Goal: Task Accomplishment & Management: Complete application form

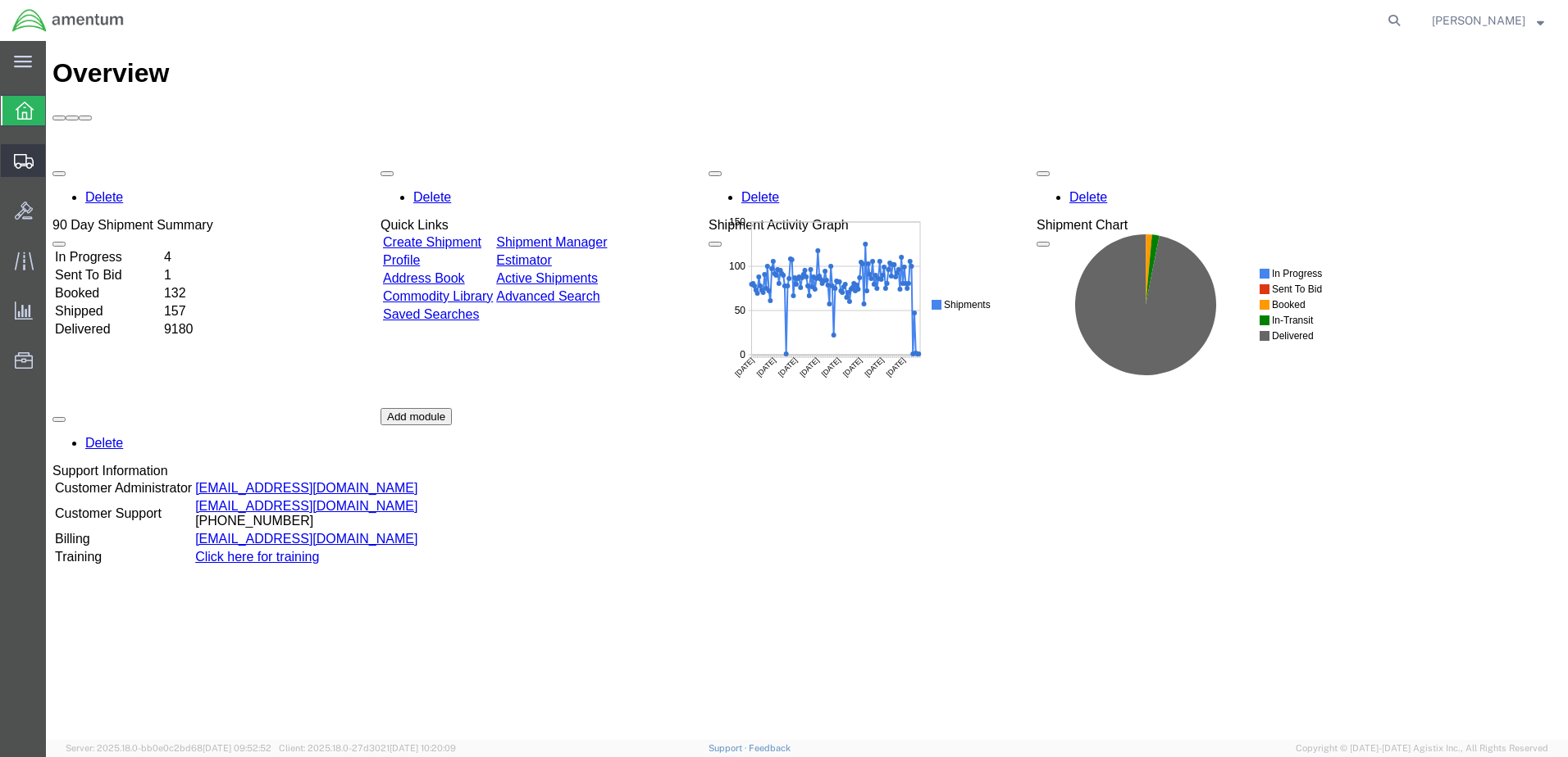
click at [0, 0] on span "Shipment Manager" at bounding box center [0, 0] width 0 height 0
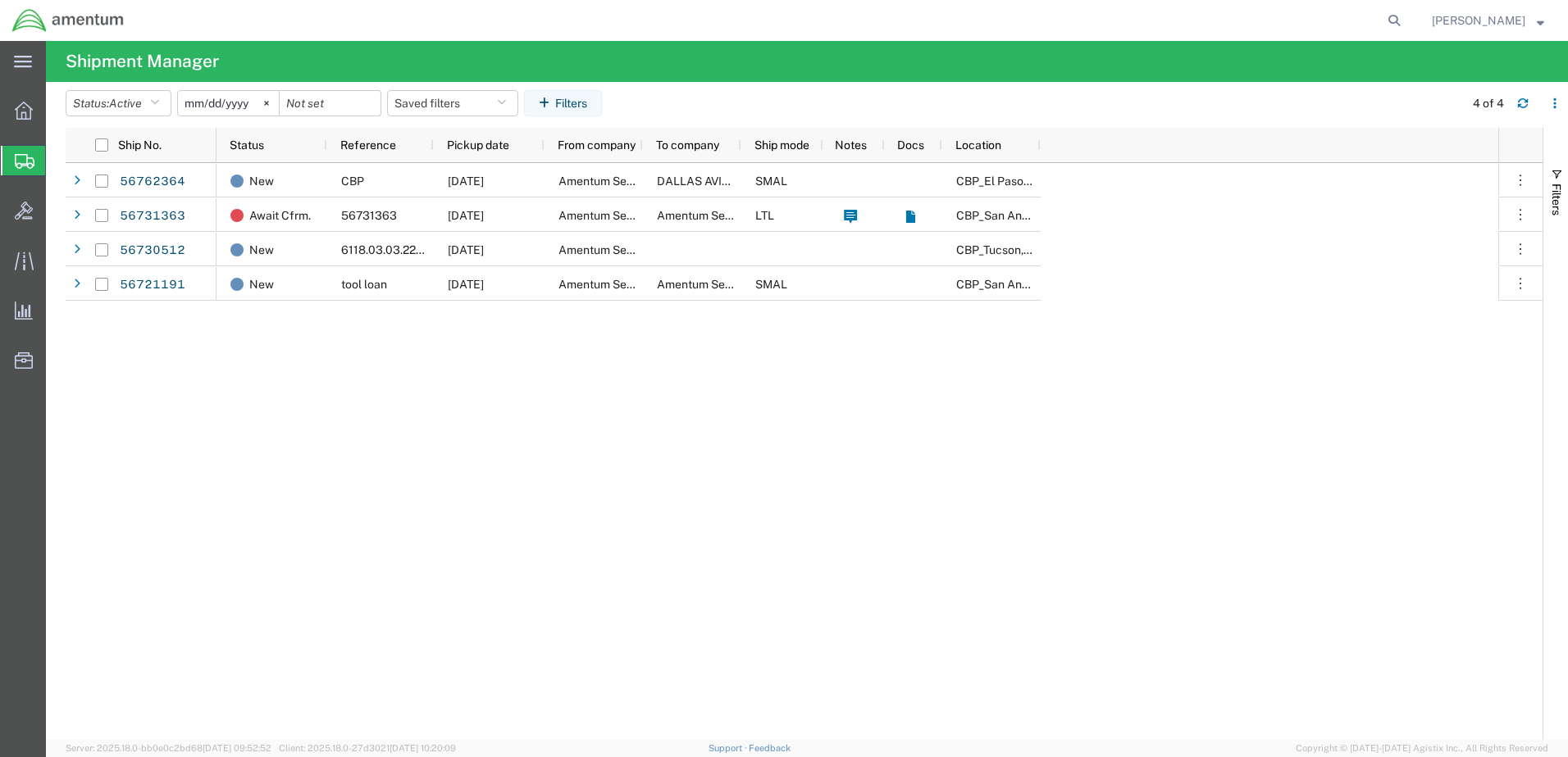
click at [0, 0] on span "Create from Template" at bounding box center [0, 0] width 0 height 0
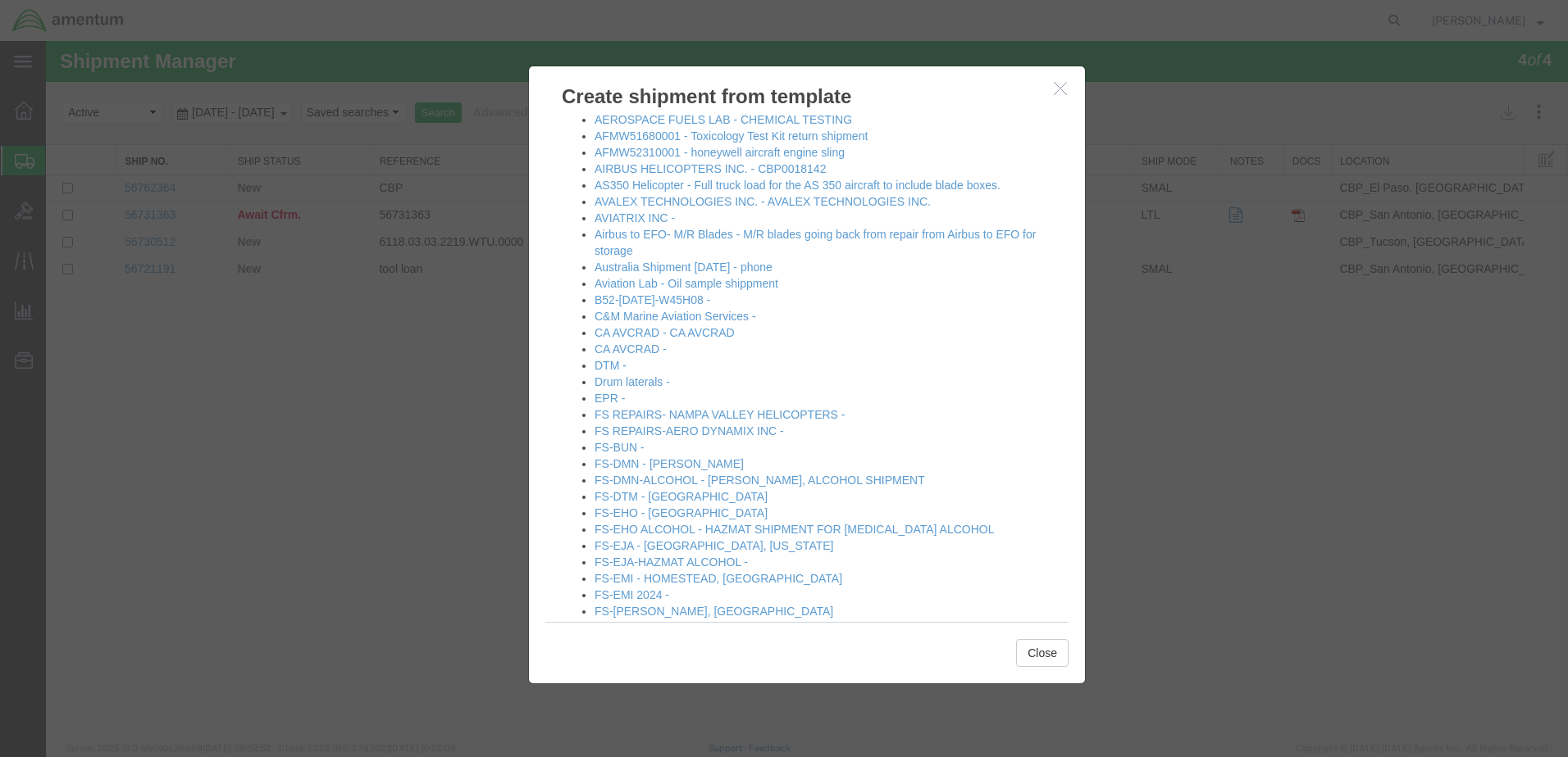
scroll to position [164, 0]
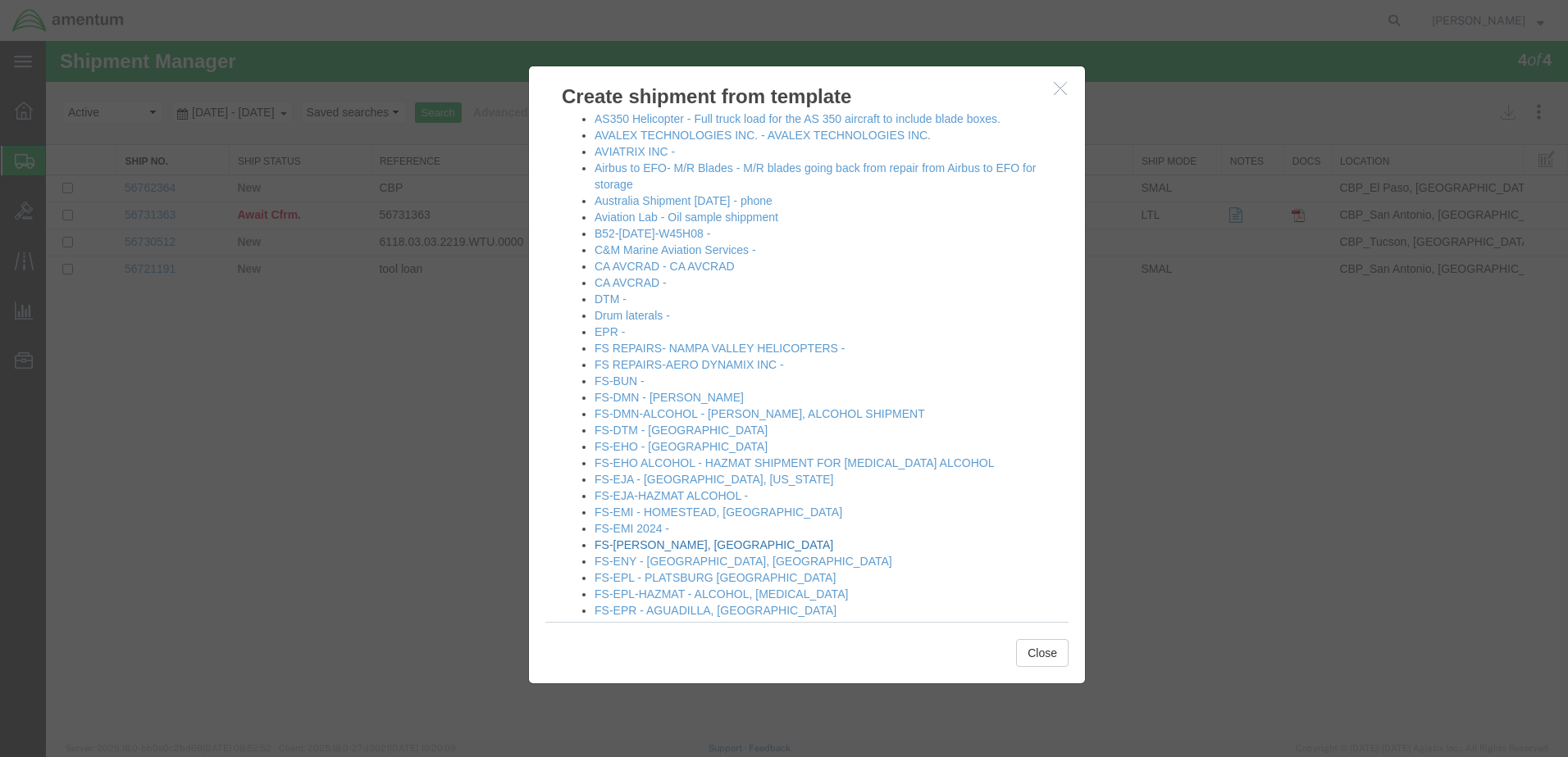
click at [626, 546] on link "FS-[PERSON_NAME], [GEOGRAPHIC_DATA]" at bounding box center [714, 545] width 239 height 13
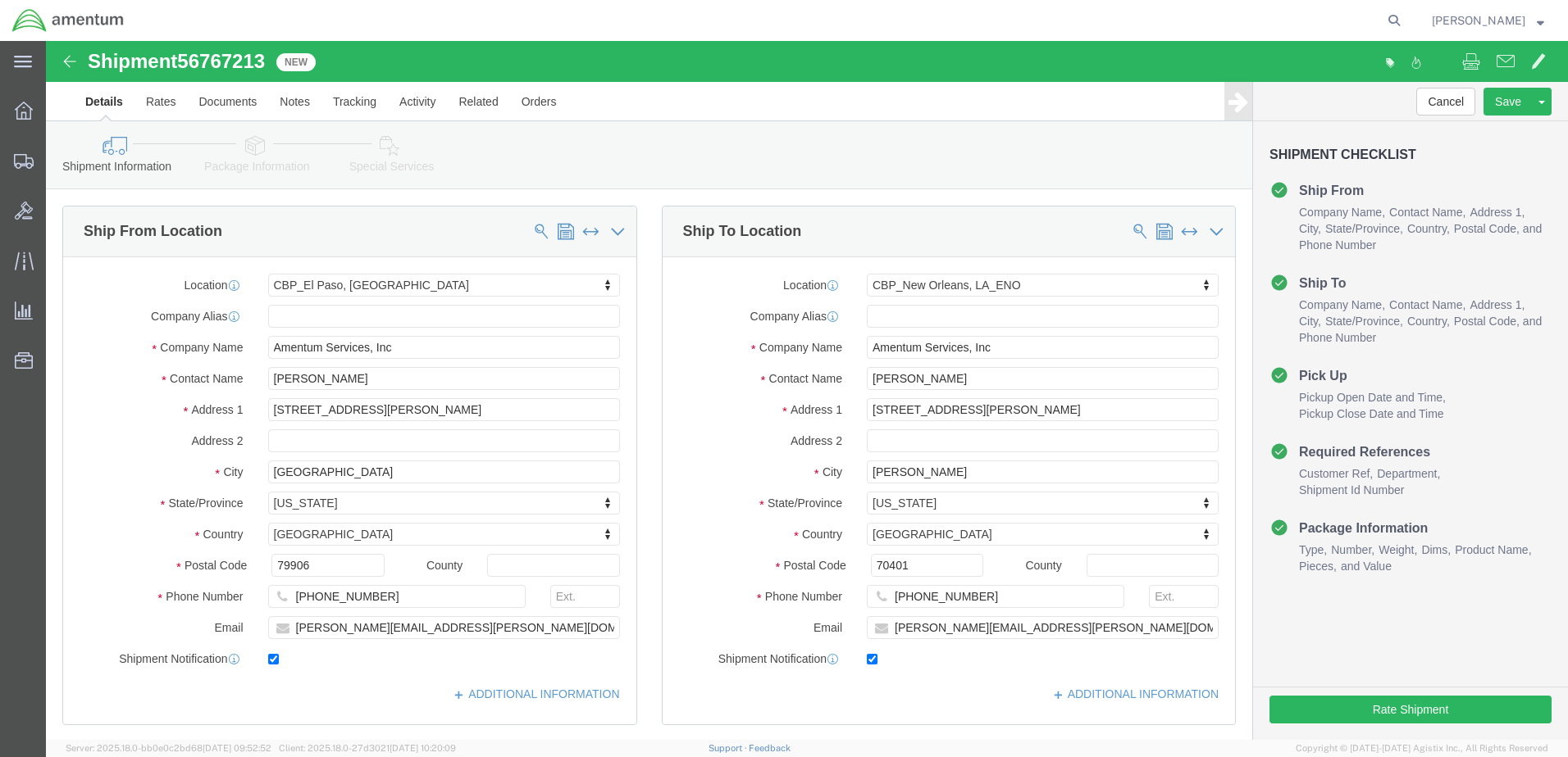
select select "49831"
select select "49932"
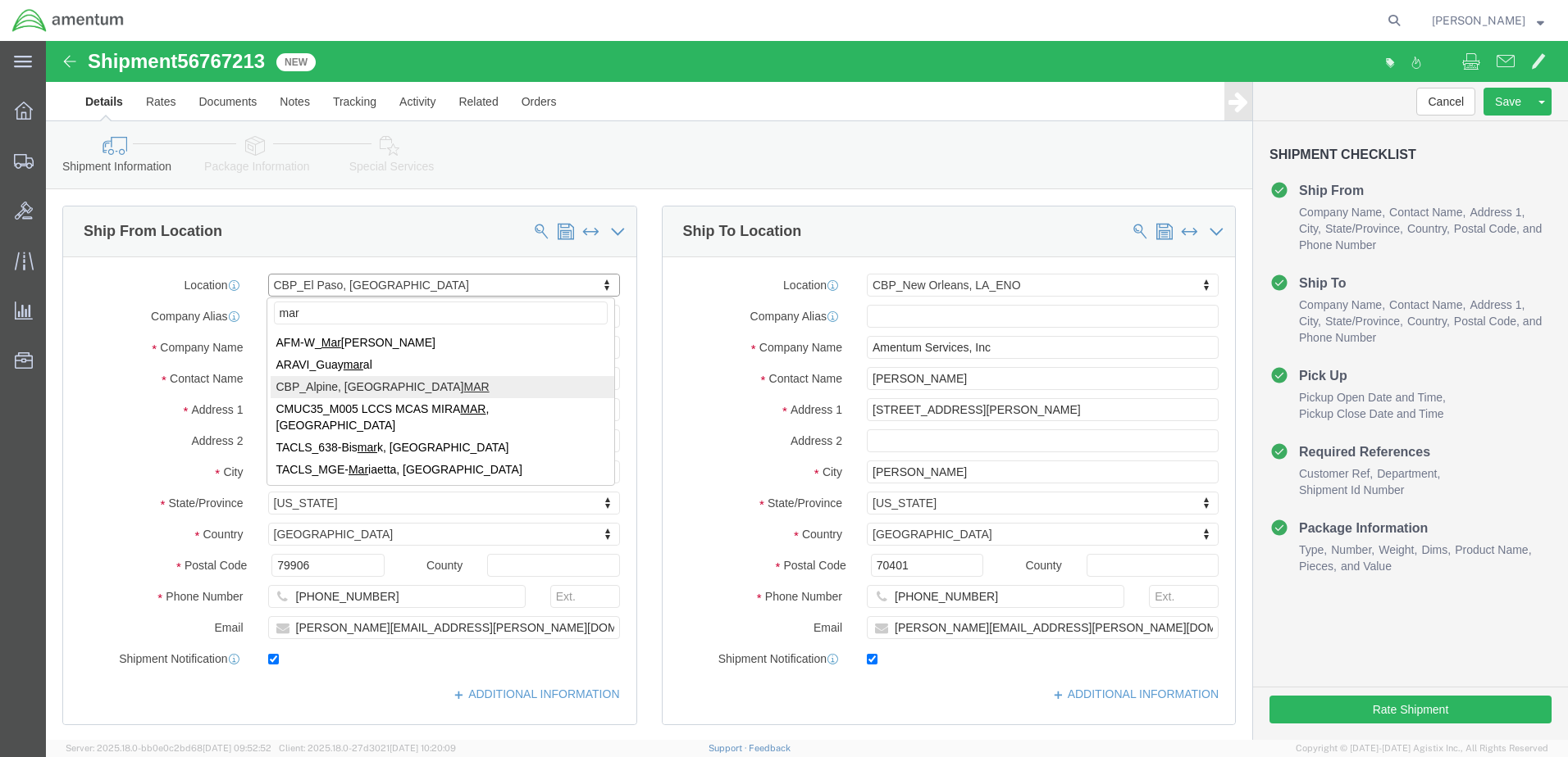
type input "mar"
select select "49936"
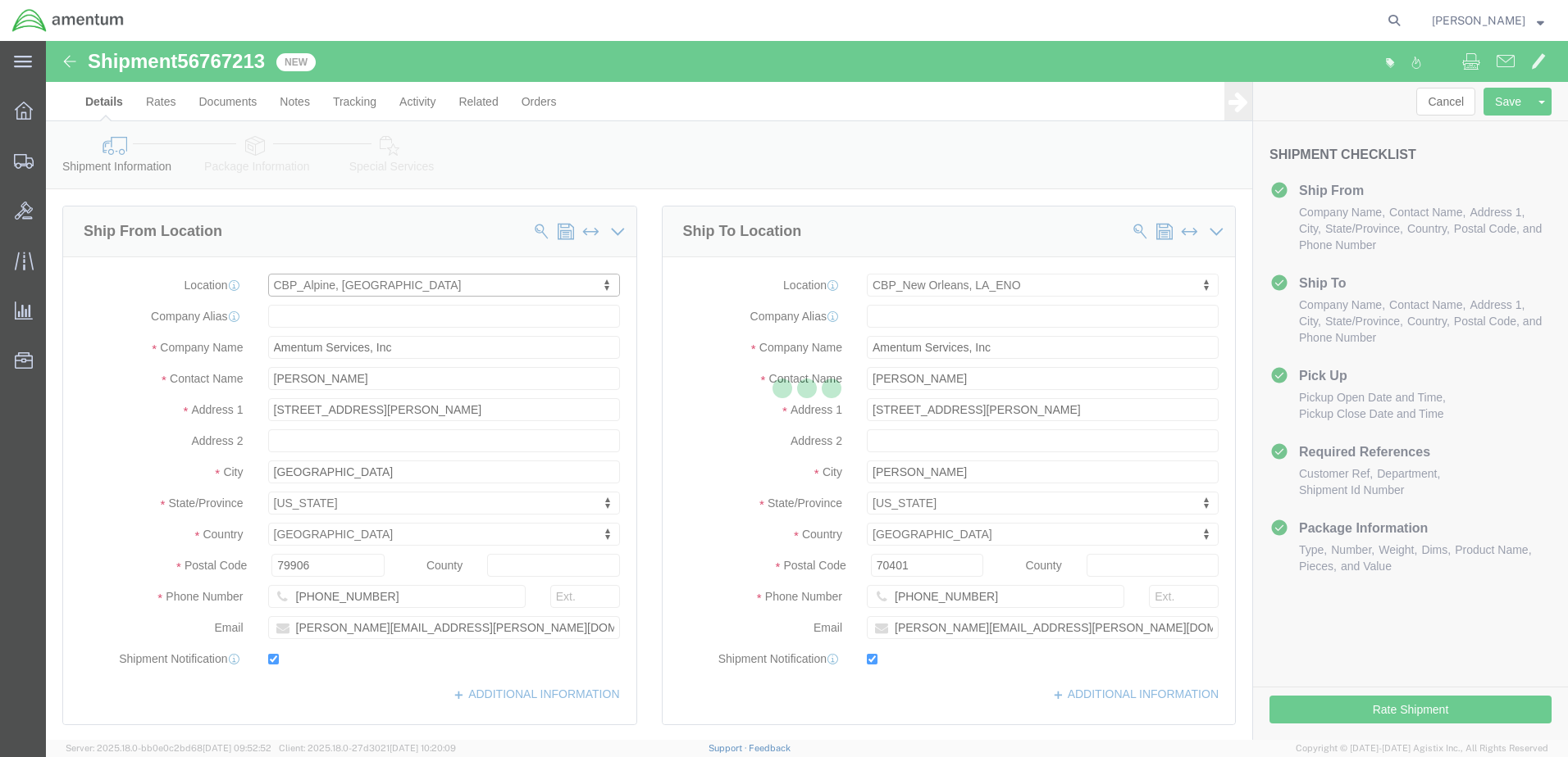
type input "[PERSON_NAME]"
type input "[STREET_ADDRESS]"
type input "[GEOGRAPHIC_DATA]"
type input "Alpine"
type input "79830"
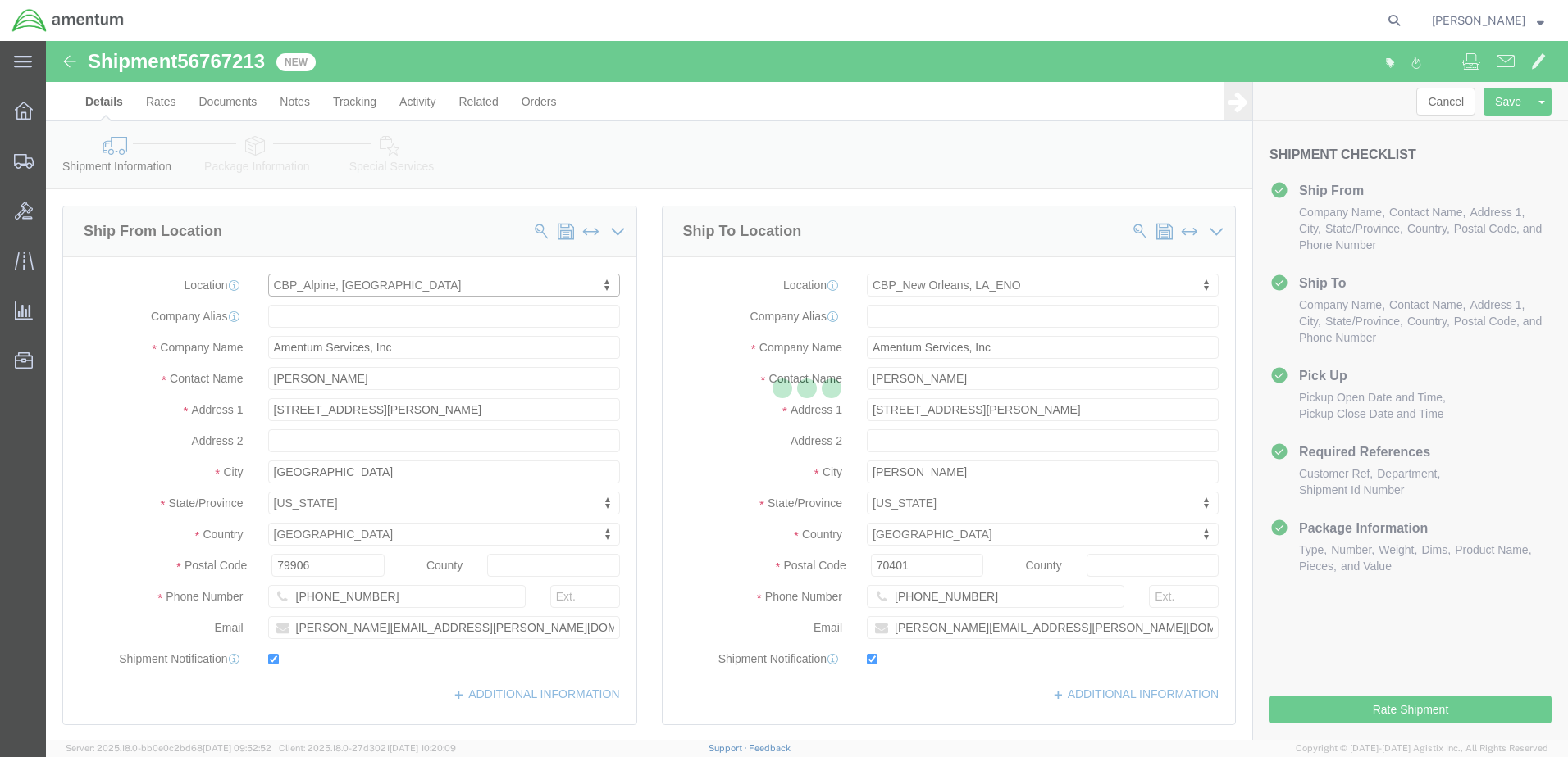
type input "[PHONE_NUMBER]"
type input "[PERSON_NAME][EMAIL_ADDRESS][PERSON_NAME][DOMAIN_NAME]"
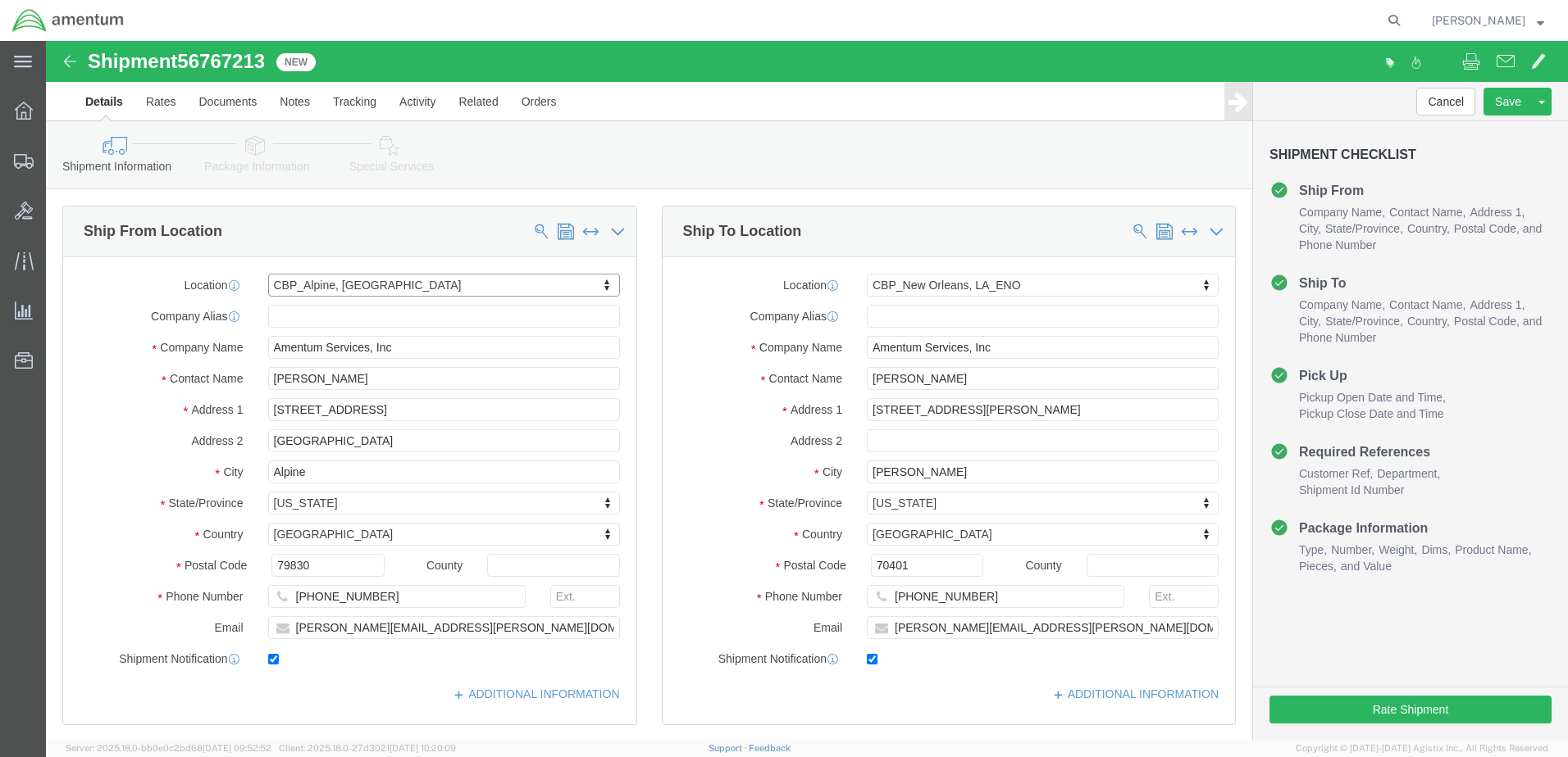
select select "[GEOGRAPHIC_DATA]"
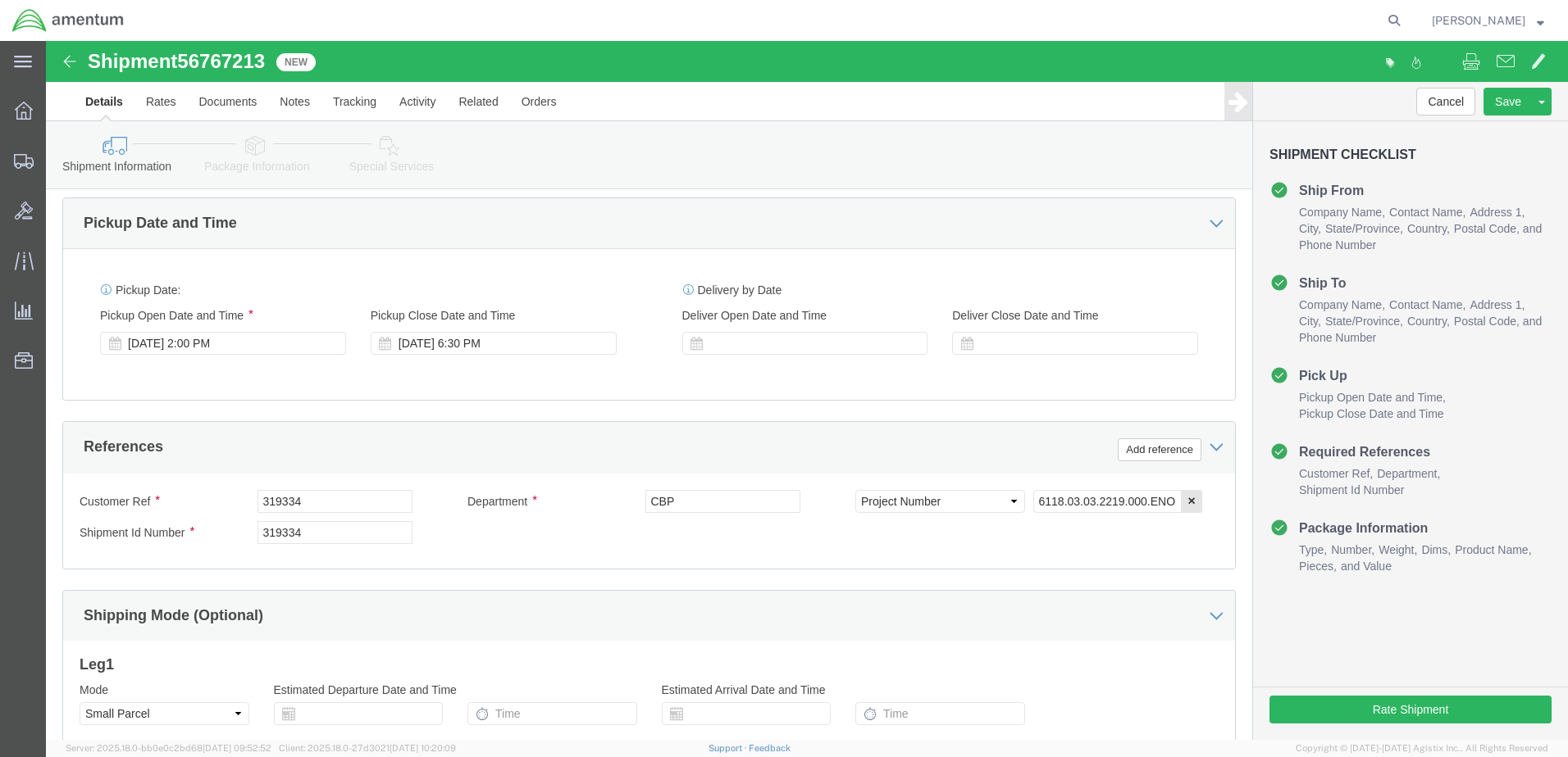
scroll to position [655, 0]
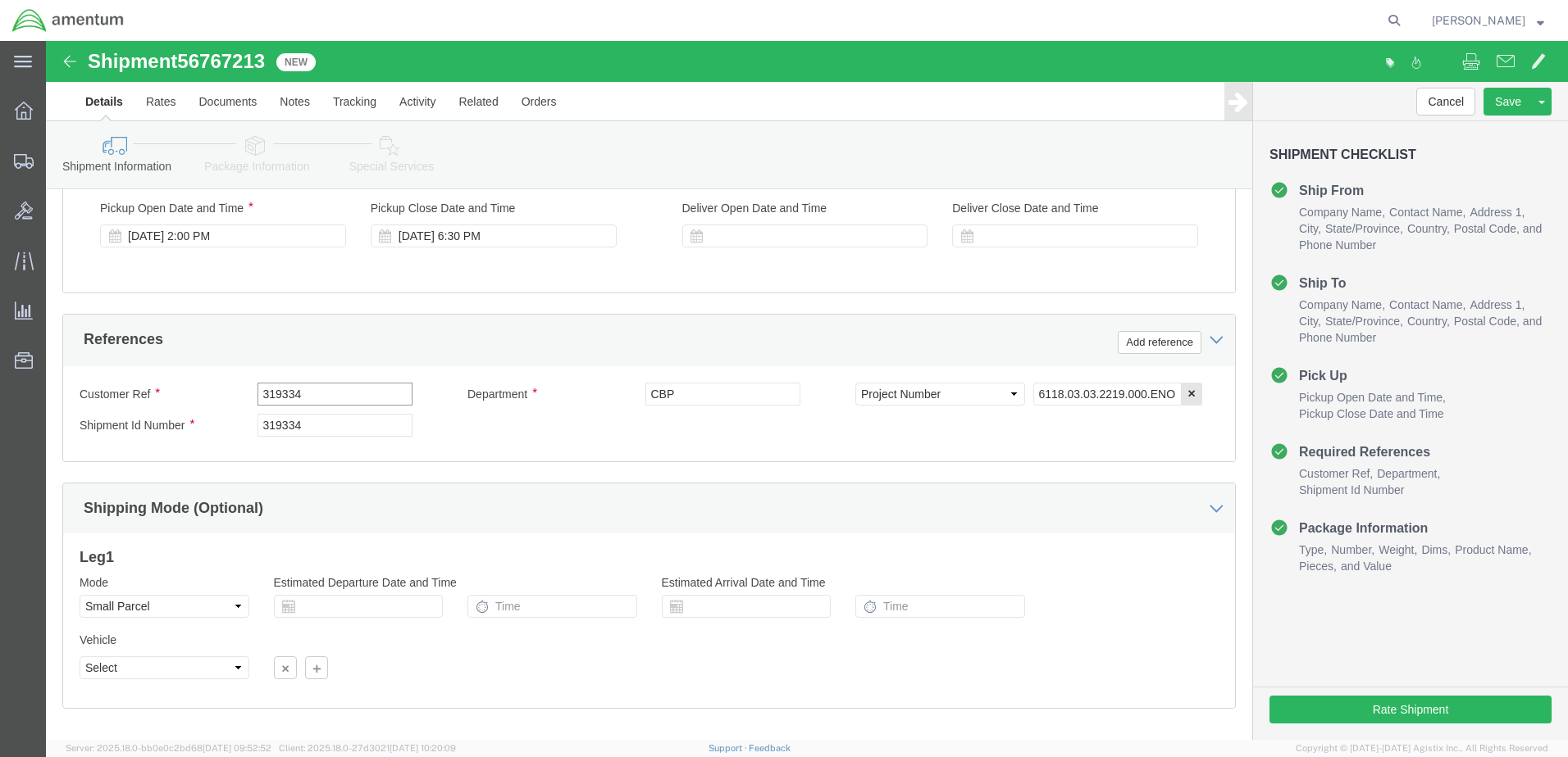
drag, startPoint x: 261, startPoint y: 352, endPoint x: 179, endPoint y: 349, distance: 82.1
click div "Customer Ref 319334"
type input "microvib"
drag, startPoint x: 267, startPoint y: 381, endPoint x: 193, endPoint y: 383, distance: 74.0
click div "Shipment Id Number 319334"
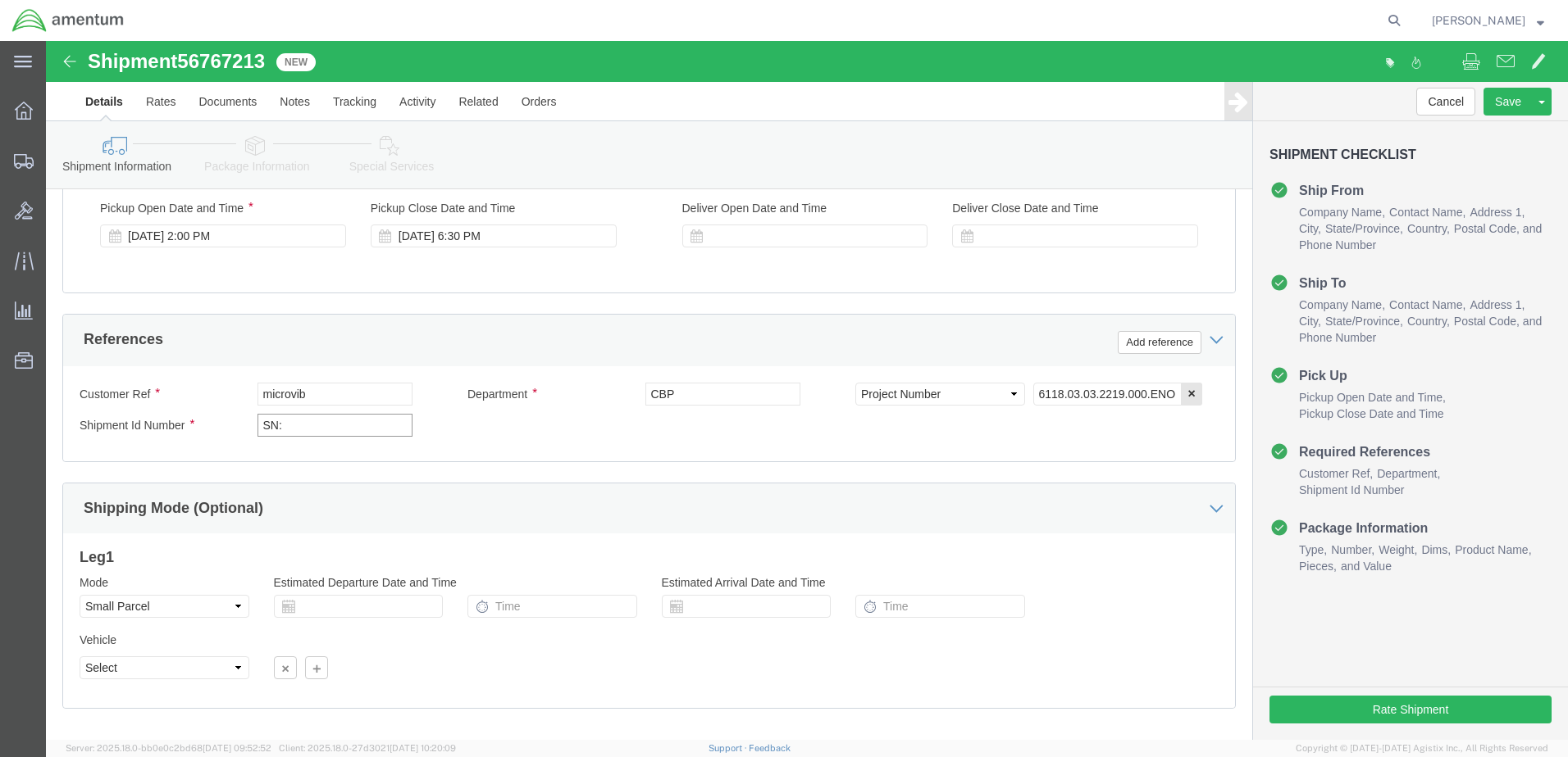
click input "SN:"
paste input "NO02255/ Blue 02255"
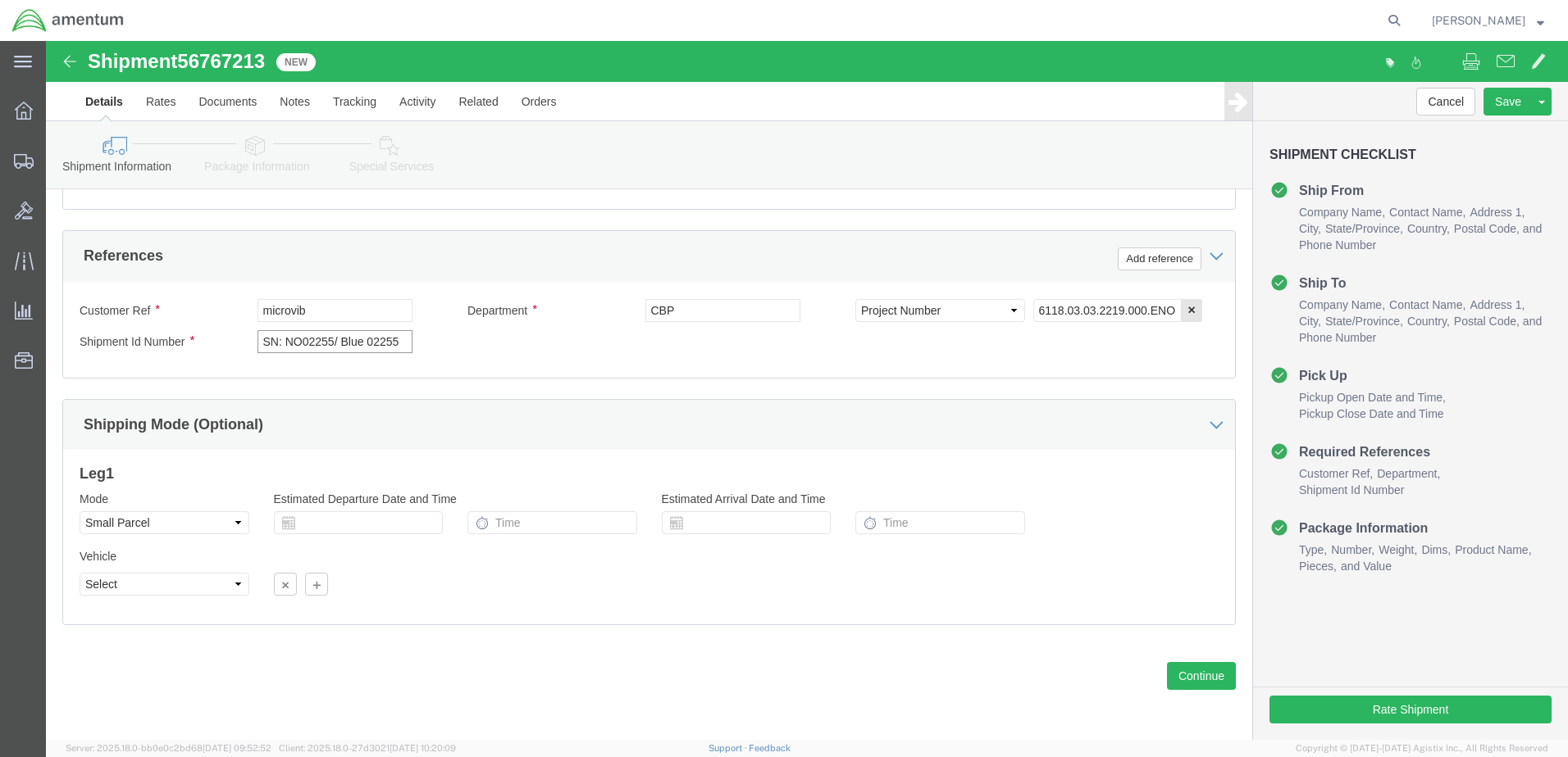
type input "SN: NO02255/ Blue 02255"
click button "Continue"
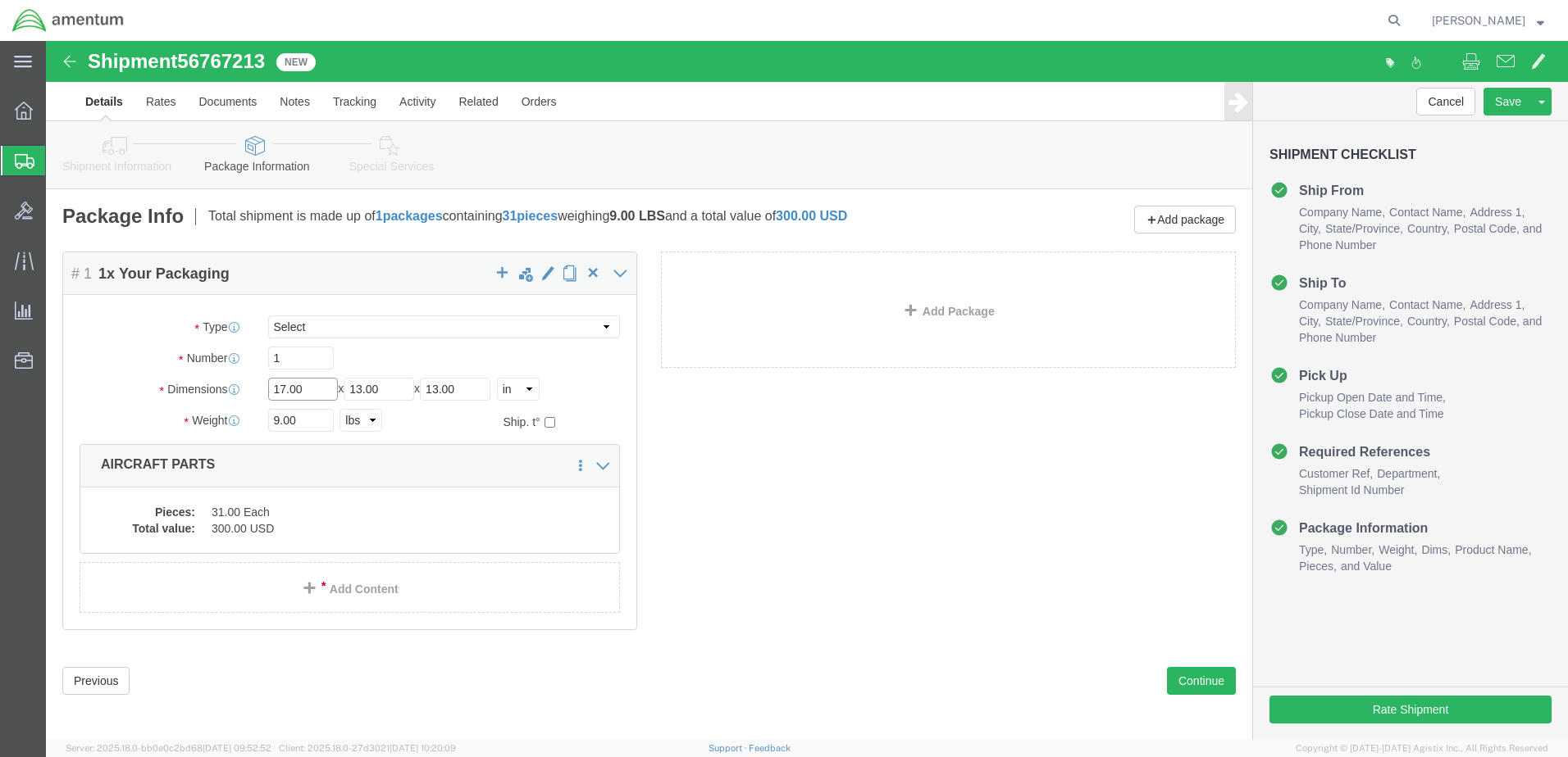
click input "17.00"
drag, startPoint x: 262, startPoint y: 346, endPoint x: 199, endPoint y: 347, distance: 63.0
click div "Dimensions Length 17.00 x Width 13.00 x Height 13.00 Select cm ft in"
type input "29"
type input "21"
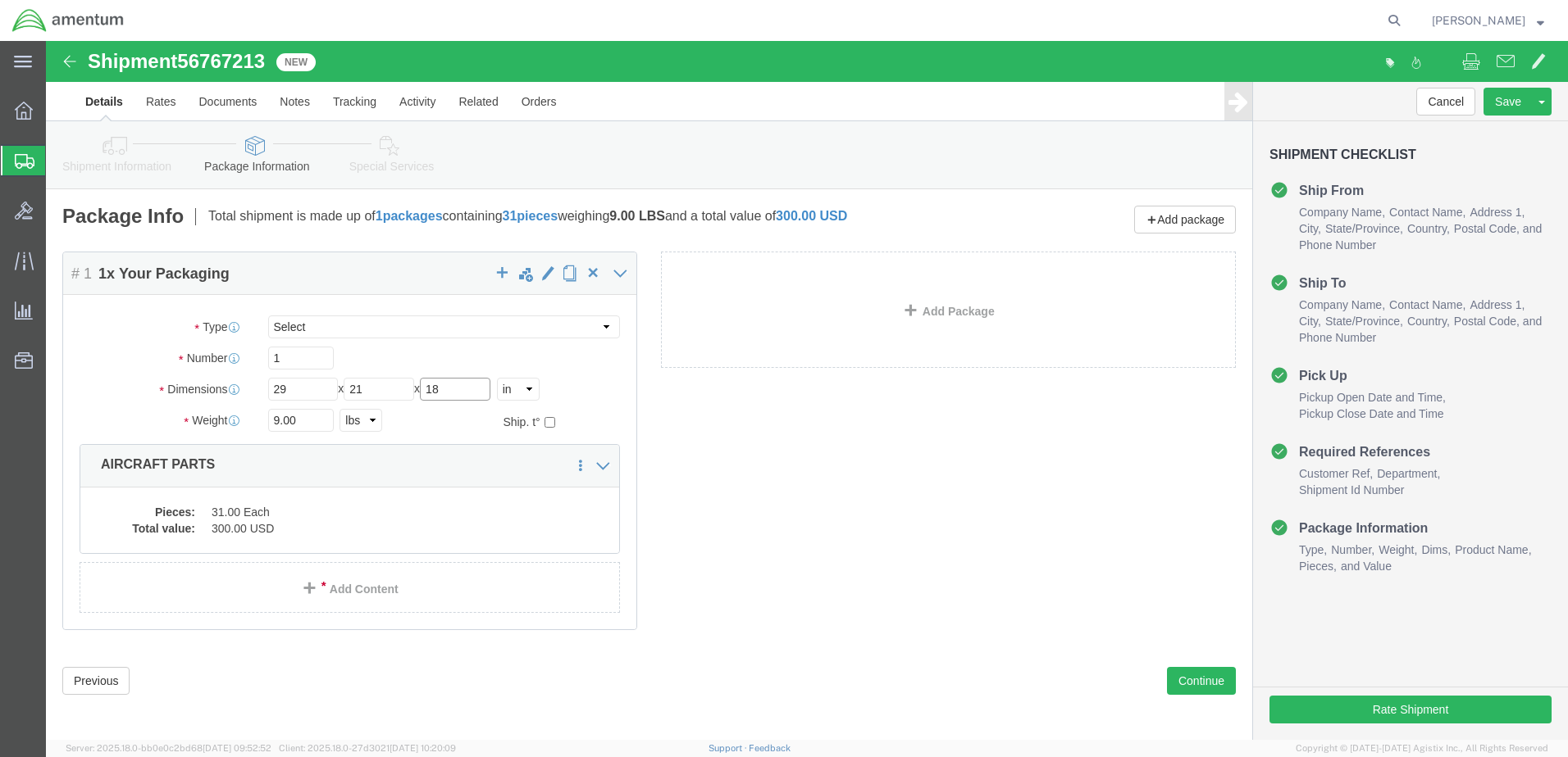
type input "18"
drag, startPoint x: 248, startPoint y: 378, endPoint x: 157, endPoint y: 424, distance: 102.0
click div "9.00 Select kgs lbs"
click dd "31.00 Each"
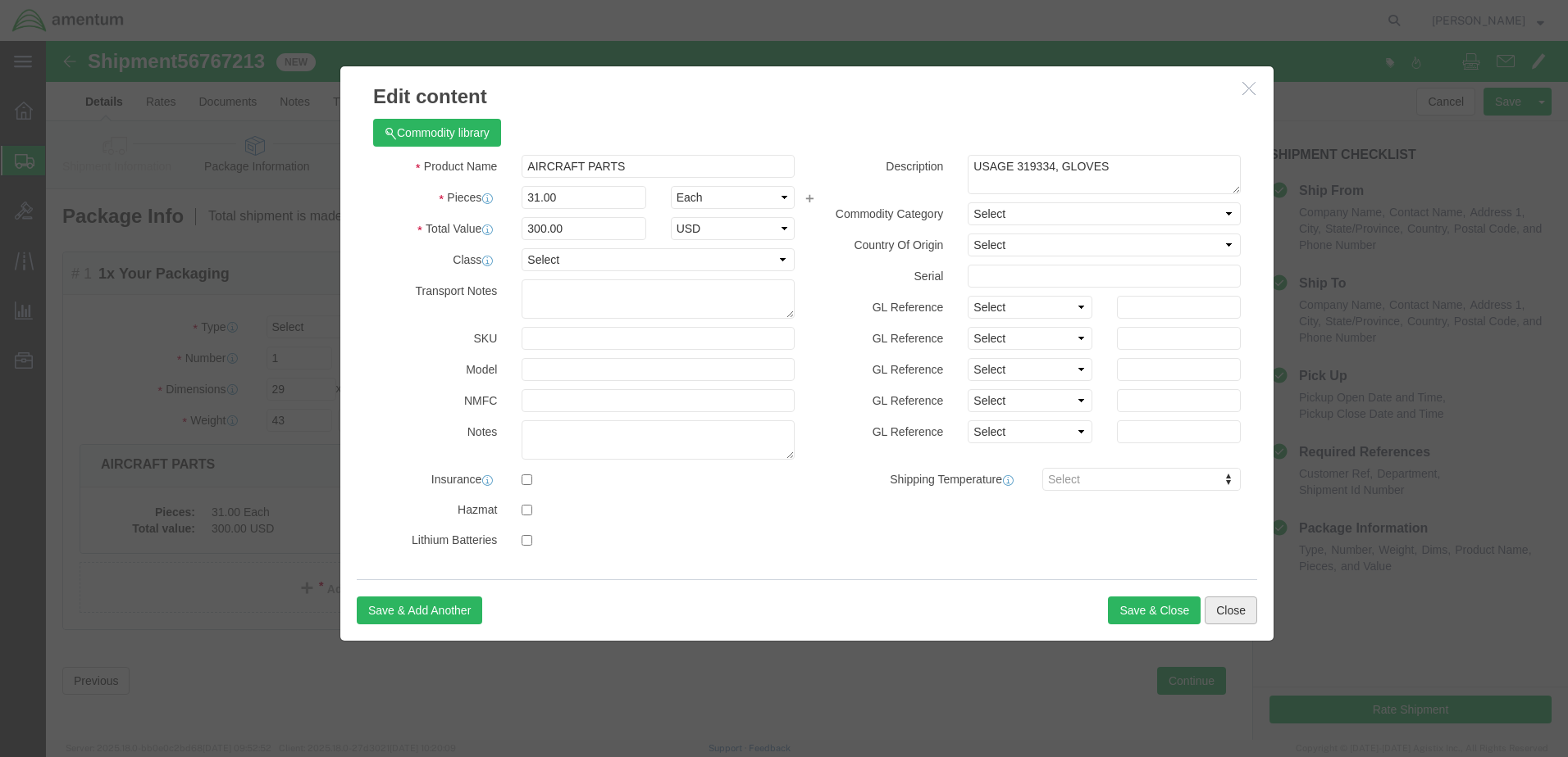
click button "Close"
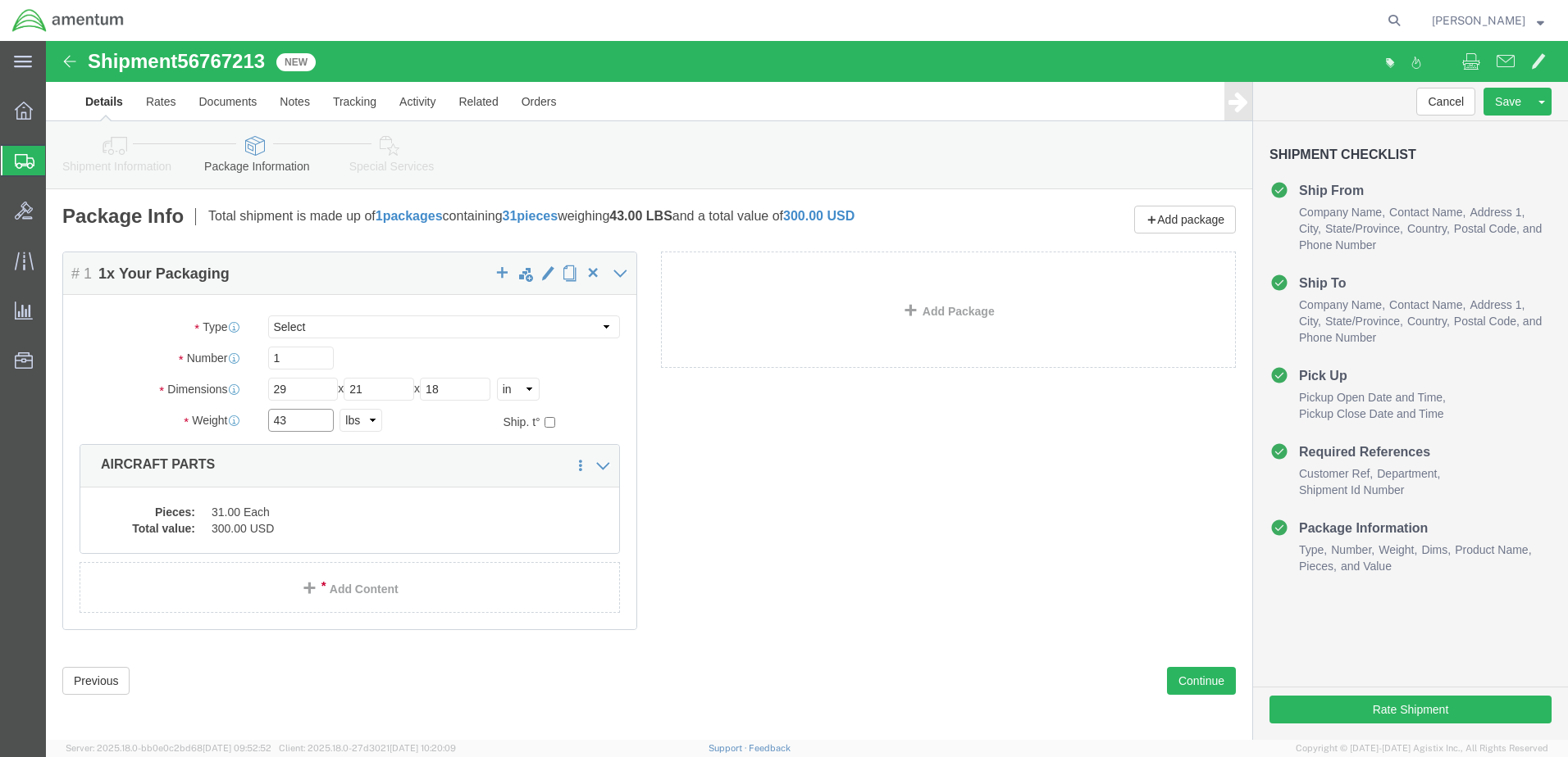
click input "43"
type input "44"
click dd "300.00 USD"
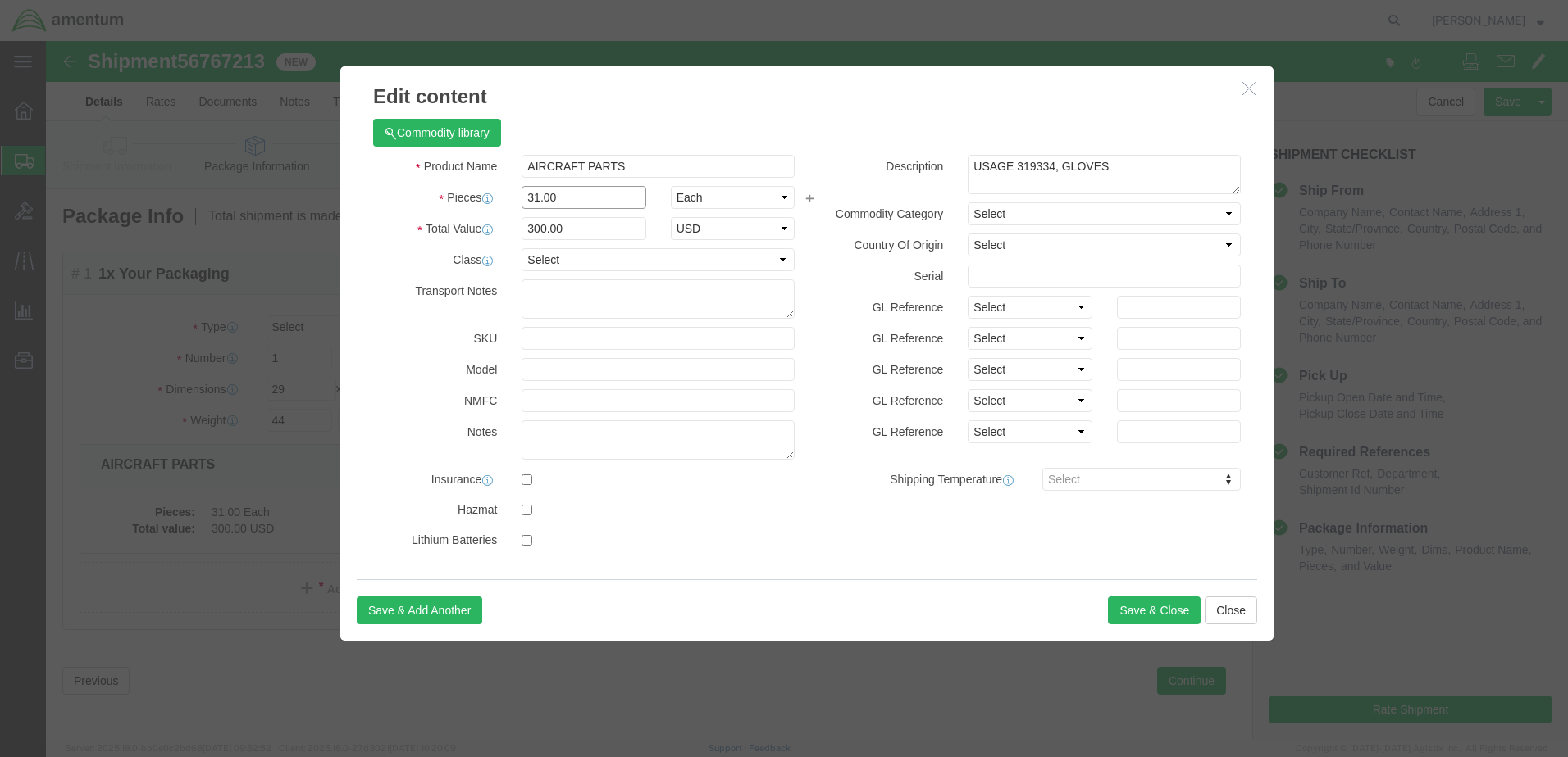
drag, startPoint x: 513, startPoint y: 153, endPoint x: 457, endPoint y: 157, distance: 56.1
click div "Pieces 31.00 Select Bag Barrels 100Board Feet Bottle Box Blister Pack Carats Ca…"
type input "1"
click input "9.68"
drag, startPoint x: 514, startPoint y: 187, endPoint x: 443, endPoint y: 194, distance: 71.3
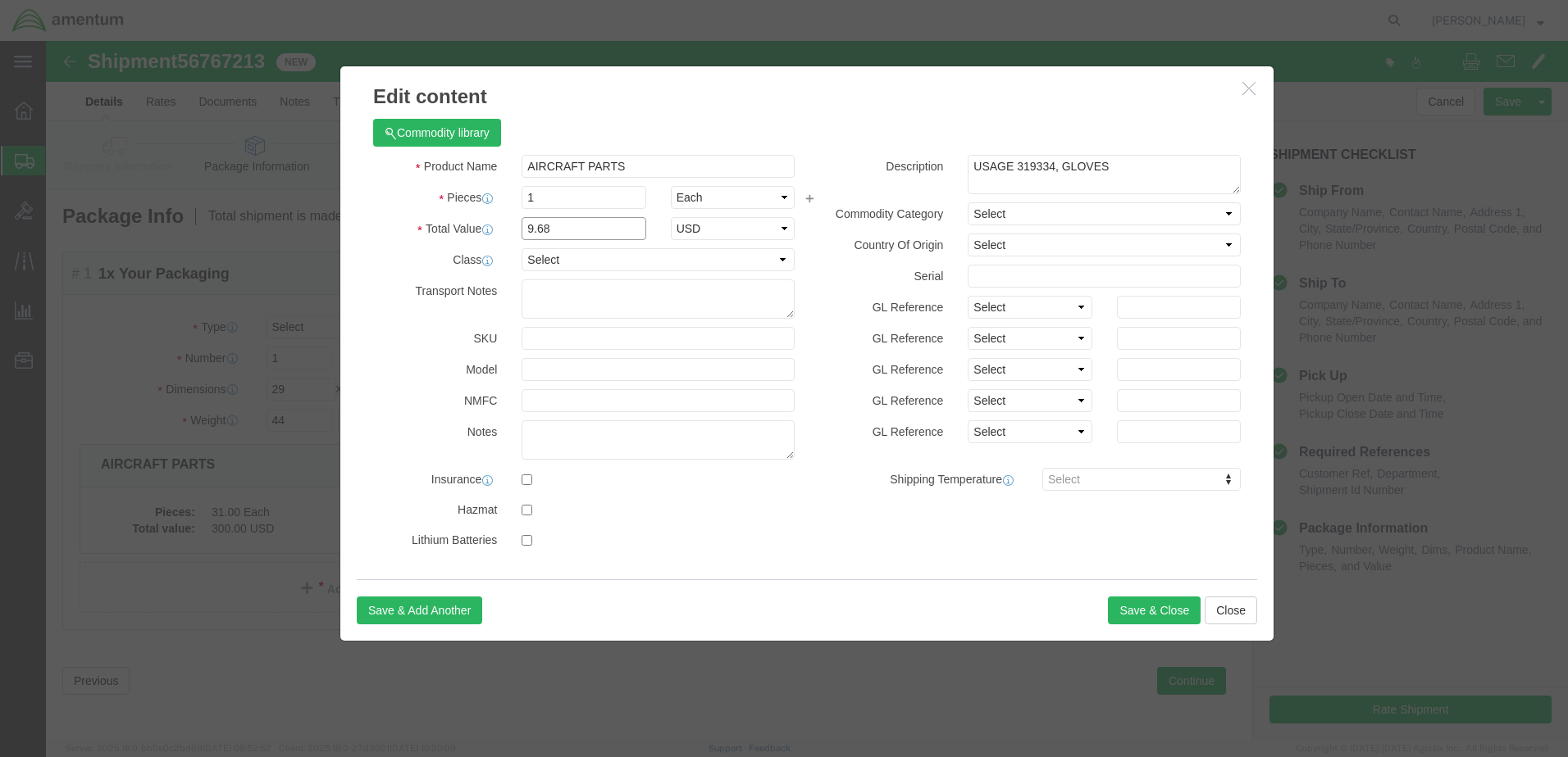
click div "Total Value 9.68 Select ADP AED AFN ALL AMD AOA ARS ATS AUD AWG AZN BAM BBD BDT…"
type input "200"
drag, startPoint x: 953, startPoint y: 131, endPoint x: 940, endPoint y: 129, distance: 13.2
click textarea "USAGE 319334, GLOVES"
drag, startPoint x: 920, startPoint y: 125, endPoint x: 1086, endPoint y: 119, distance: 166.1
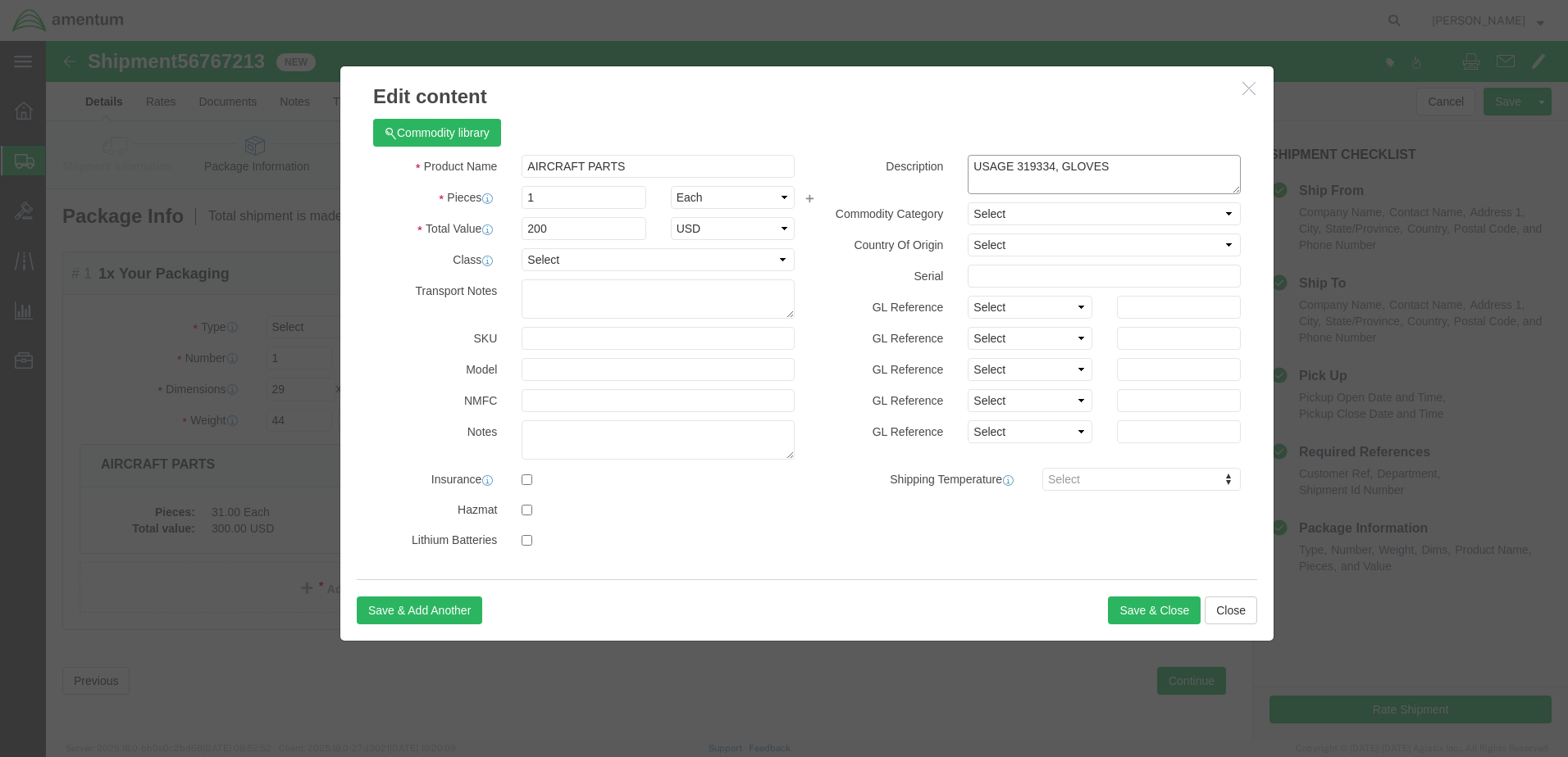
click textarea "USAGE 319334, GLOVES"
type textarea "m"
paste textarea "NO02255/ Blue 02255"
type textarea "TOOLING MICRIVIB, SN: NO02255/ Blue 02255"
click button "Save & Close"
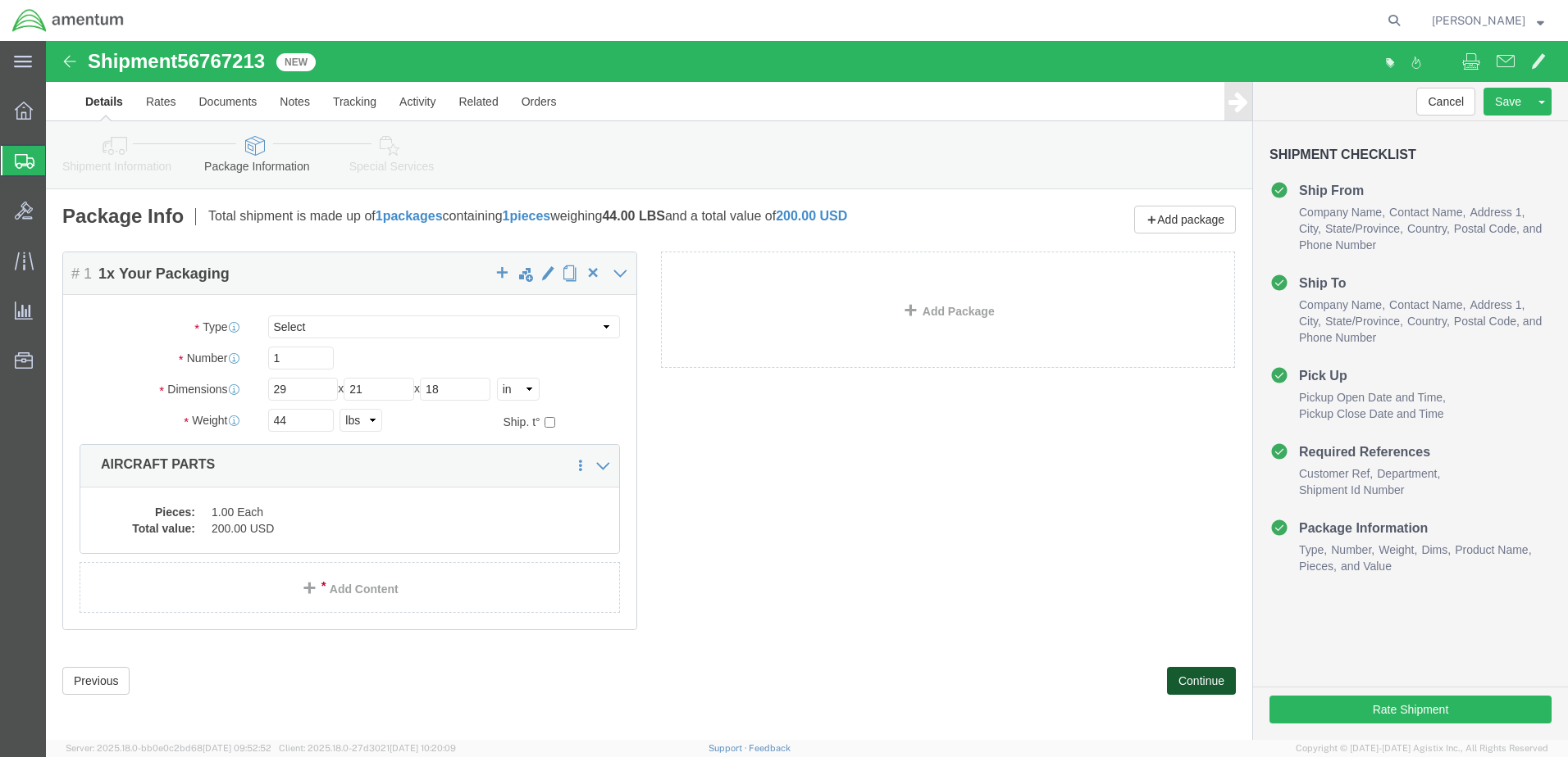
click button "Continue"
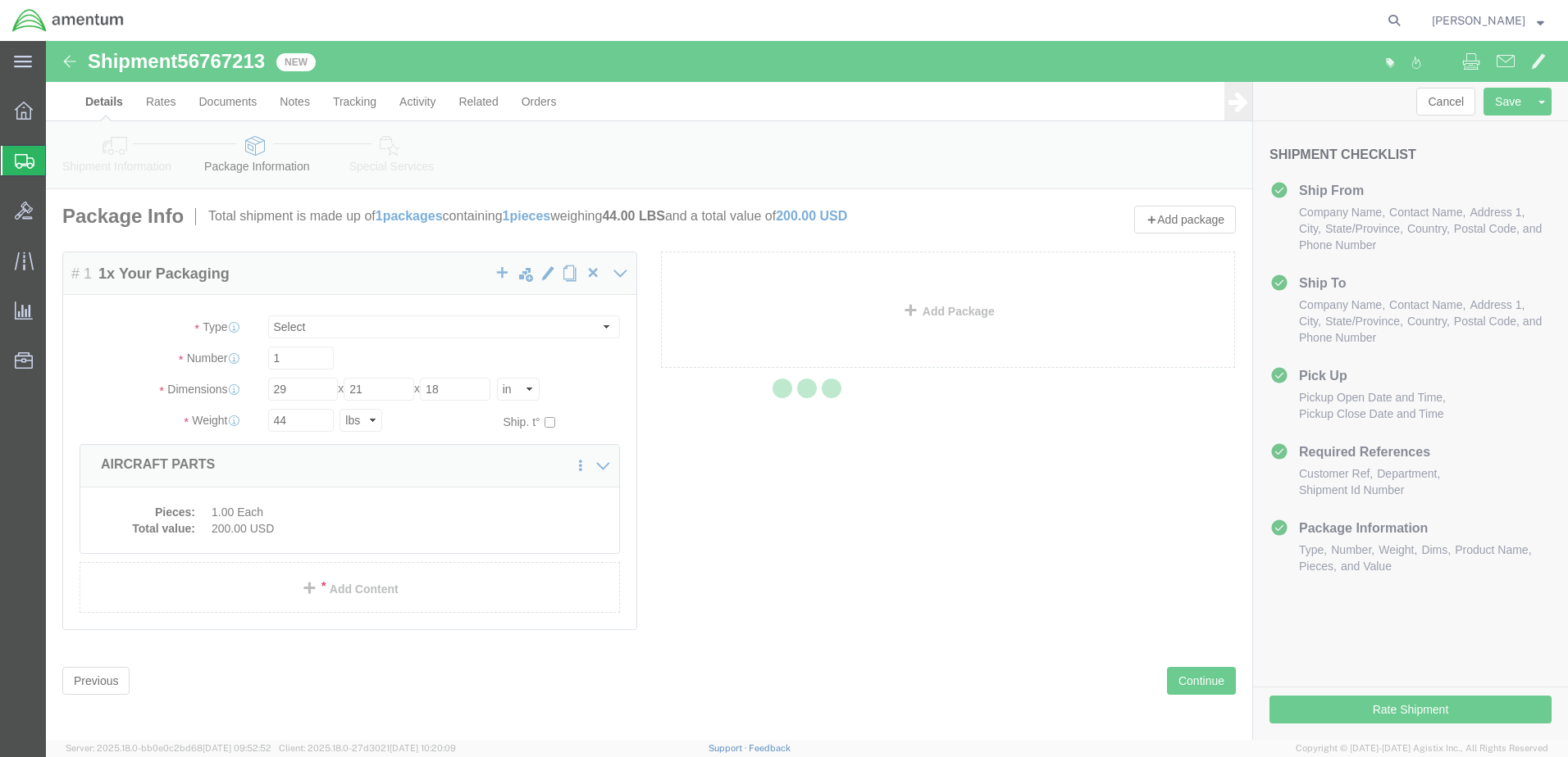
select select
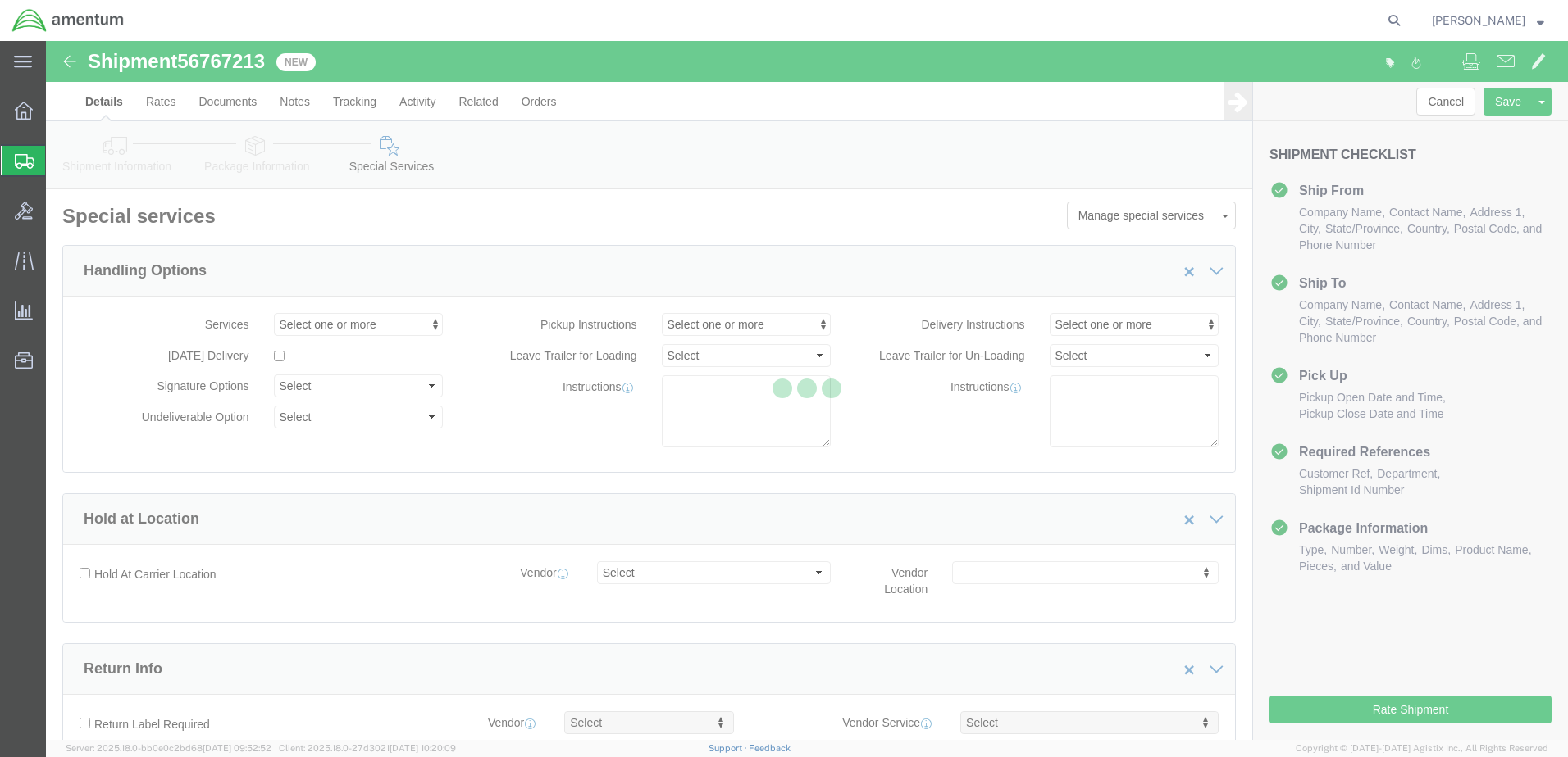
select select "COSTCENTER"
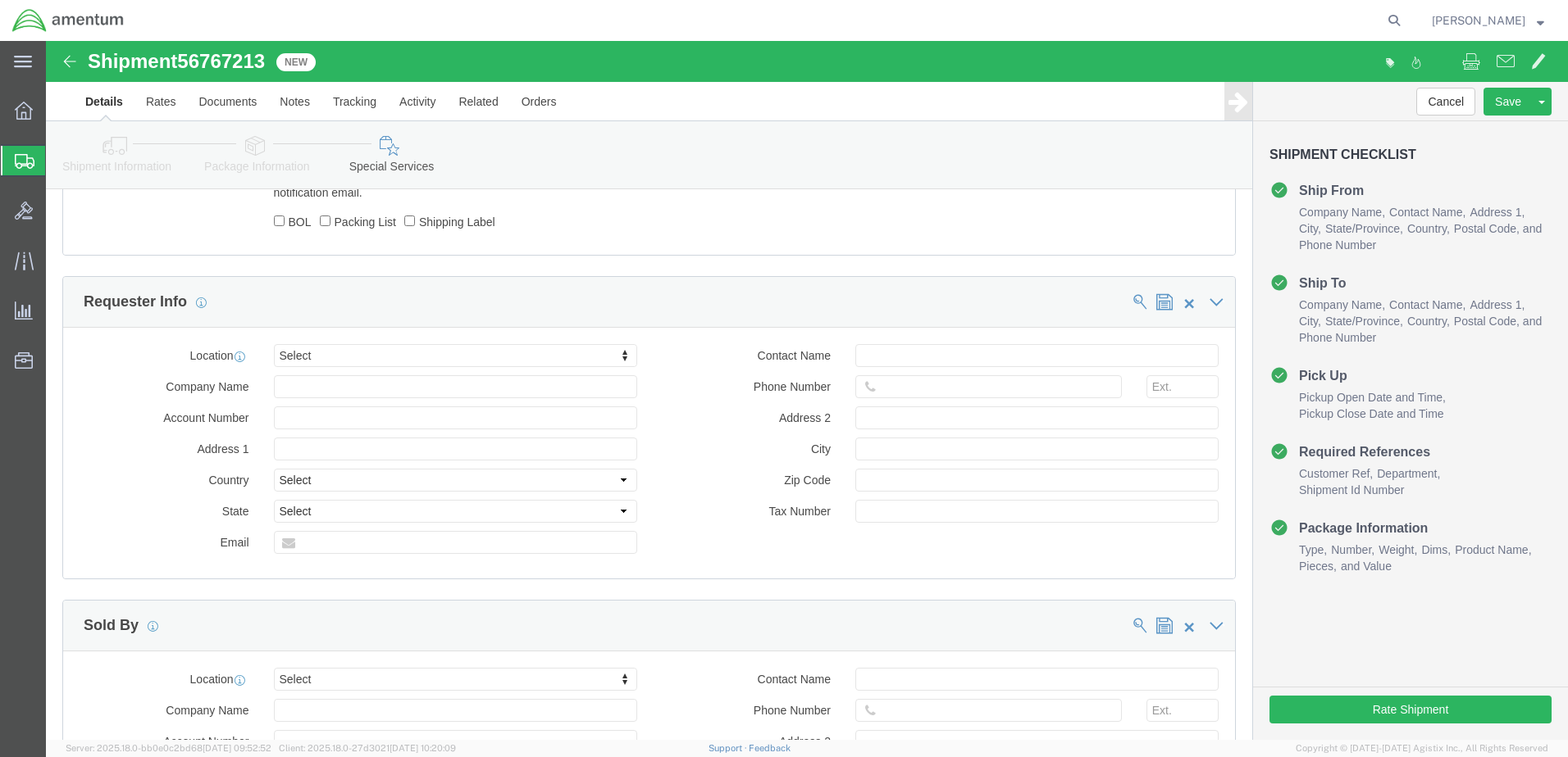
scroll to position [1311, 0]
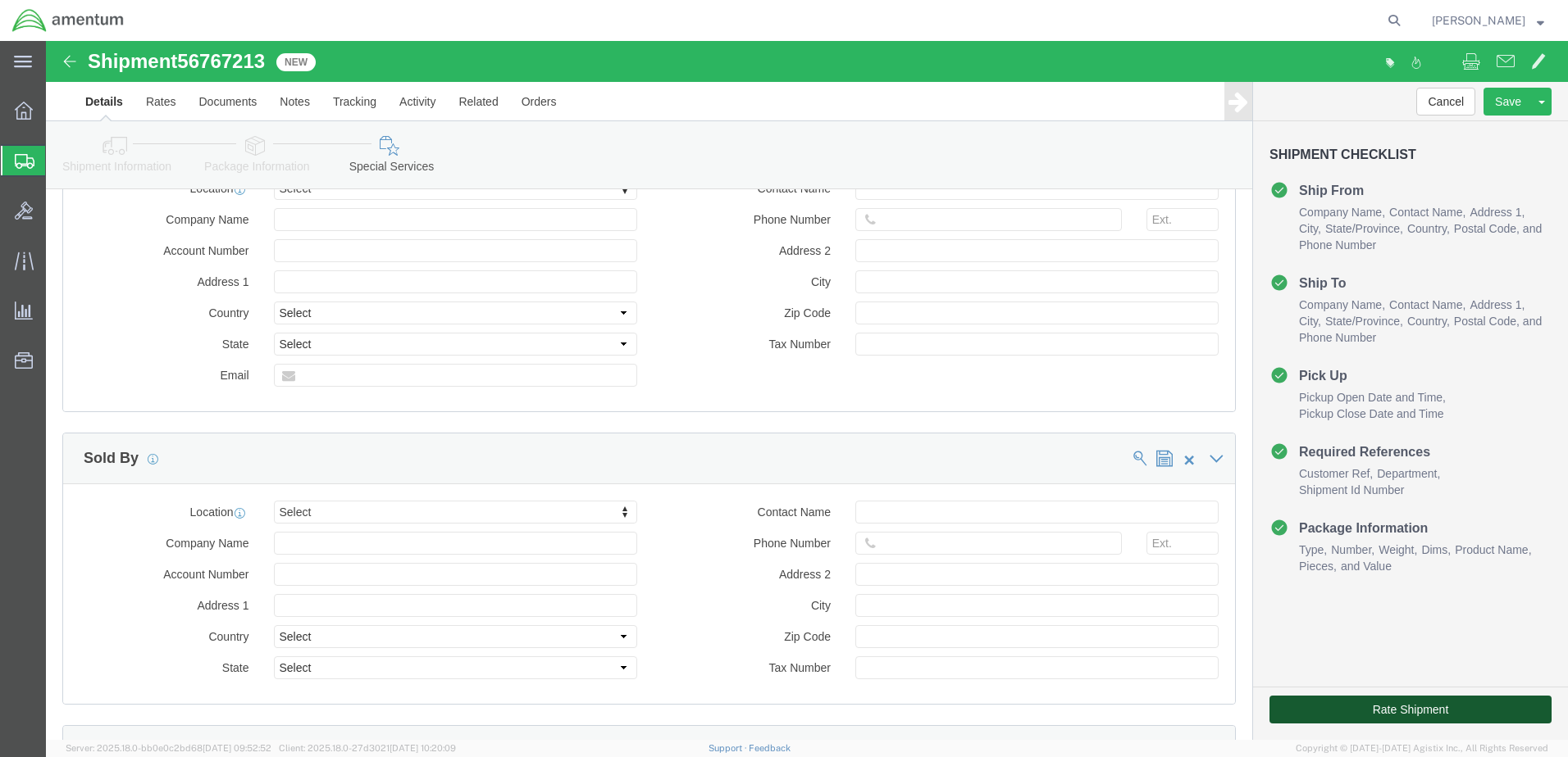
click button "Rate Shipment"
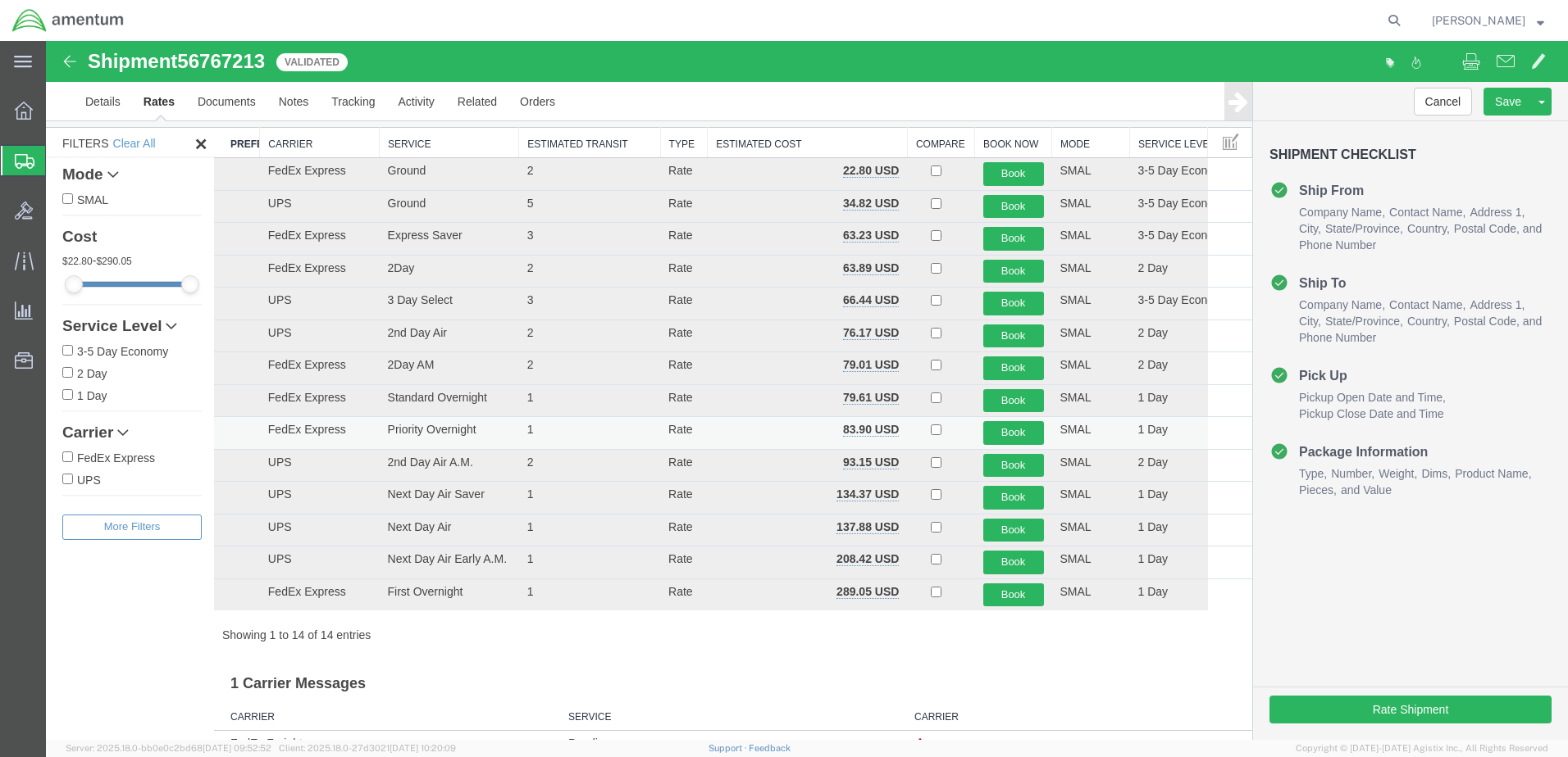
scroll to position [0, 0]
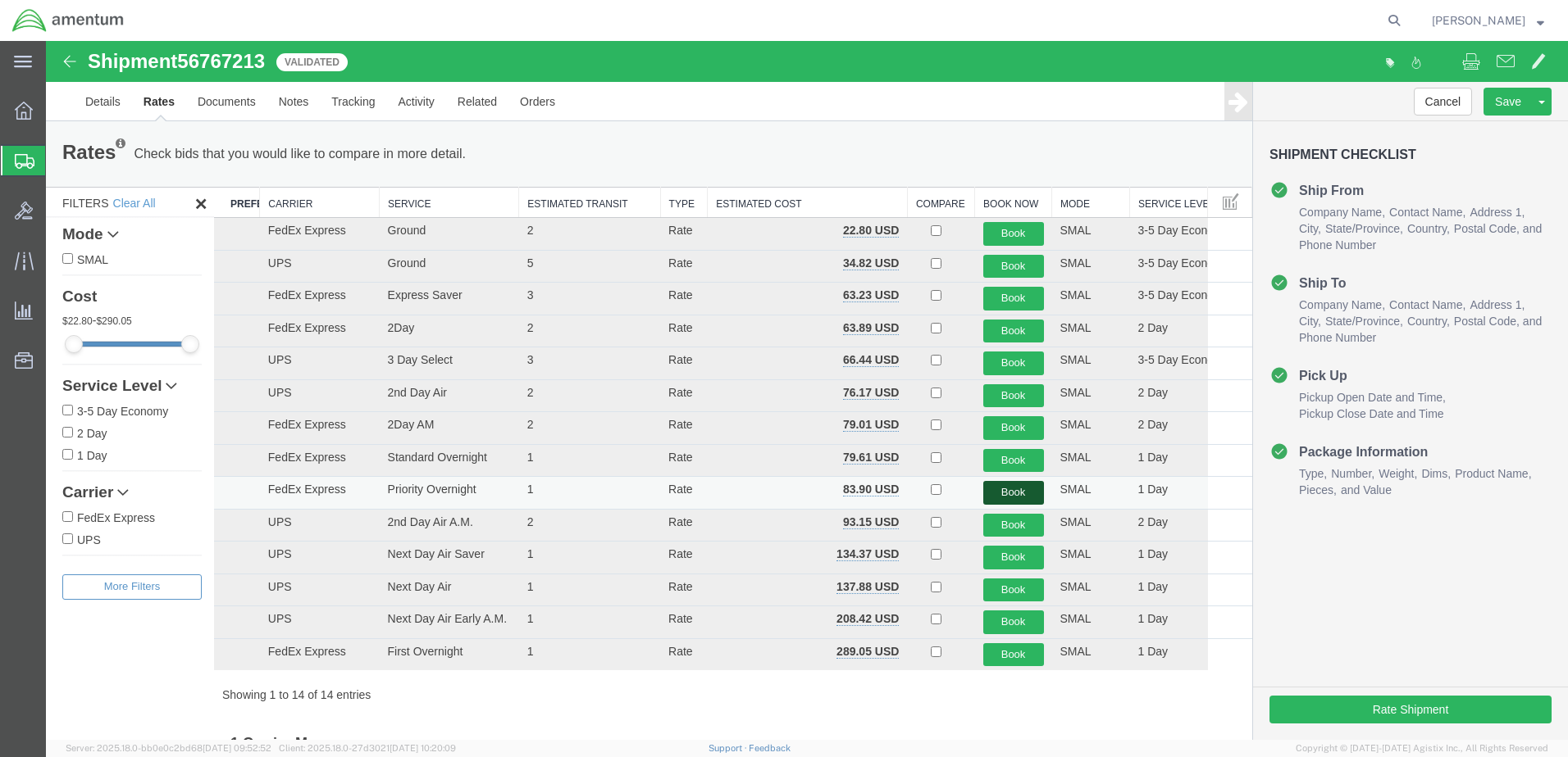
click at [996, 489] on button "Book" at bounding box center [1013, 493] width 61 height 24
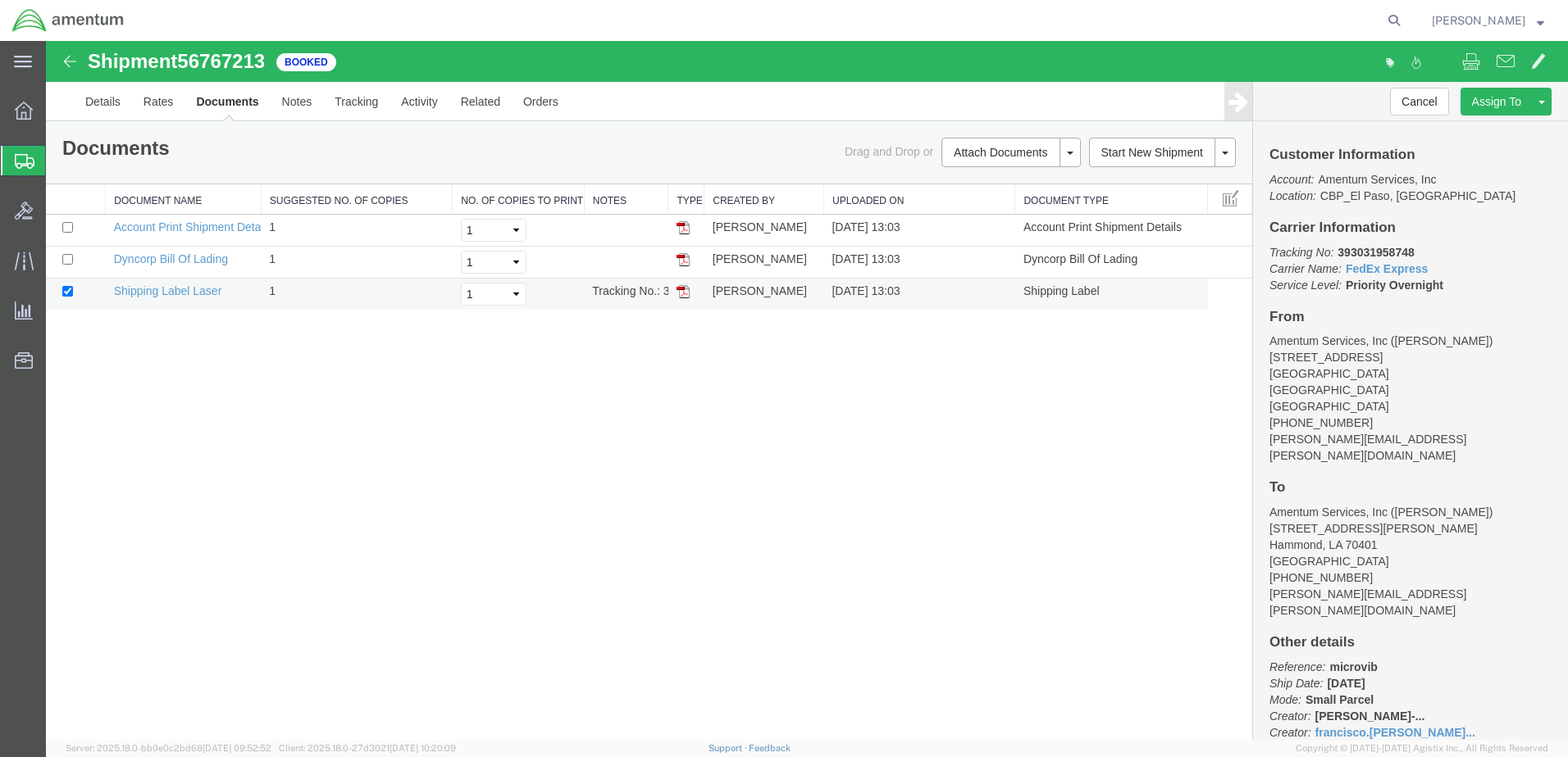
drag, startPoint x: 686, startPoint y: 294, endPoint x: 817, endPoint y: 280, distance: 131.7
click at [686, 294] on img at bounding box center [682, 291] width 13 height 13
click at [110, 102] on link "Details" at bounding box center [103, 102] width 58 height 40
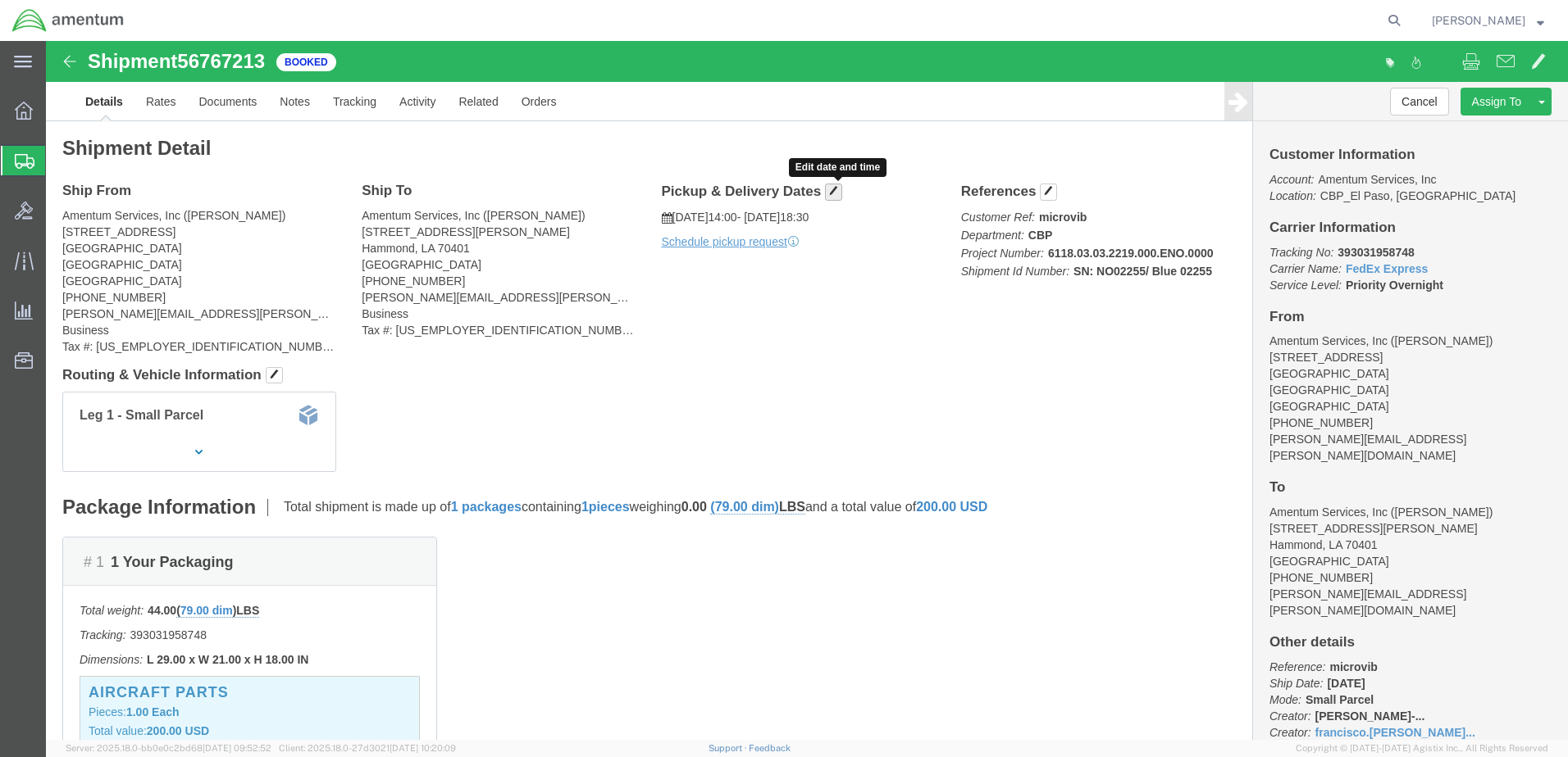
click span "button"
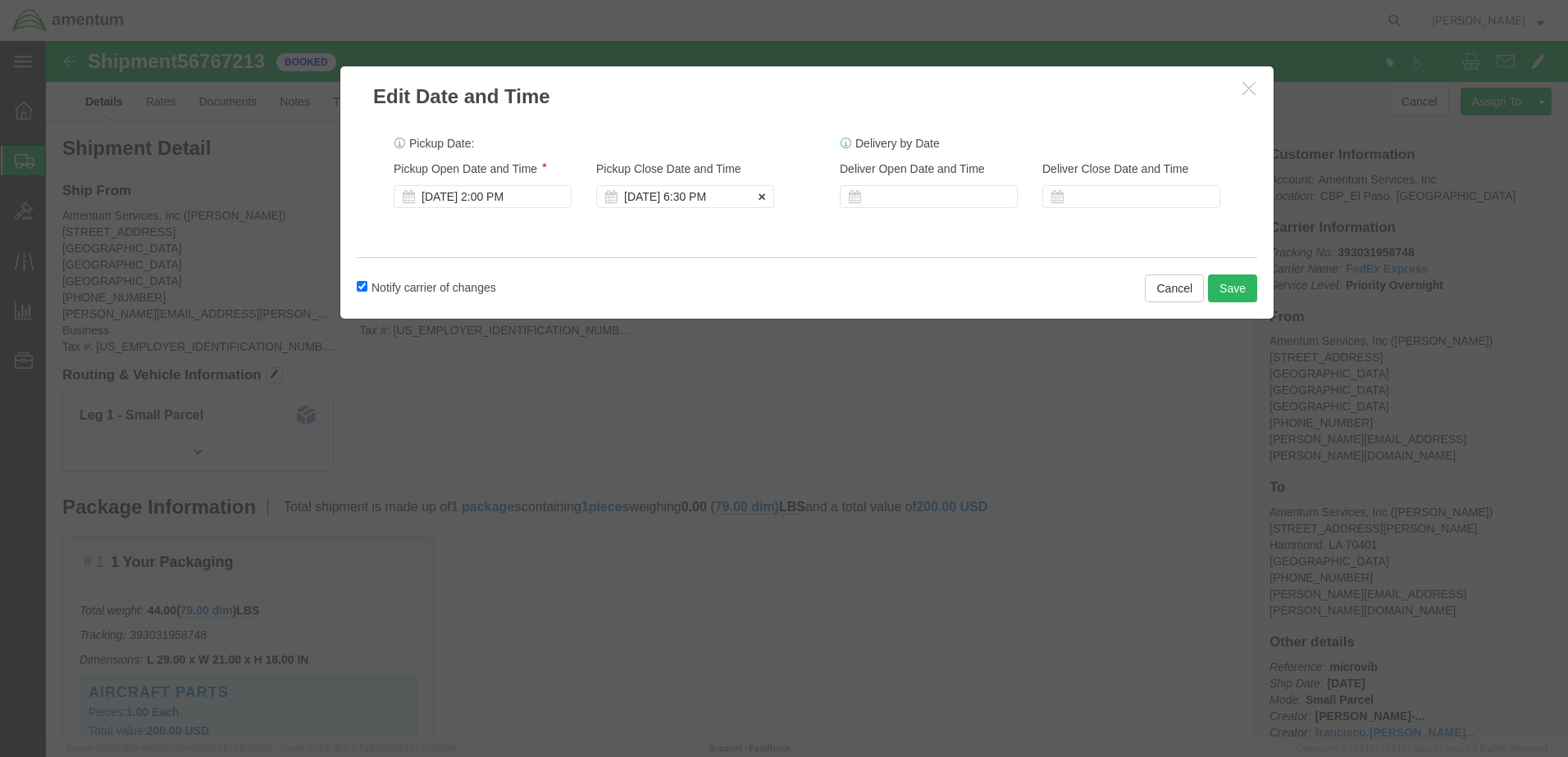
click div "[DATE] 6:30 PM"
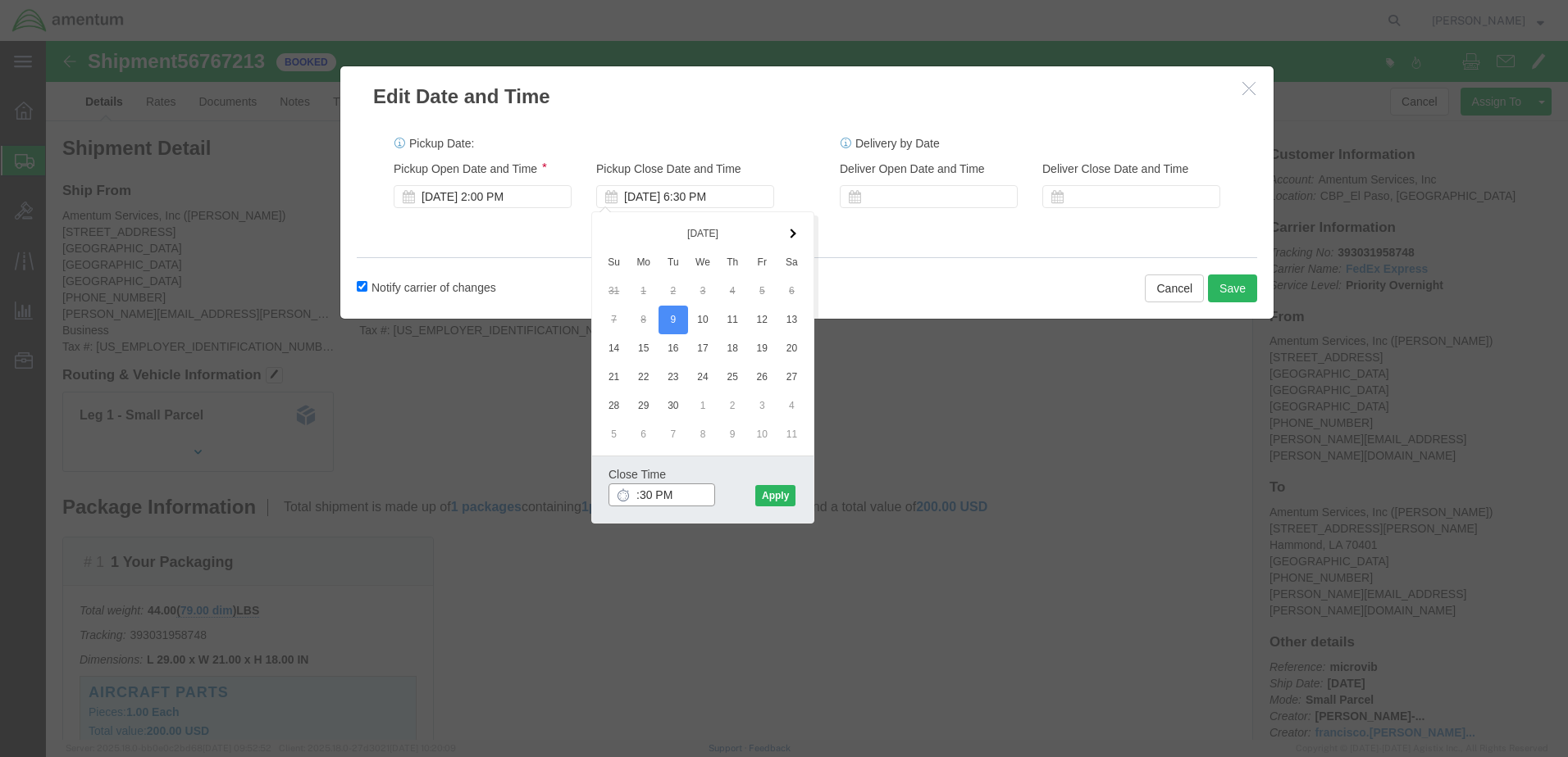
type input "4:30 PM"
click button "Apply"
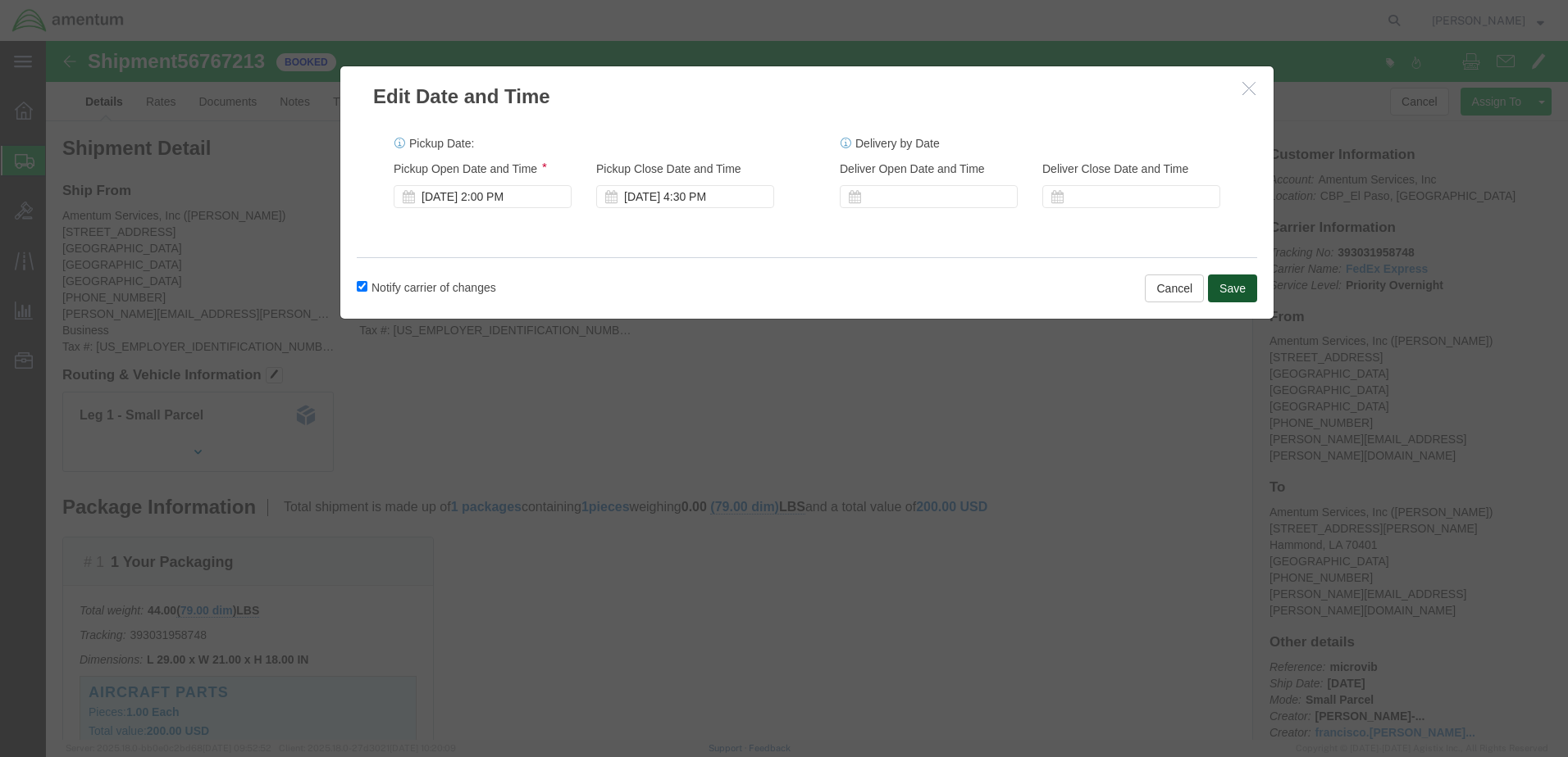
click button "Save"
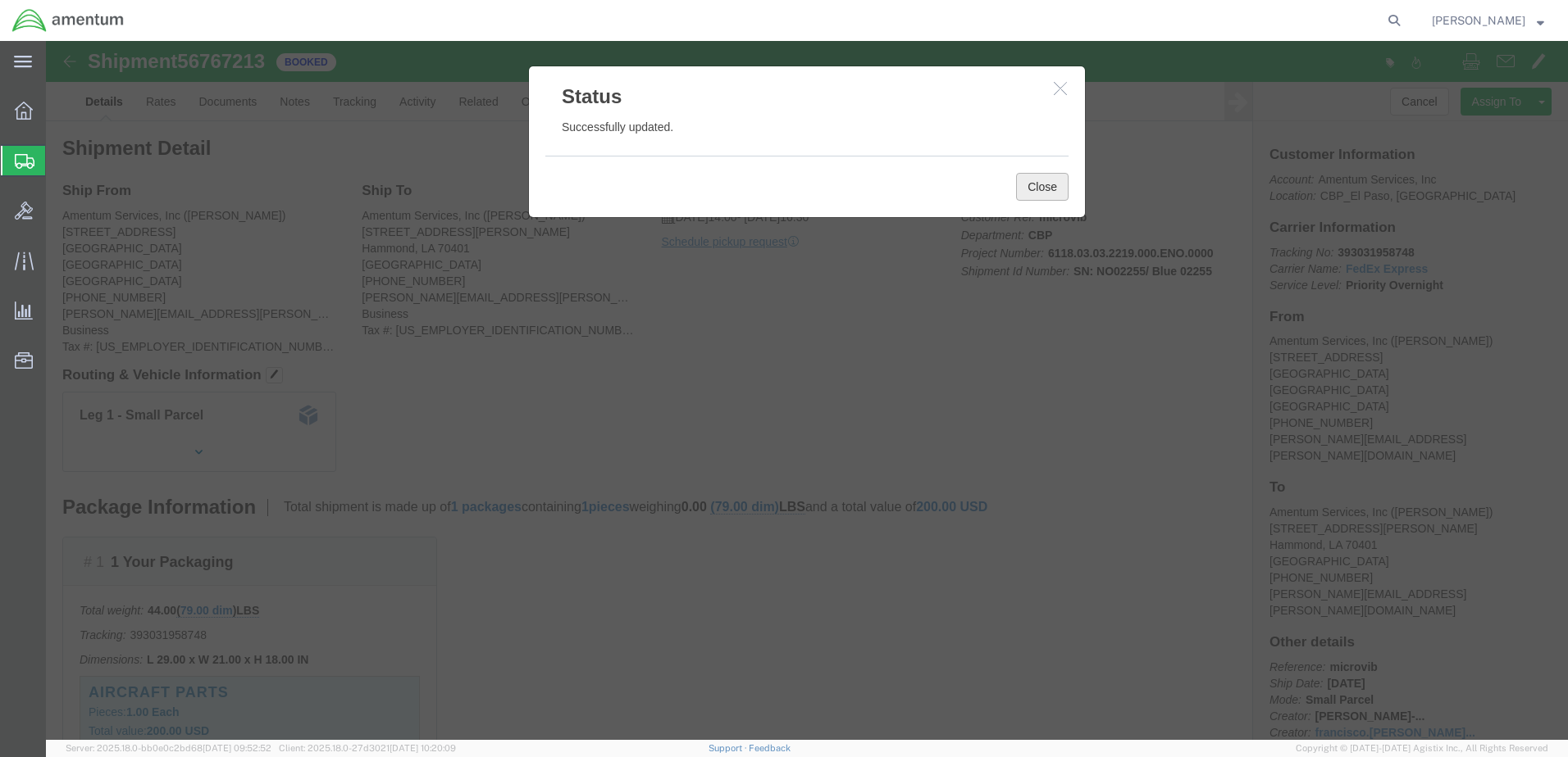
click button "Close"
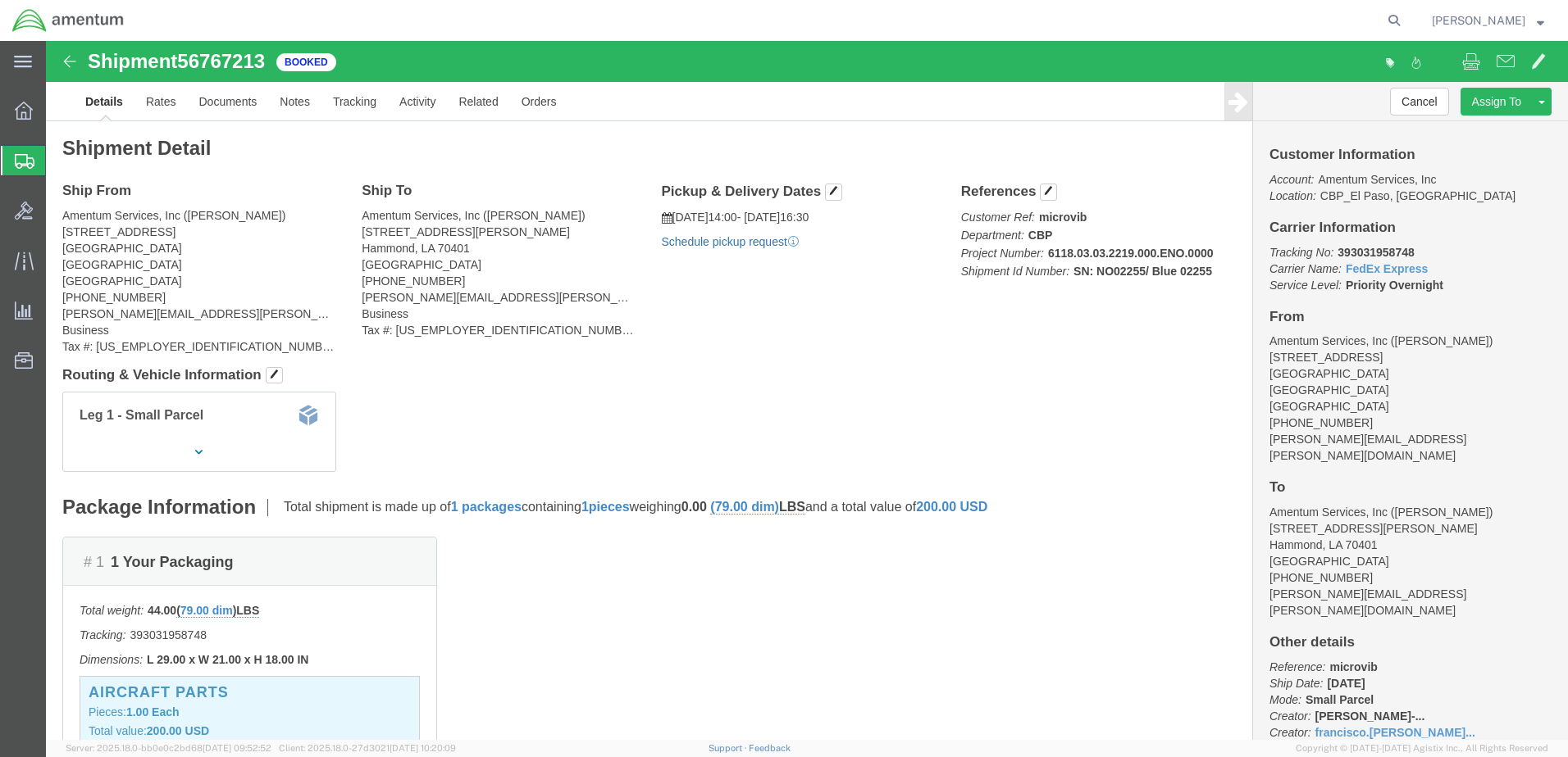
click link "Schedule pickup request"
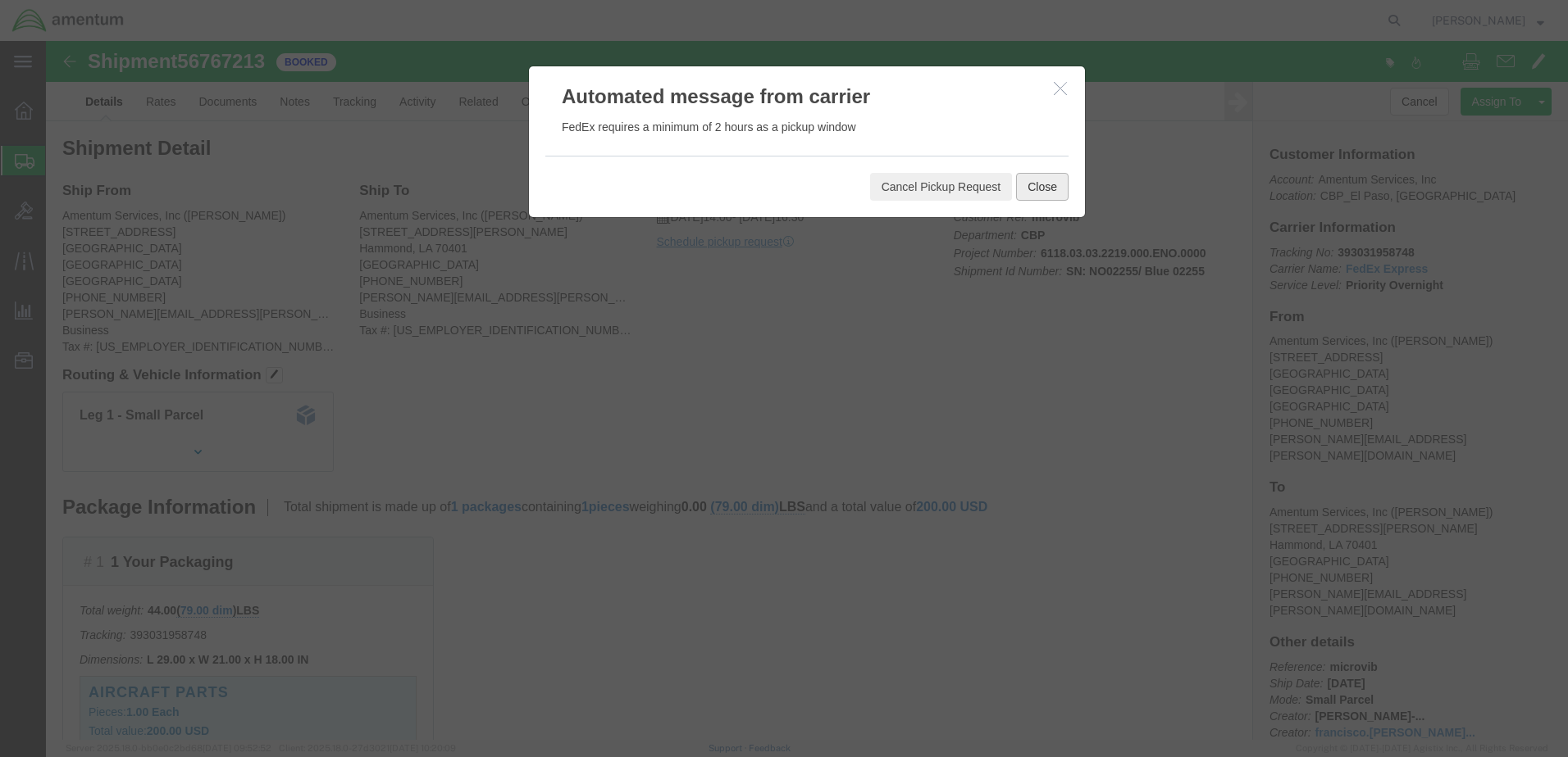
click button "Close"
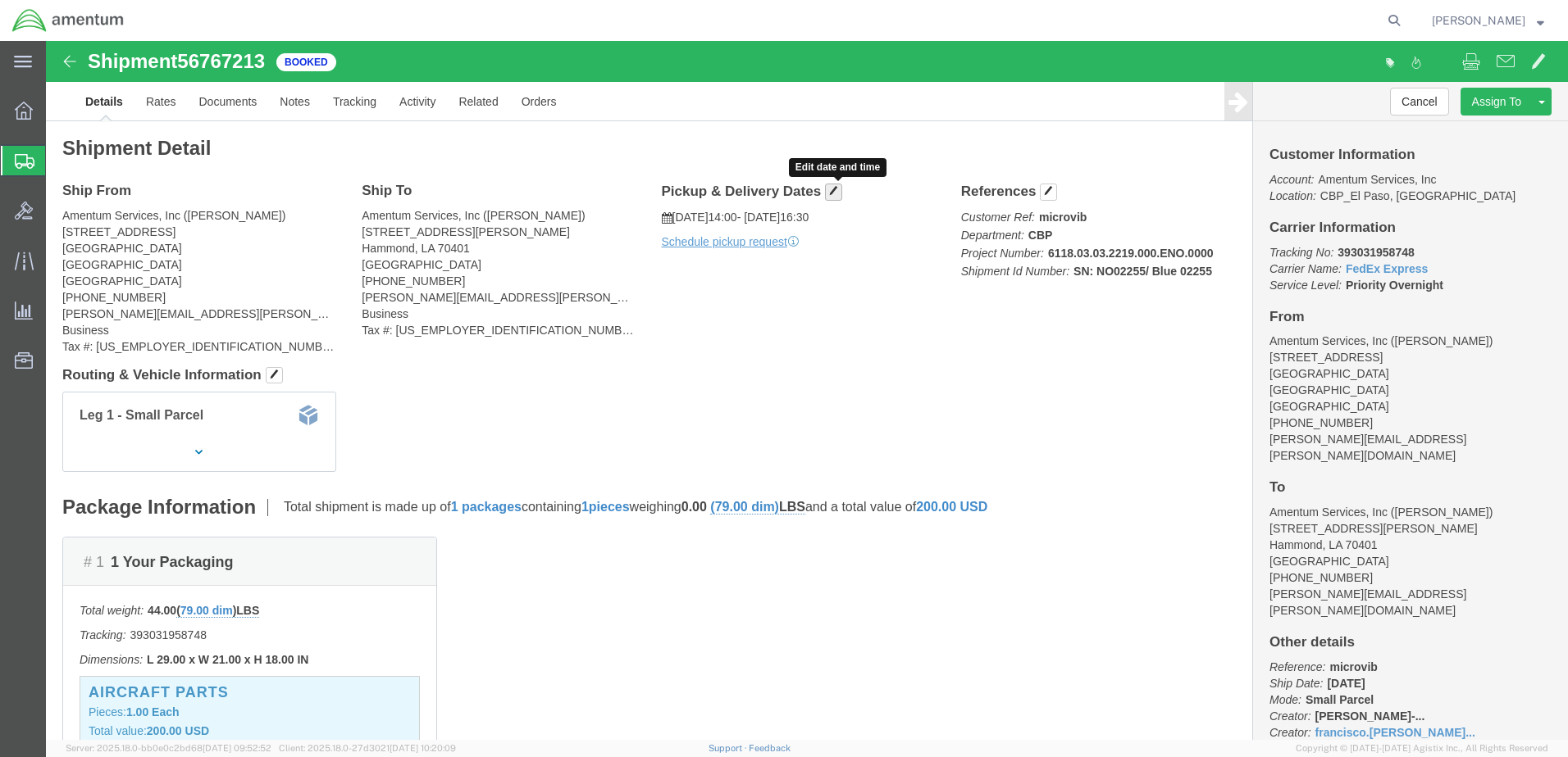
click span "button"
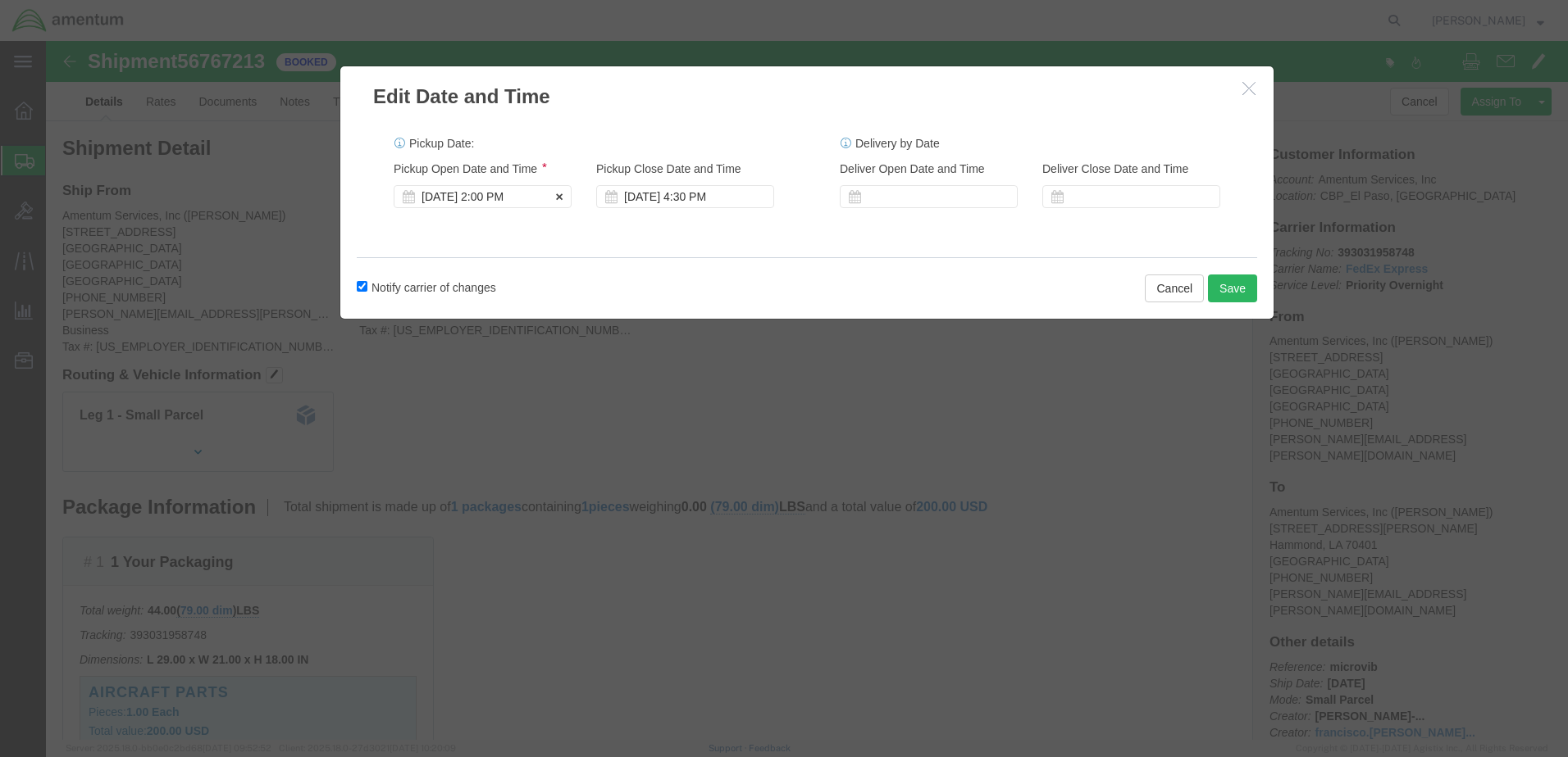
click div "[DATE] 2:00 PM"
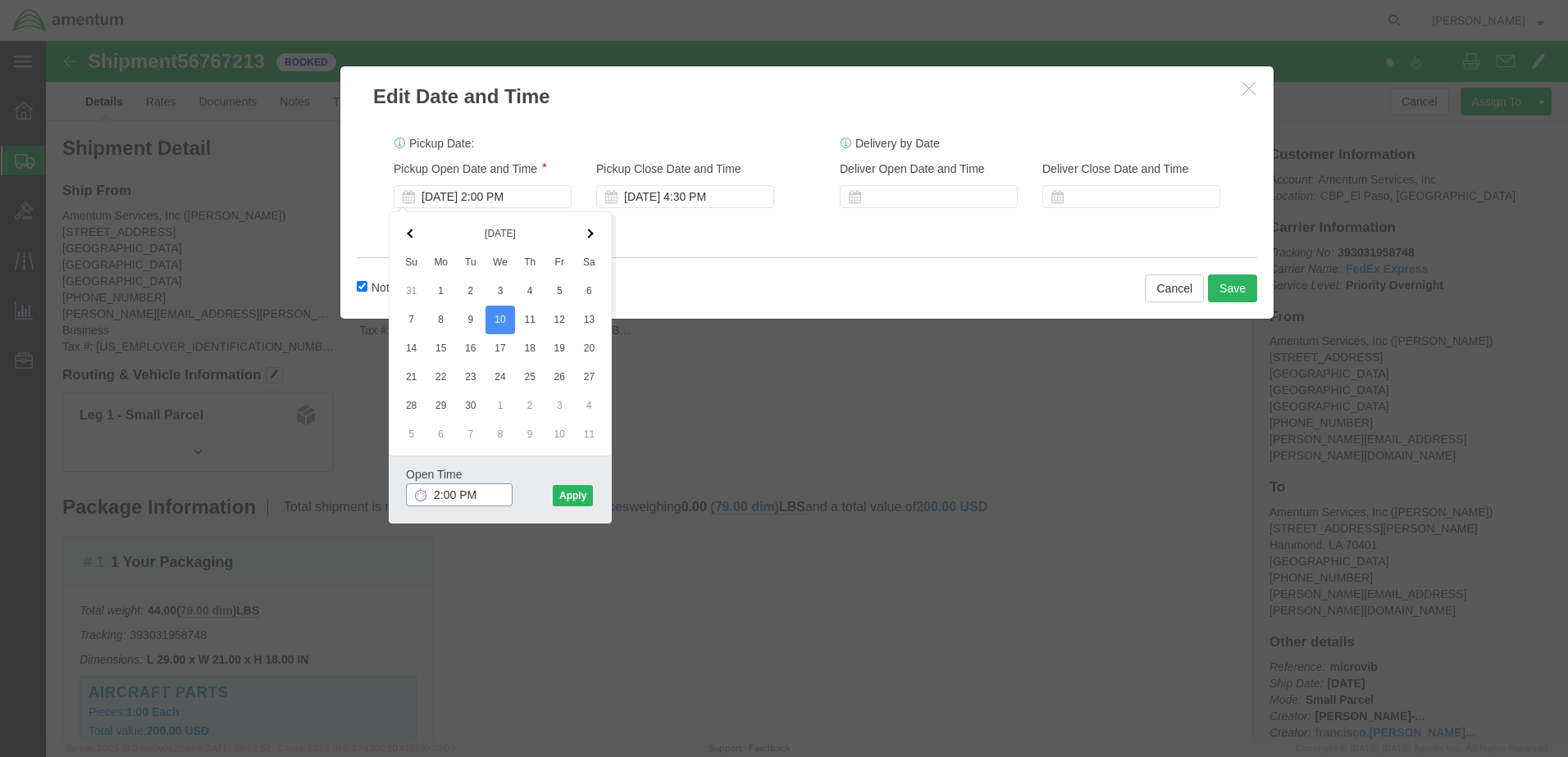
drag, startPoint x: 430, startPoint y: 456, endPoint x: 411, endPoint y: 456, distance: 19.0
click input "2:00 PM"
click input "09:00 PM"
type input "09:00AM"
click button "Apply"
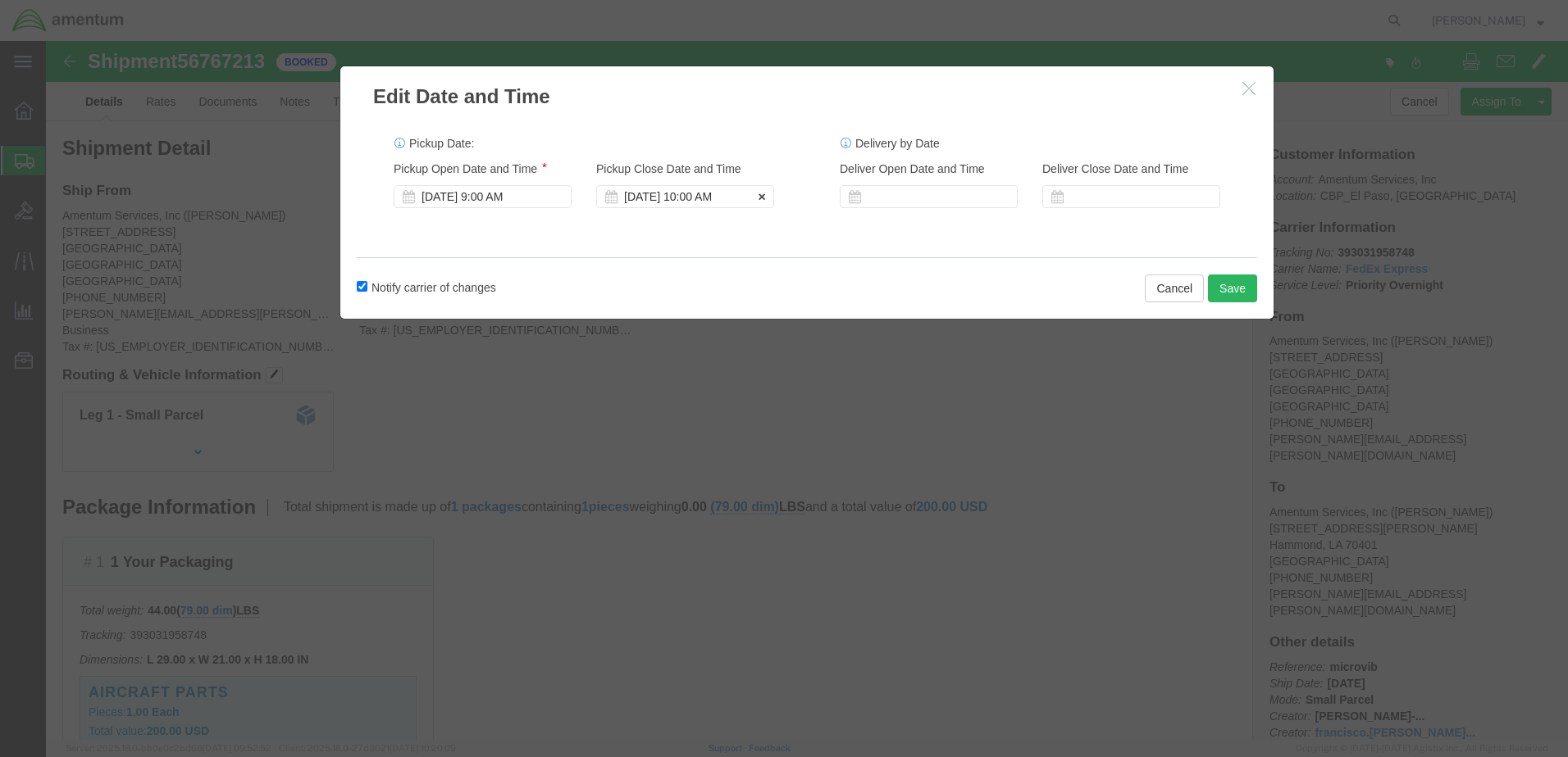
click div "[DATE] 10:00 AM"
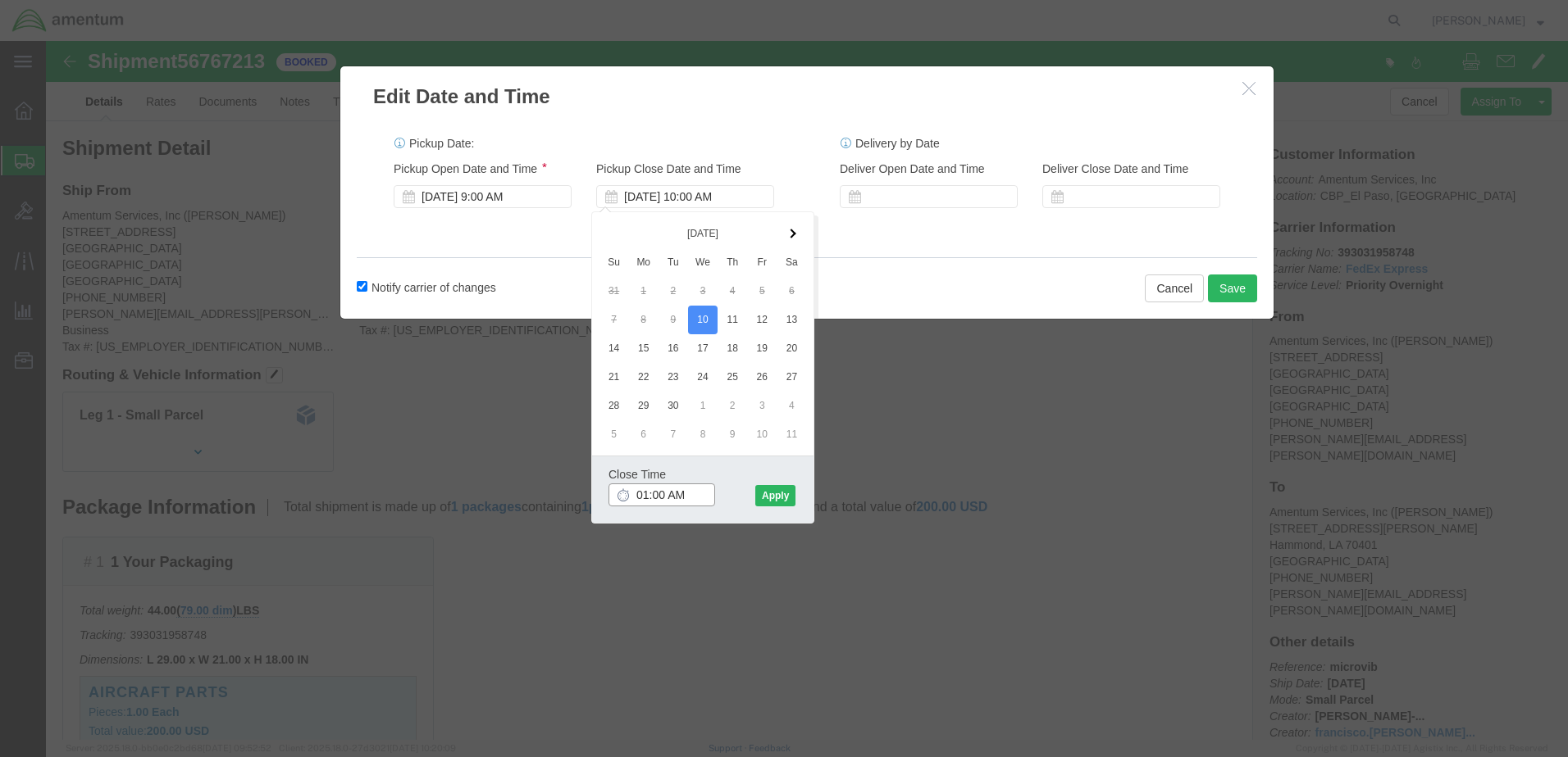
click input "01:00 AM"
type input "01:00 PM"
click button "Apply"
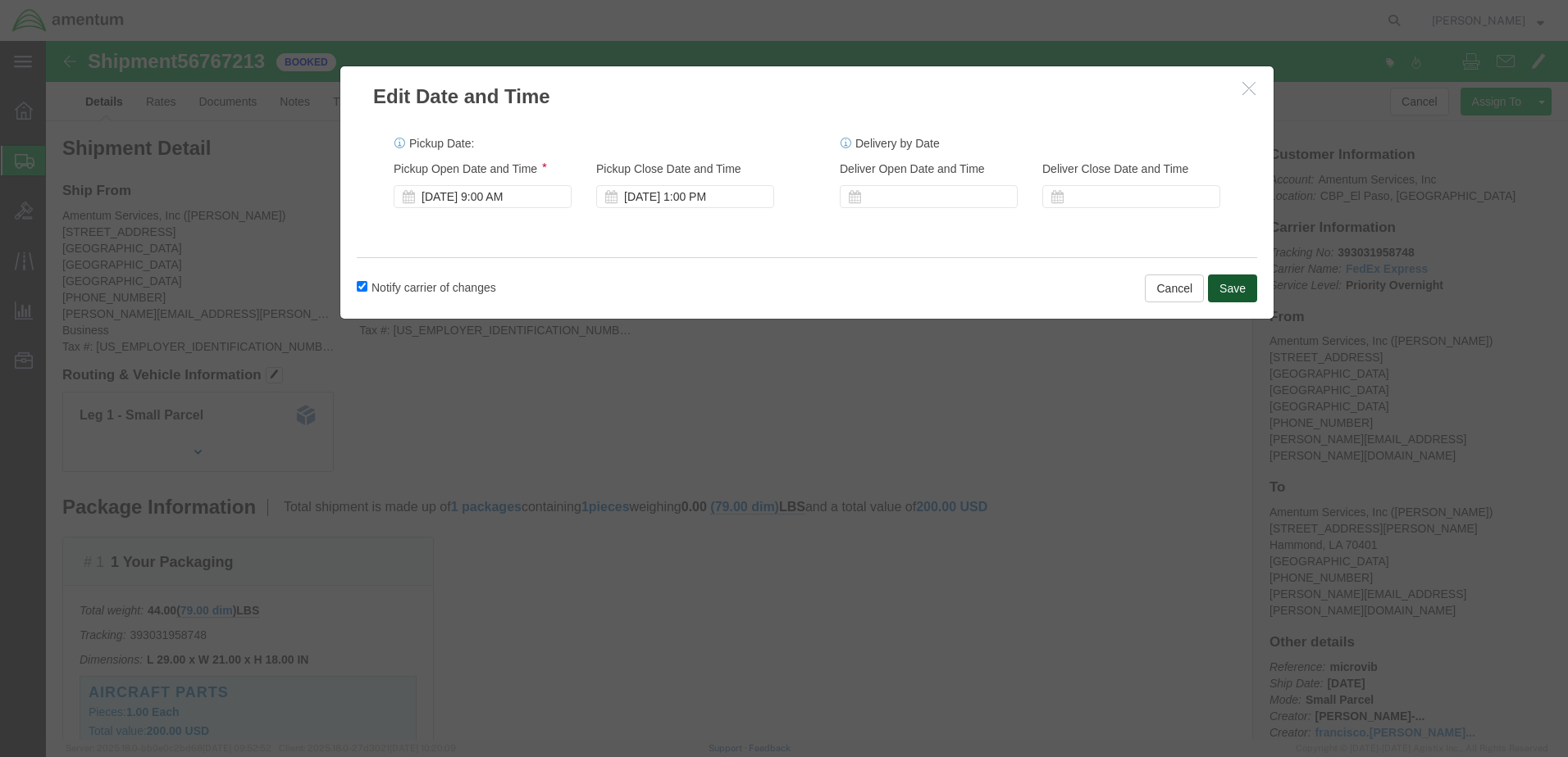
click button "Save"
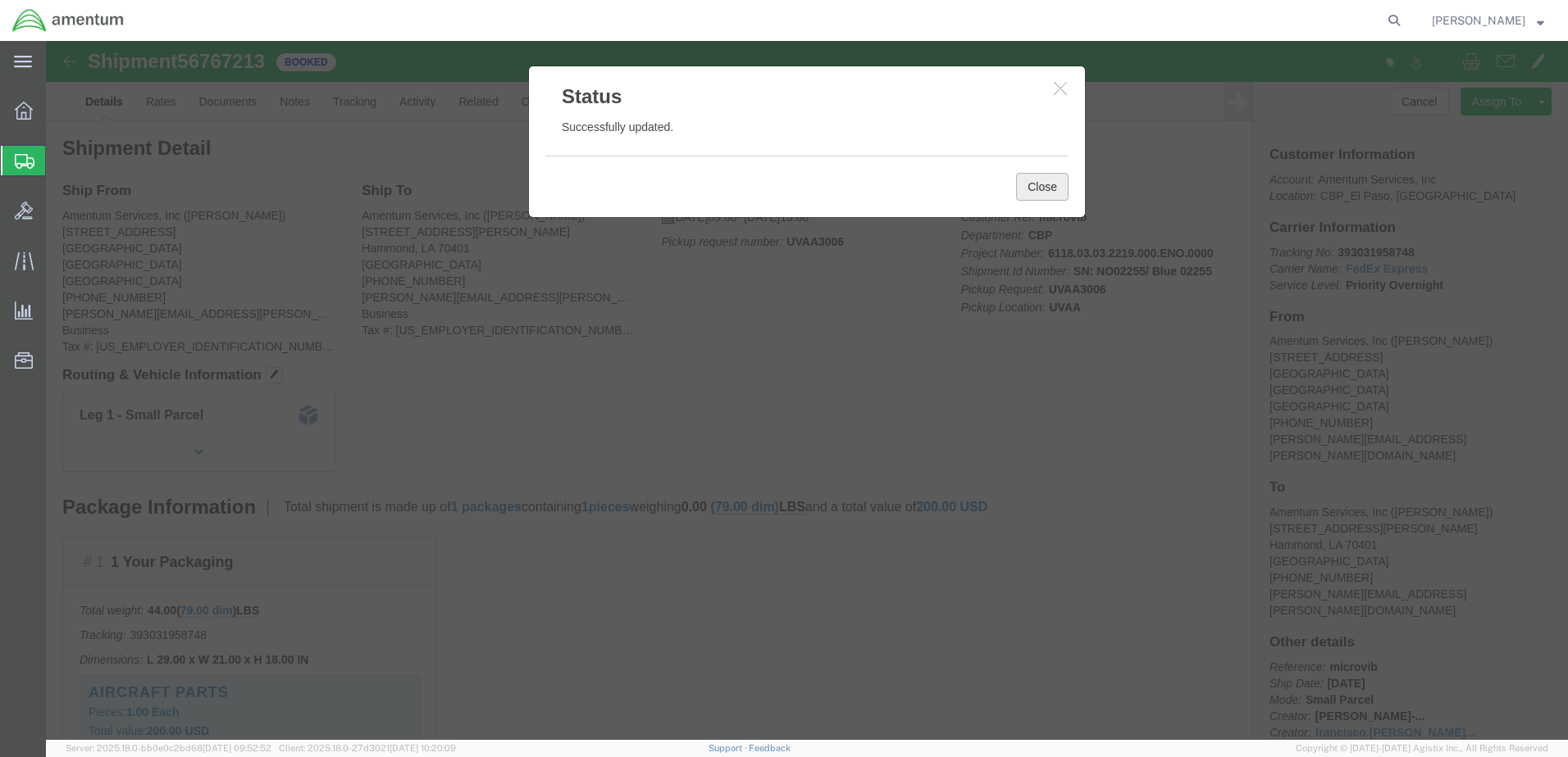
click button "Close"
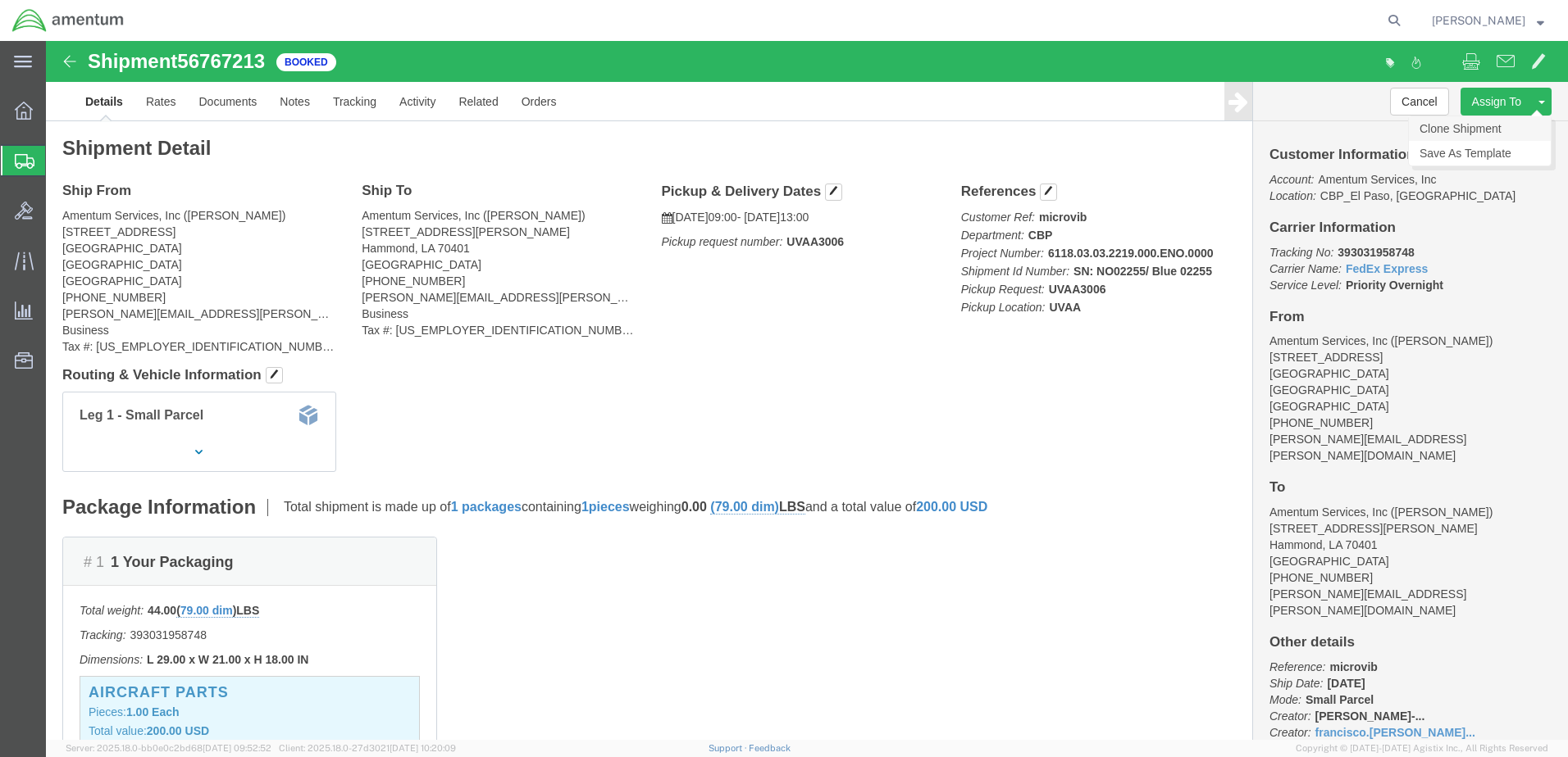
click link "Clone Shipment"
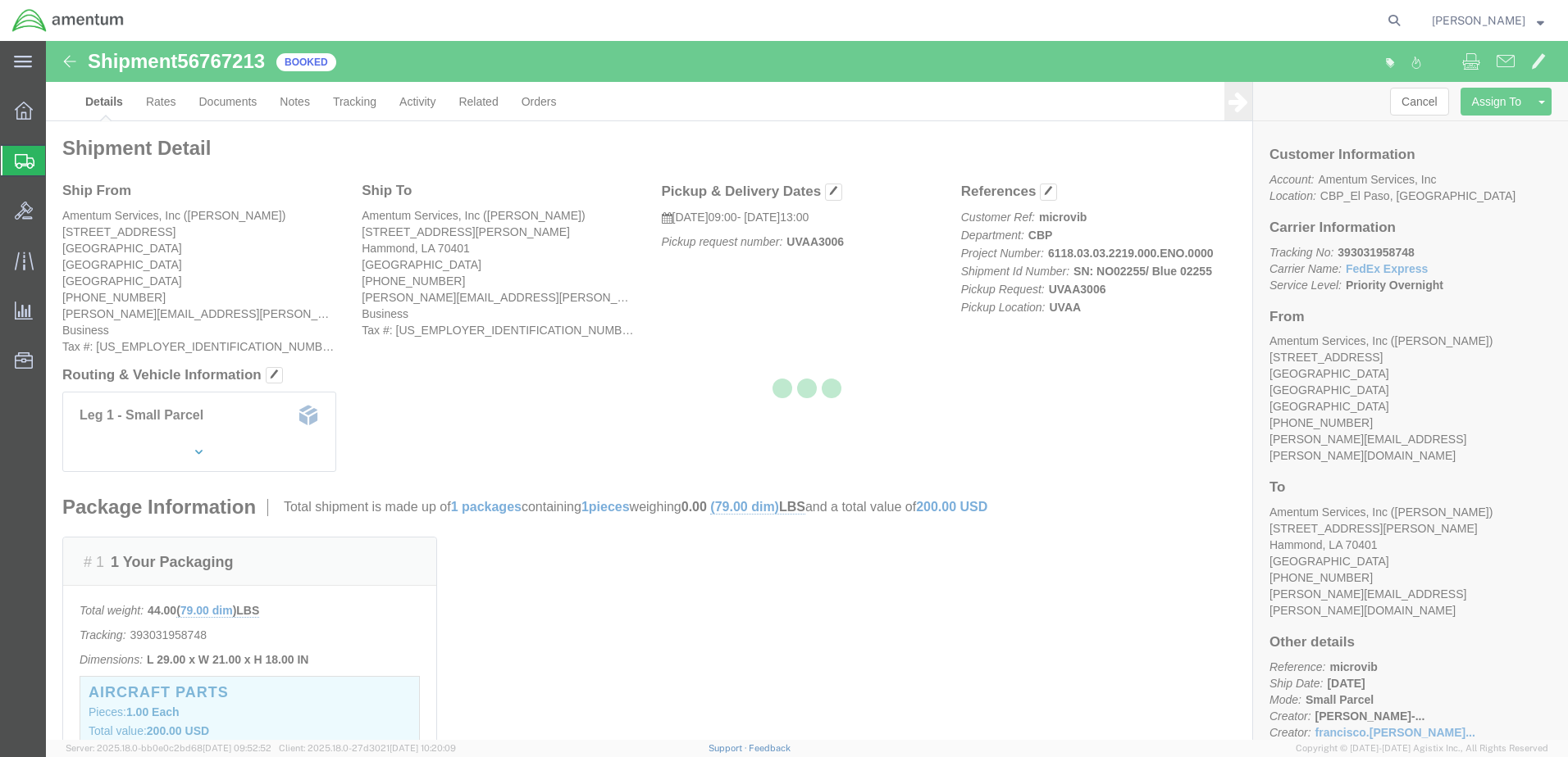
select select "49936"
select select "49932"
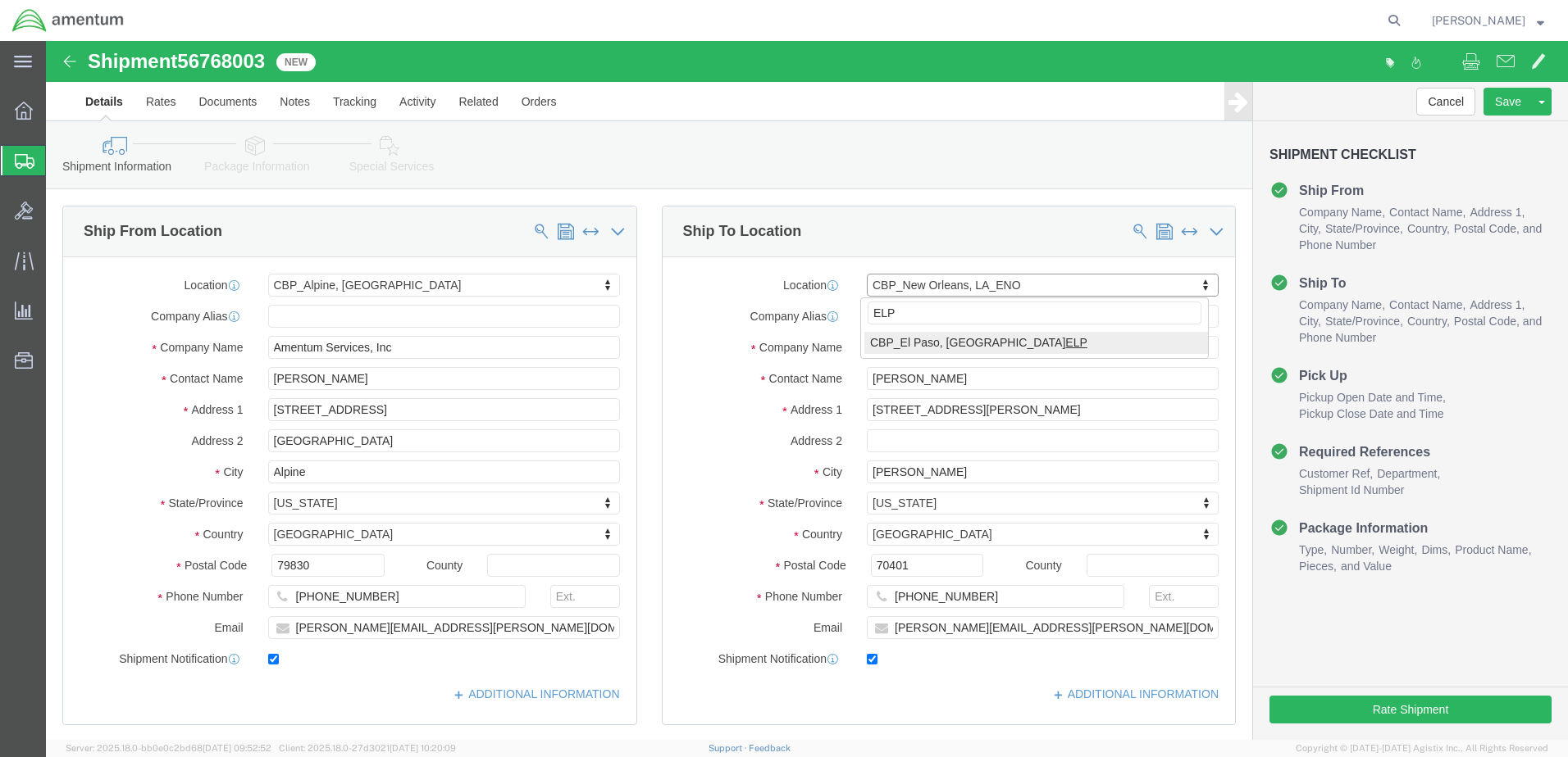
type input "ELP"
select select "49939"
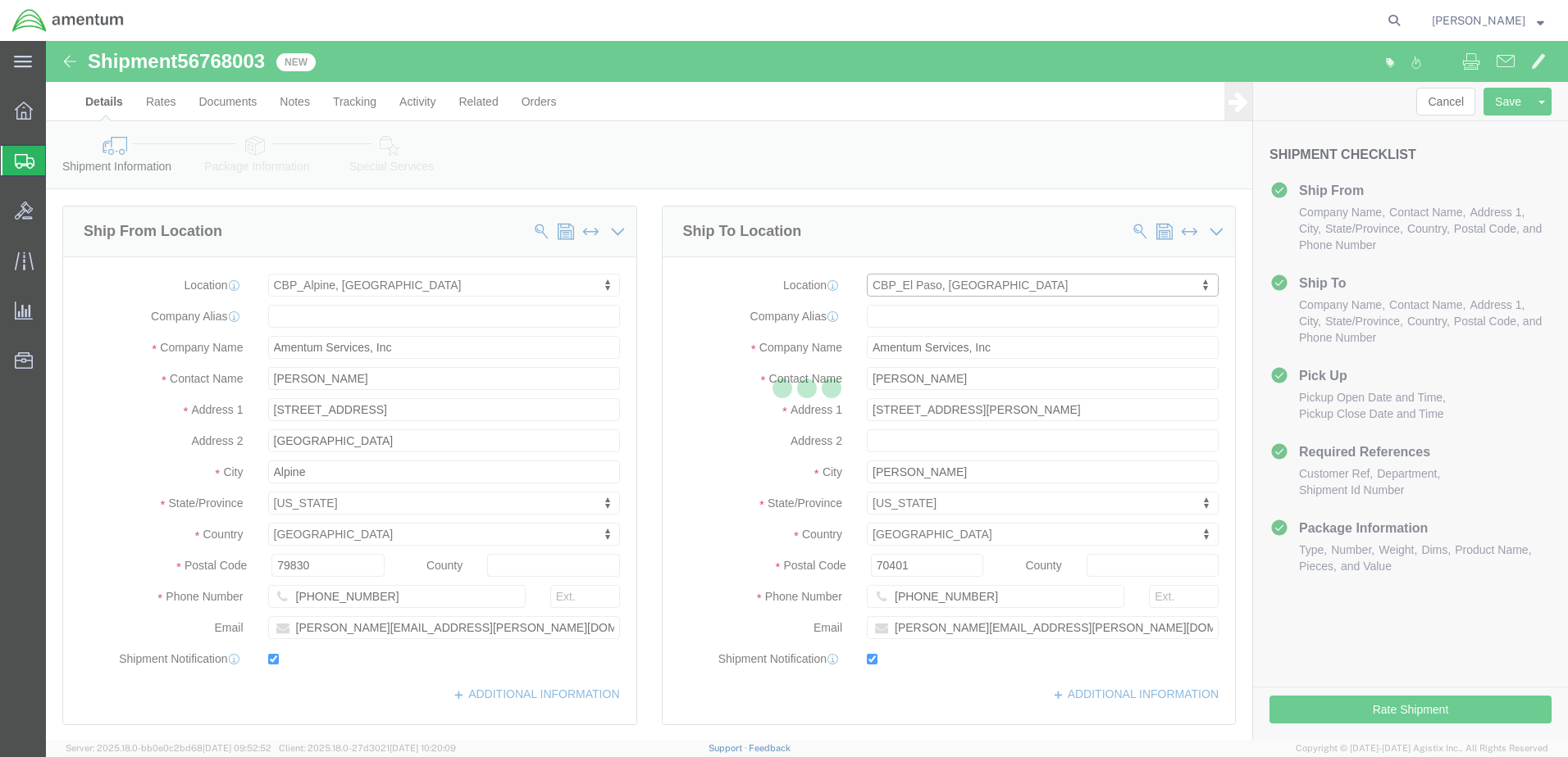
type input "[DATE][PERSON_NAME]"
type input "[STREET_ADDRESS][PERSON_NAME]"
type input "[GEOGRAPHIC_DATA]"
type input "79925"
type input "[PHONE_NUMBER]"
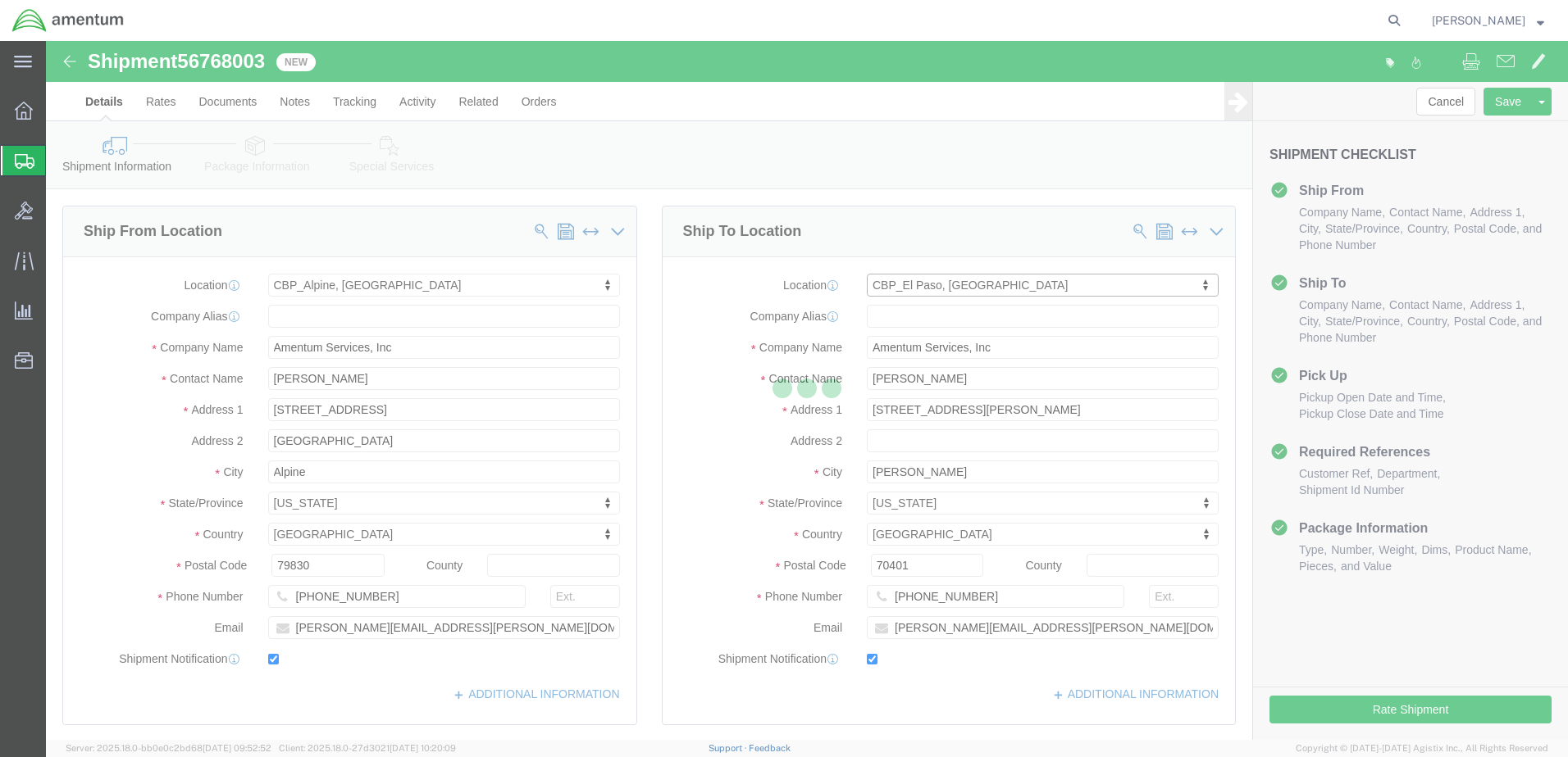
type input "[DATE][EMAIL_ADDRESS][PERSON_NAME][DOMAIN_NAME]"
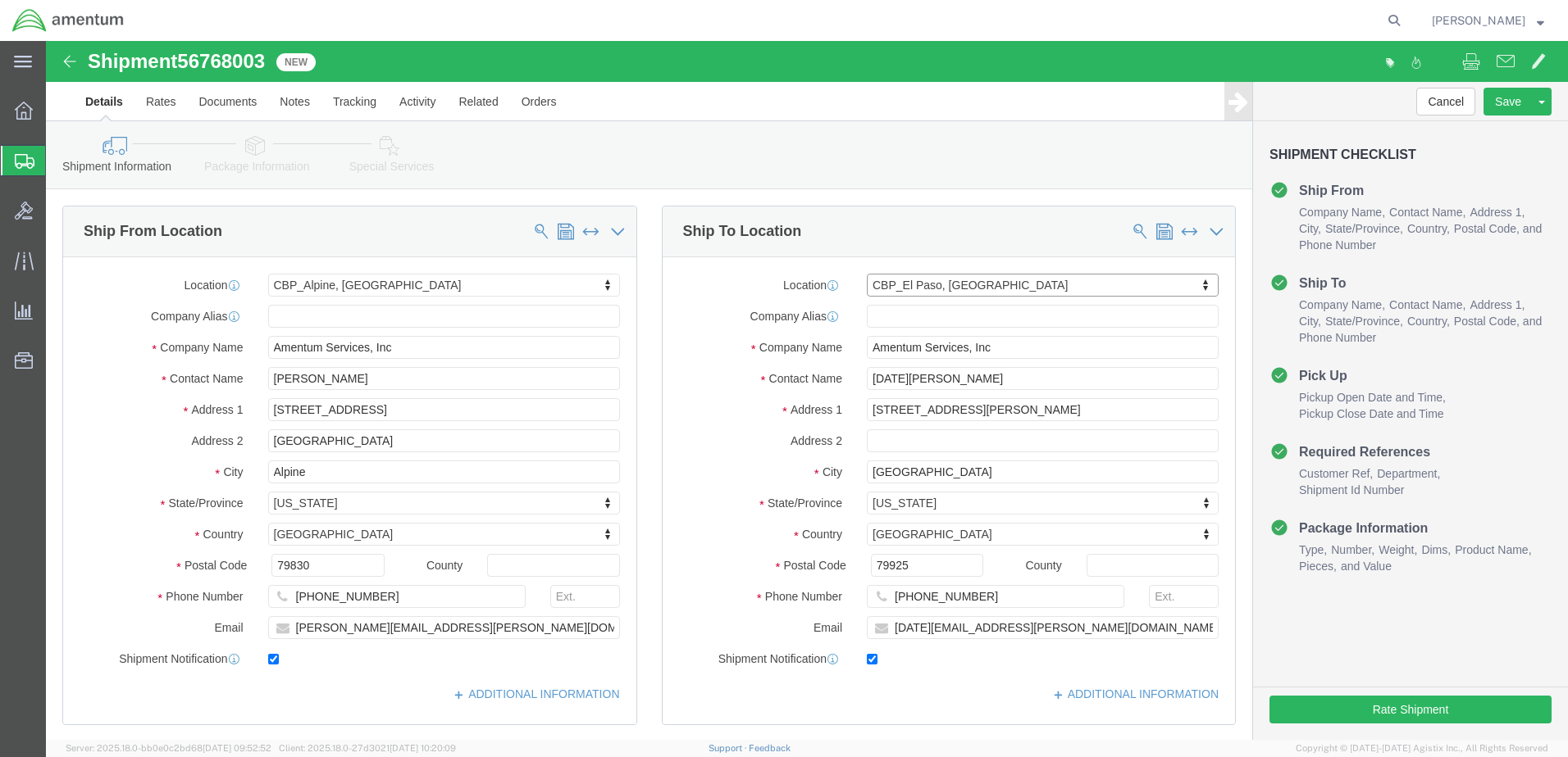
select select "[GEOGRAPHIC_DATA]"
click label "Contact Name"
drag, startPoint x: 887, startPoint y: 335, endPoint x: 777, endPoint y: 337, distance: 110.0
click div "Contact Name [DATE][PERSON_NAME]"
type input "[PERSON_NAME]"
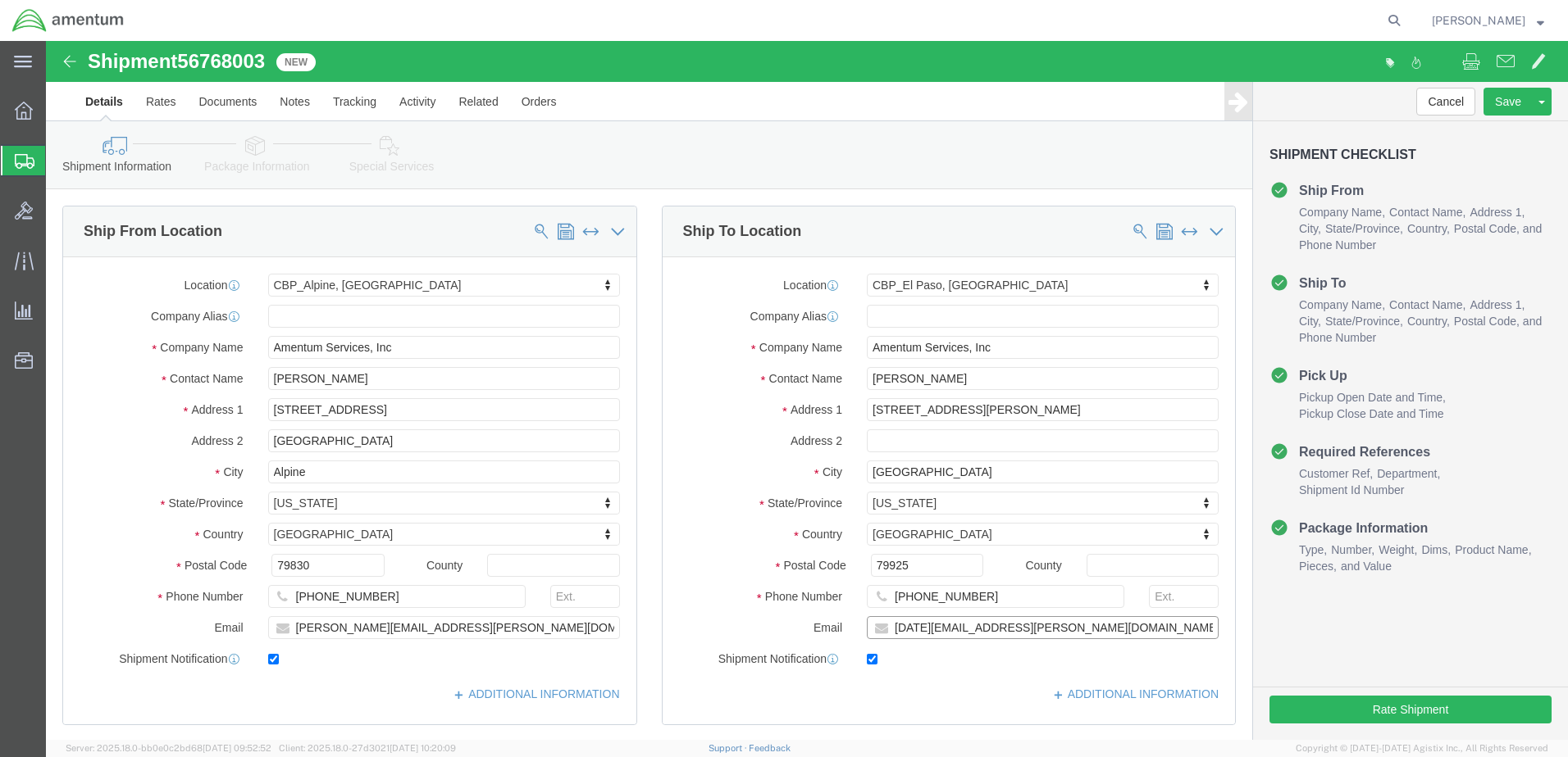
drag, startPoint x: 1047, startPoint y: 585, endPoint x: 1058, endPoint y: 583, distance: 11.2
click input "[DATE][EMAIL_ADDRESS][PERSON_NAME][DOMAIN_NAME]"
drag, startPoint x: 1043, startPoint y: 579, endPoint x: 818, endPoint y: 590, distance: 225.3
click div "[DATE][EMAIL_ADDRESS][PERSON_NAME][DOMAIN_NAME]"
paste input "[PERSON_NAME].[PERSON_NAME]"
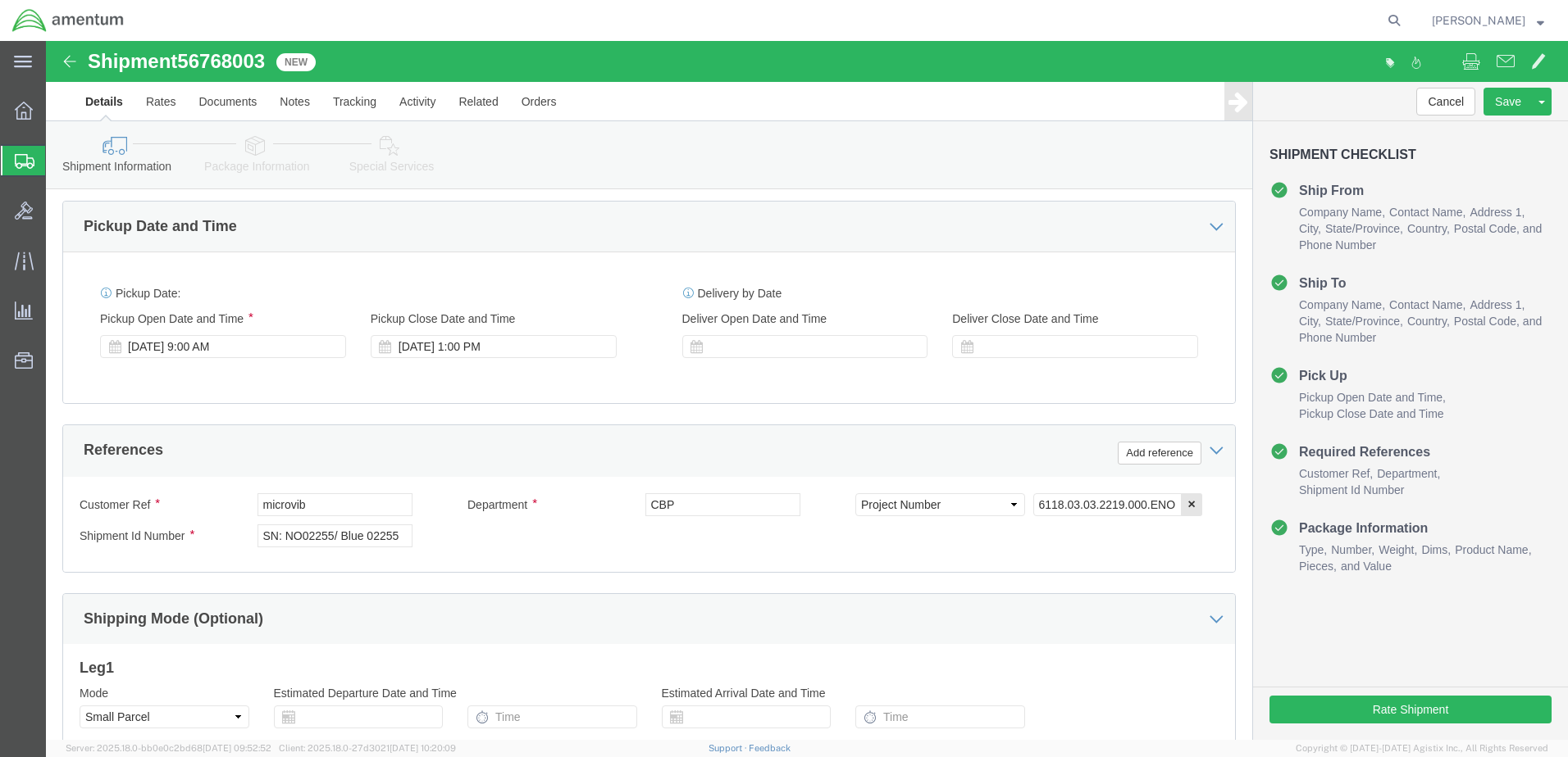
scroll to position [573, 0]
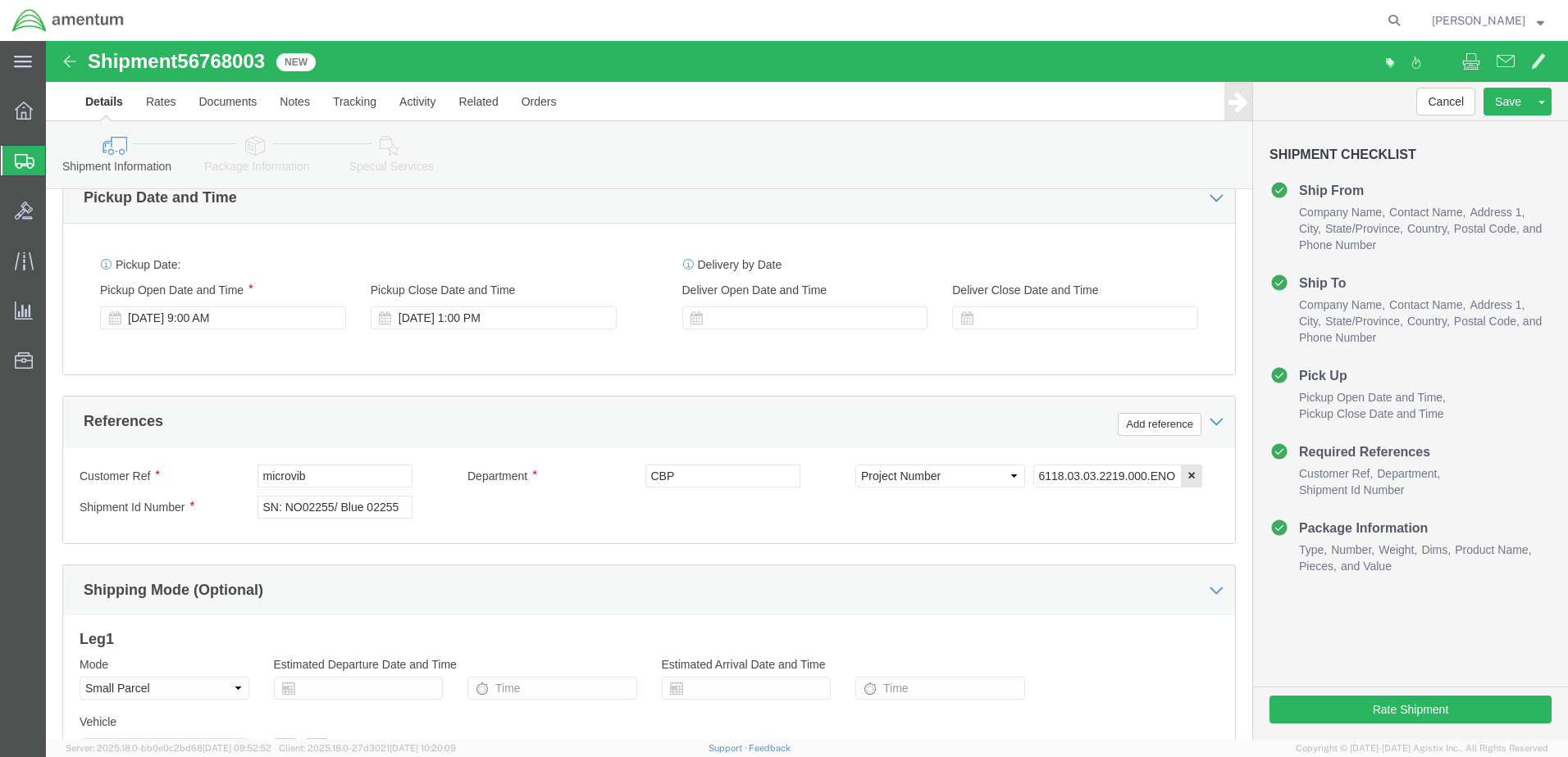
type input "[PERSON_NAME][EMAIL_ADDRESS][PERSON_NAME][DOMAIN_NAME]"
drag, startPoint x: 268, startPoint y: 439, endPoint x: 179, endPoint y: 438, distance: 89.0
click div "Customer Ref microvib"
paste input "N793AM Log Books"
type input "N793AM Log Books"
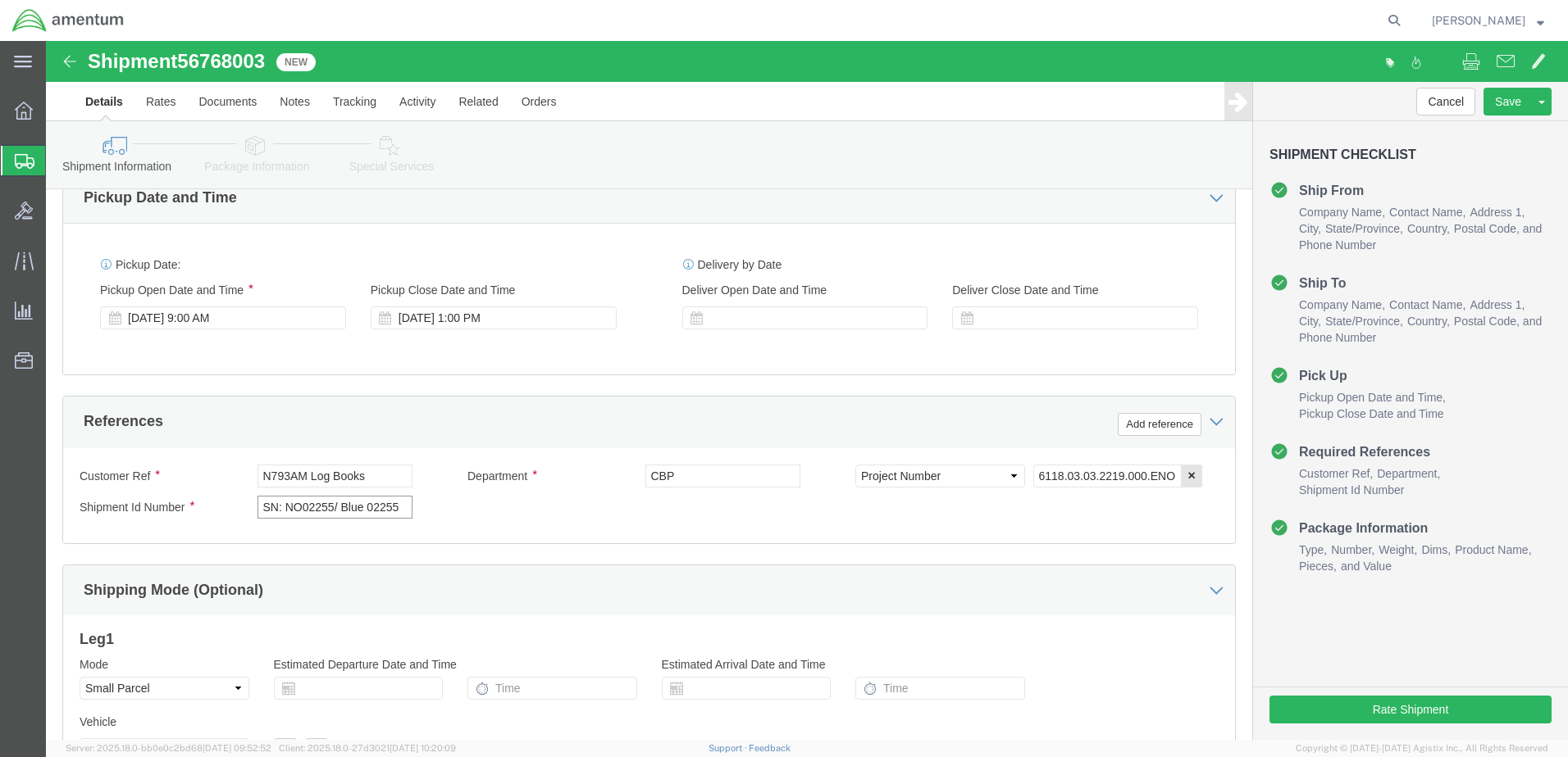
drag, startPoint x: 216, startPoint y: 466, endPoint x: 314, endPoint y: 466, distance: 98.0
click div "SN: NO02255/ Blue 02255"
paste input "N793AM Log Books"
type input "N793AM Log Books"
click input "6118.03.03.2219.000.ENO.0000"
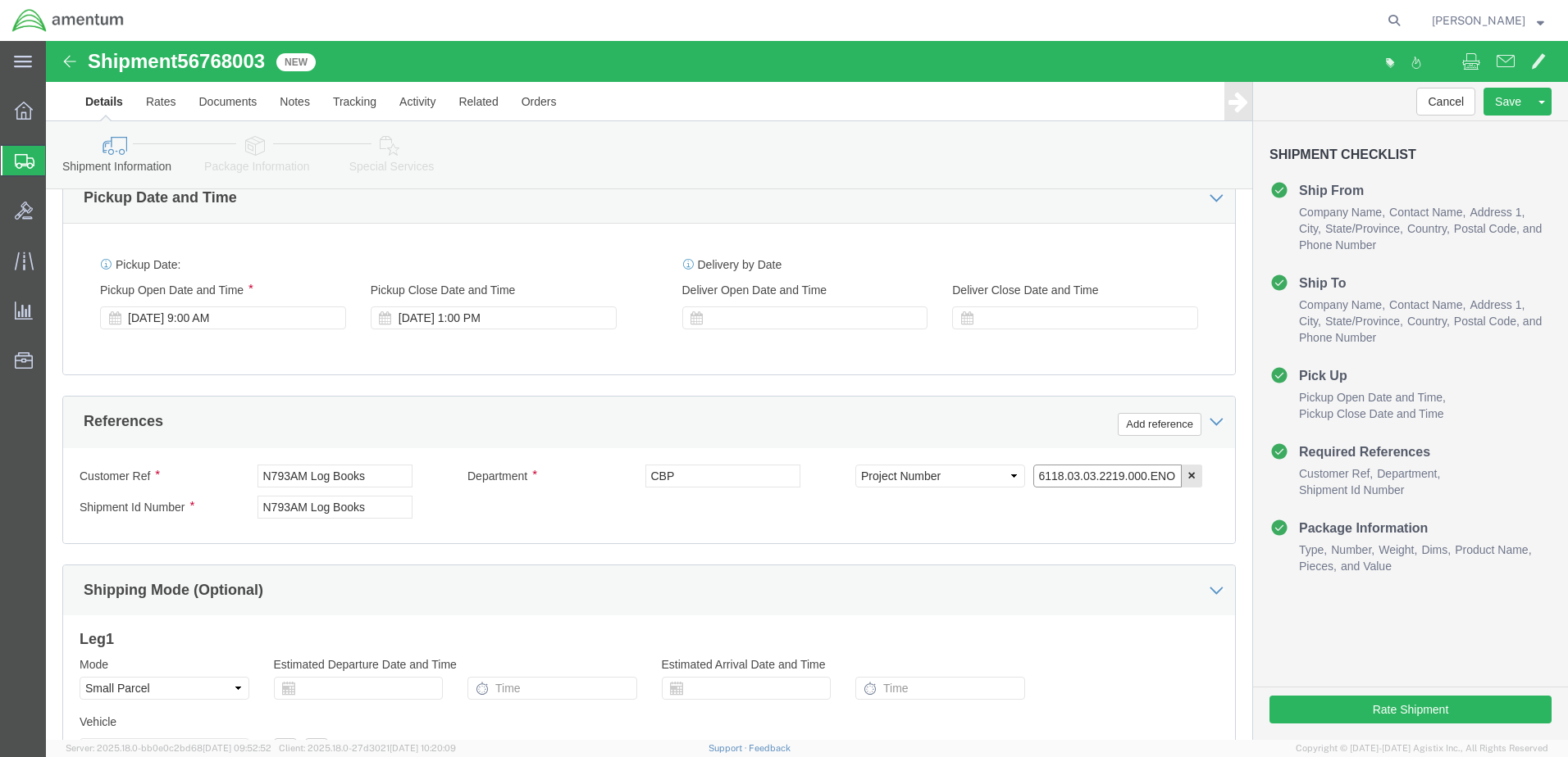
click input "6118.03.03.2219.000.ENO.0000"
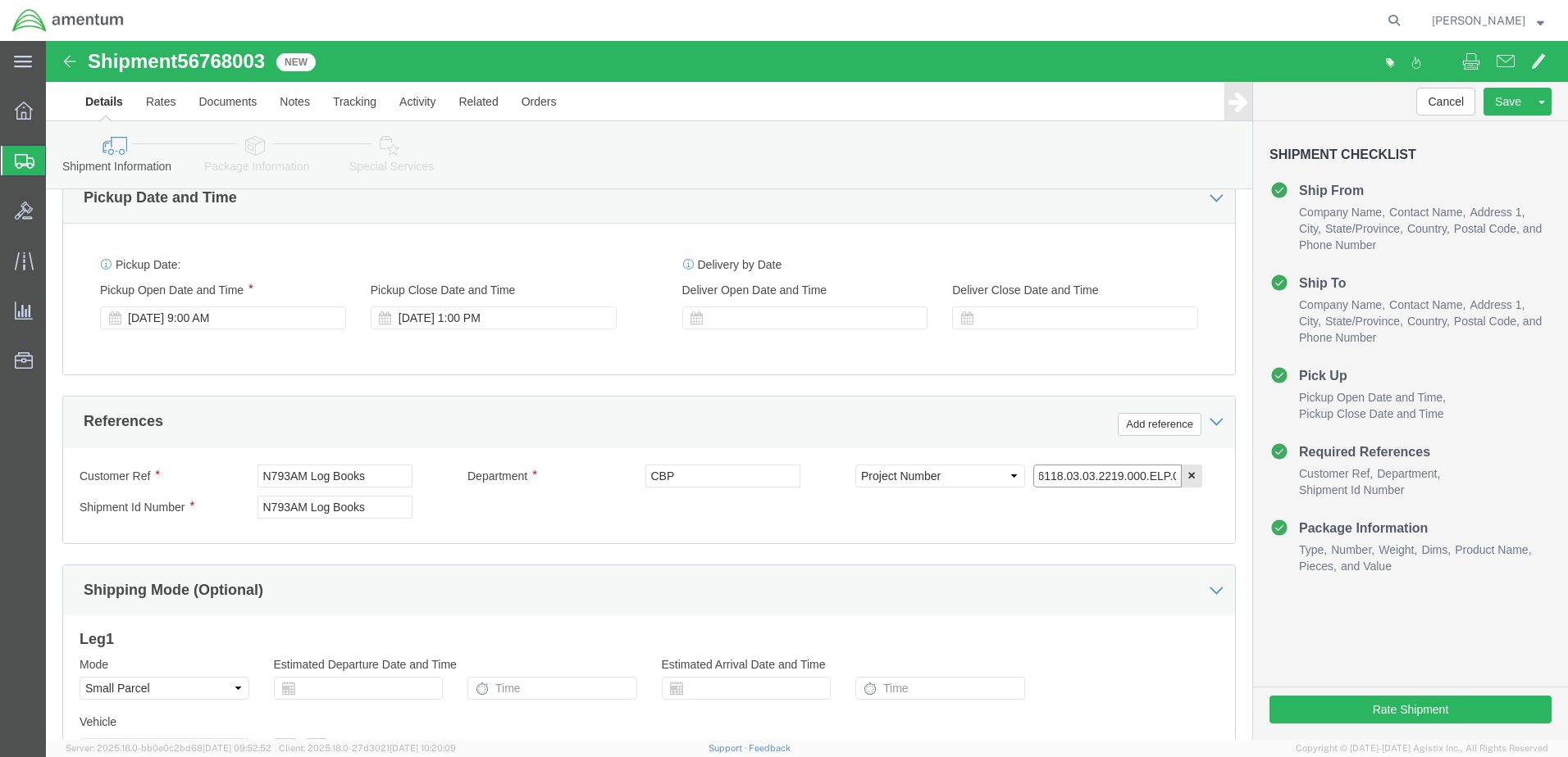
type input "6118.03.03.2219.000.ELP.0000"
click div "Customer Ref N793AM Log Books Department CBP Select Account Type Activity ID Ai…"
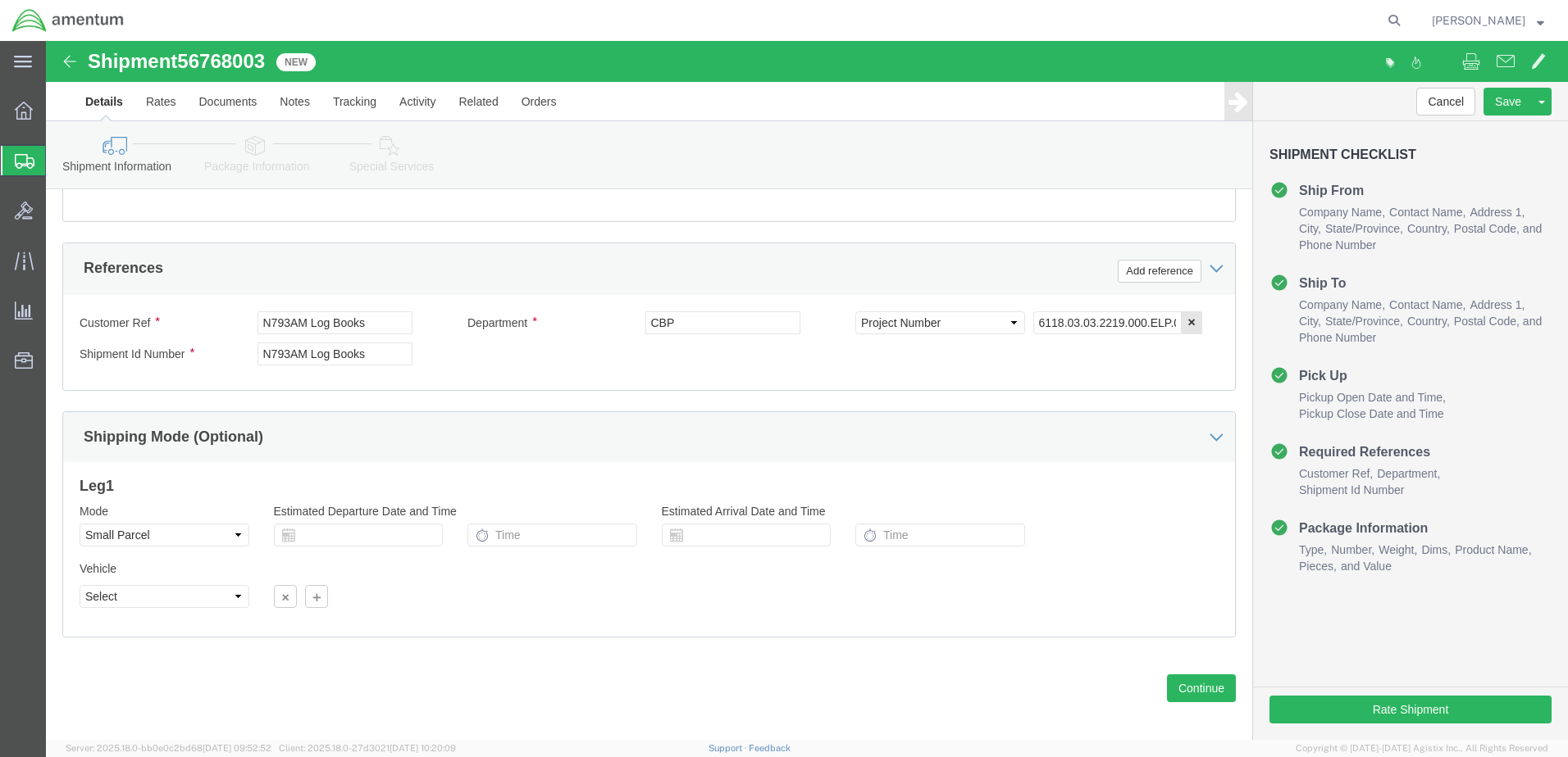
scroll to position [739, 0]
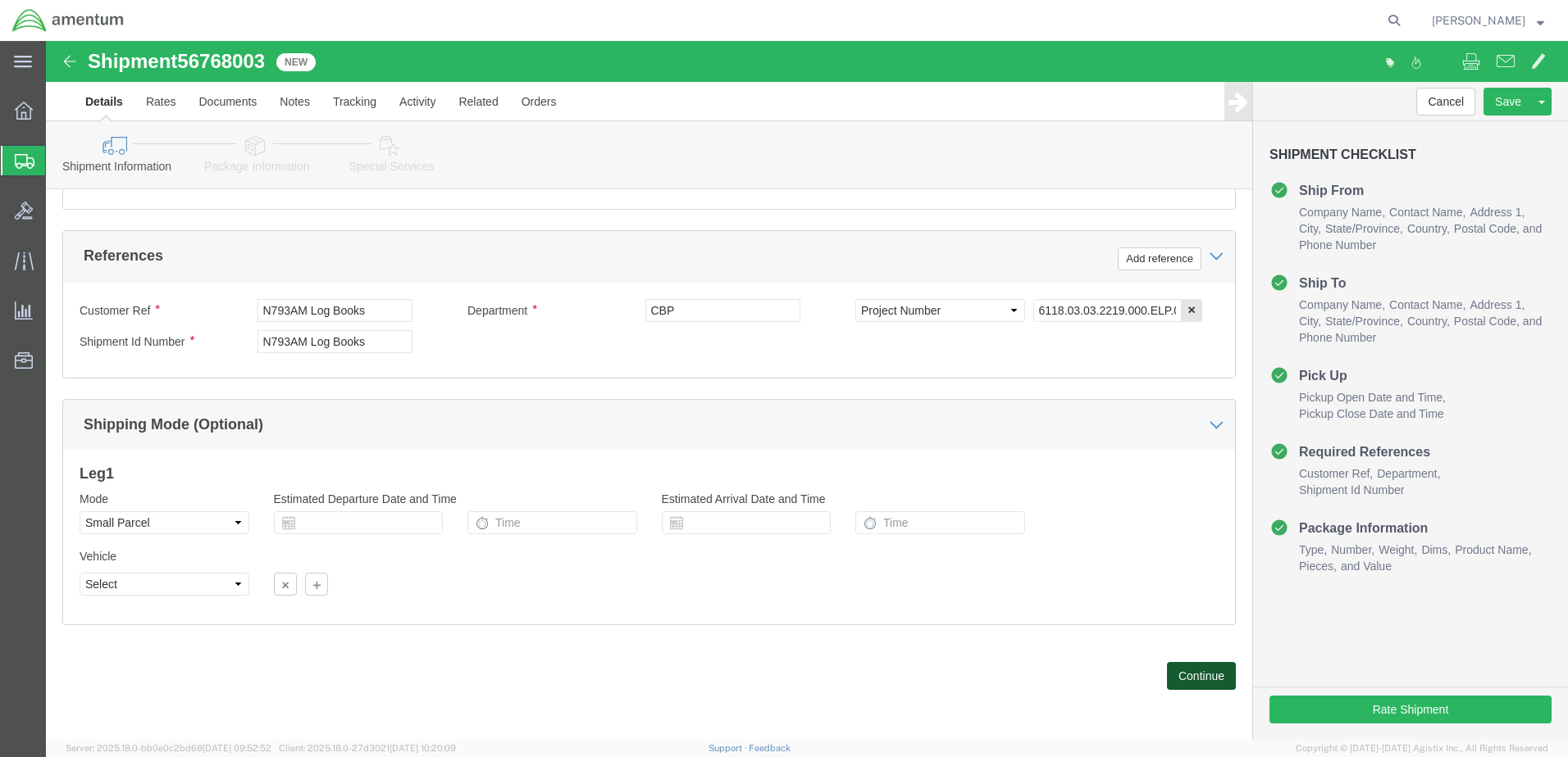
click button "Continue"
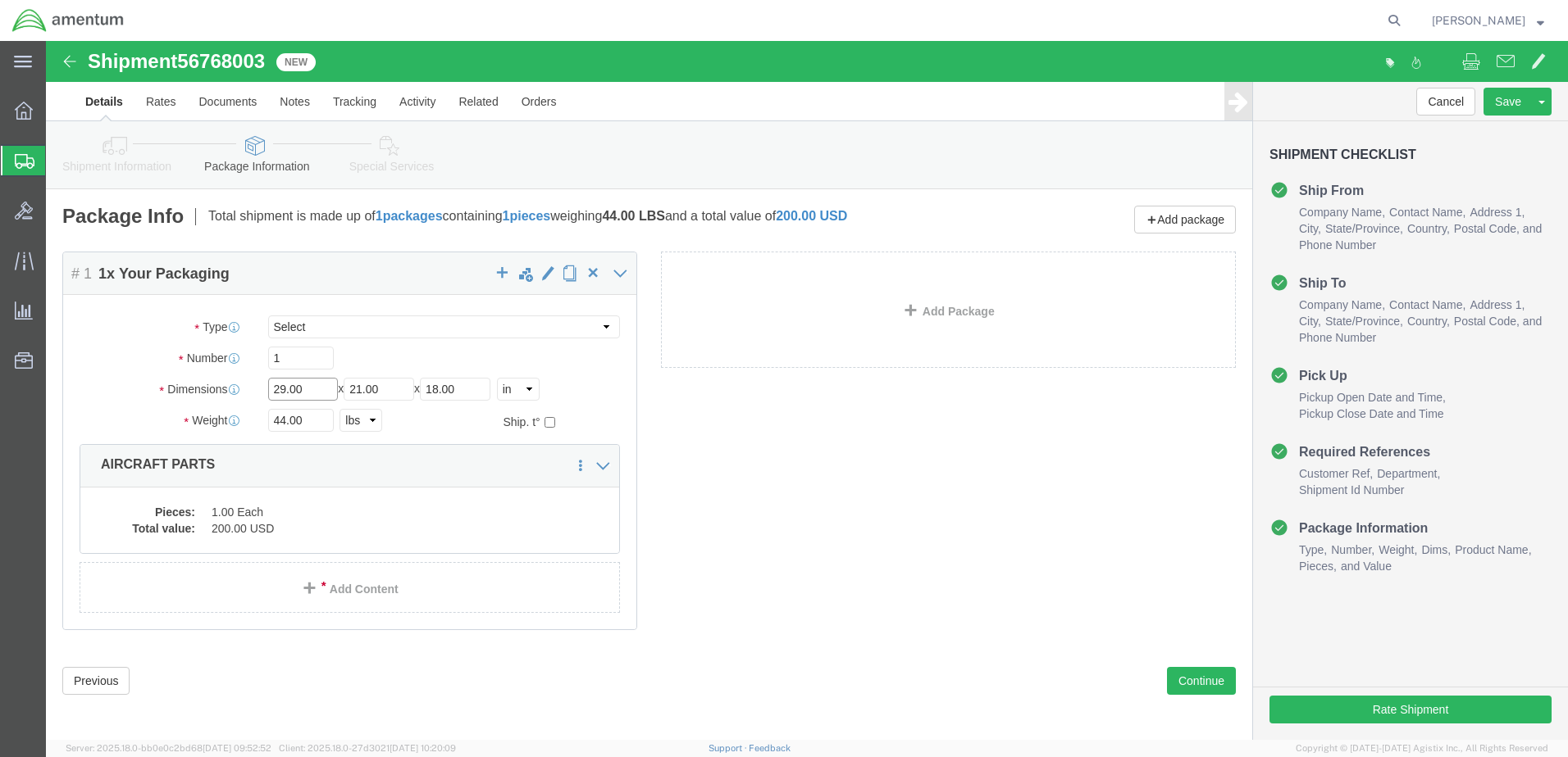
drag, startPoint x: 260, startPoint y: 348, endPoint x: 220, endPoint y: 352, distance: 40.2
click input "29.00"
type input "17"
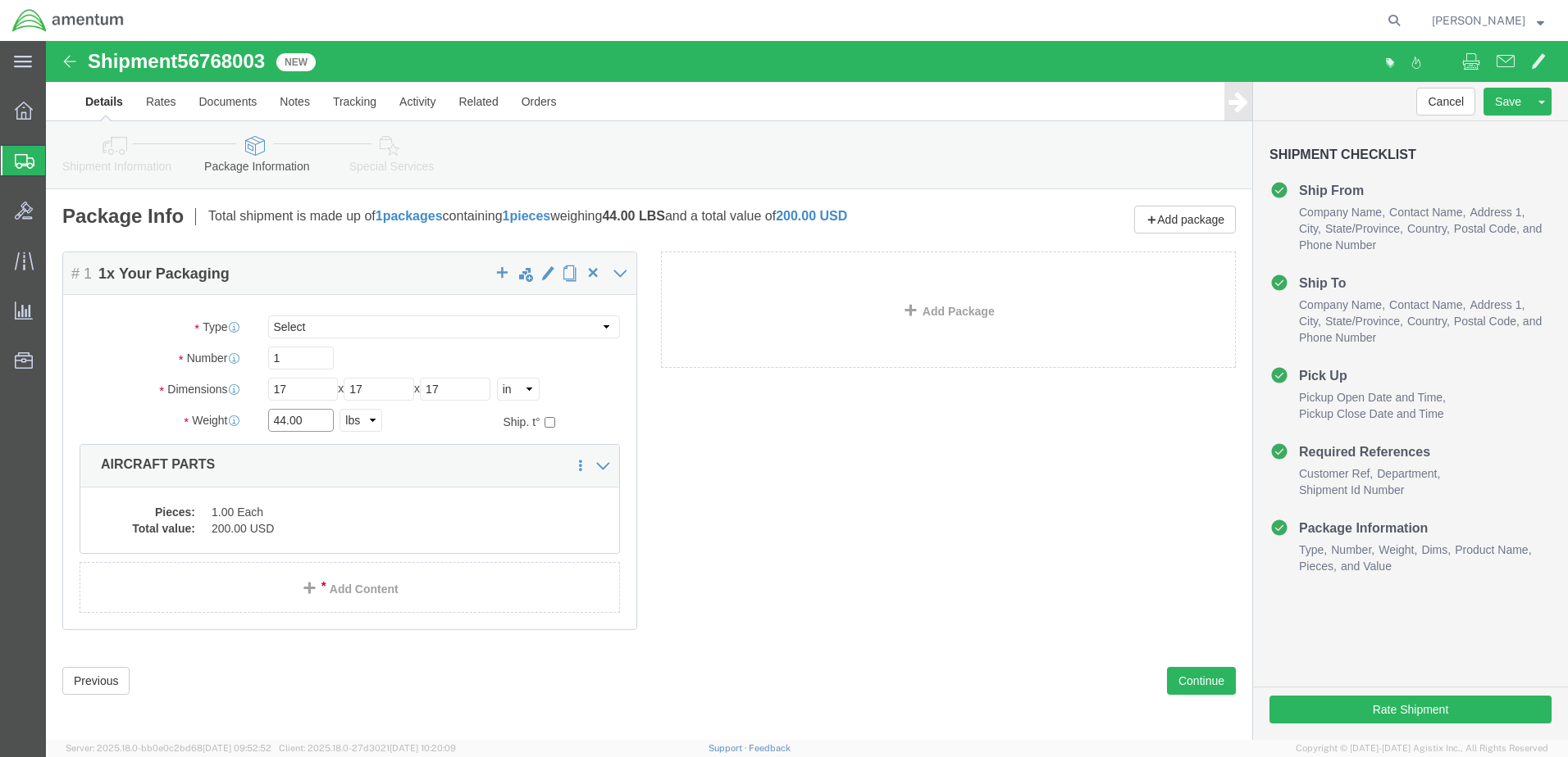
click input "44.00"
drag, startPoint x: 257, startPoint y: 378, endPoint x: 210, endPoint y: 386, distance: 47.7
click div "44.00 Select kgs lbs"
type input "12"
click dd "1.00 Each"
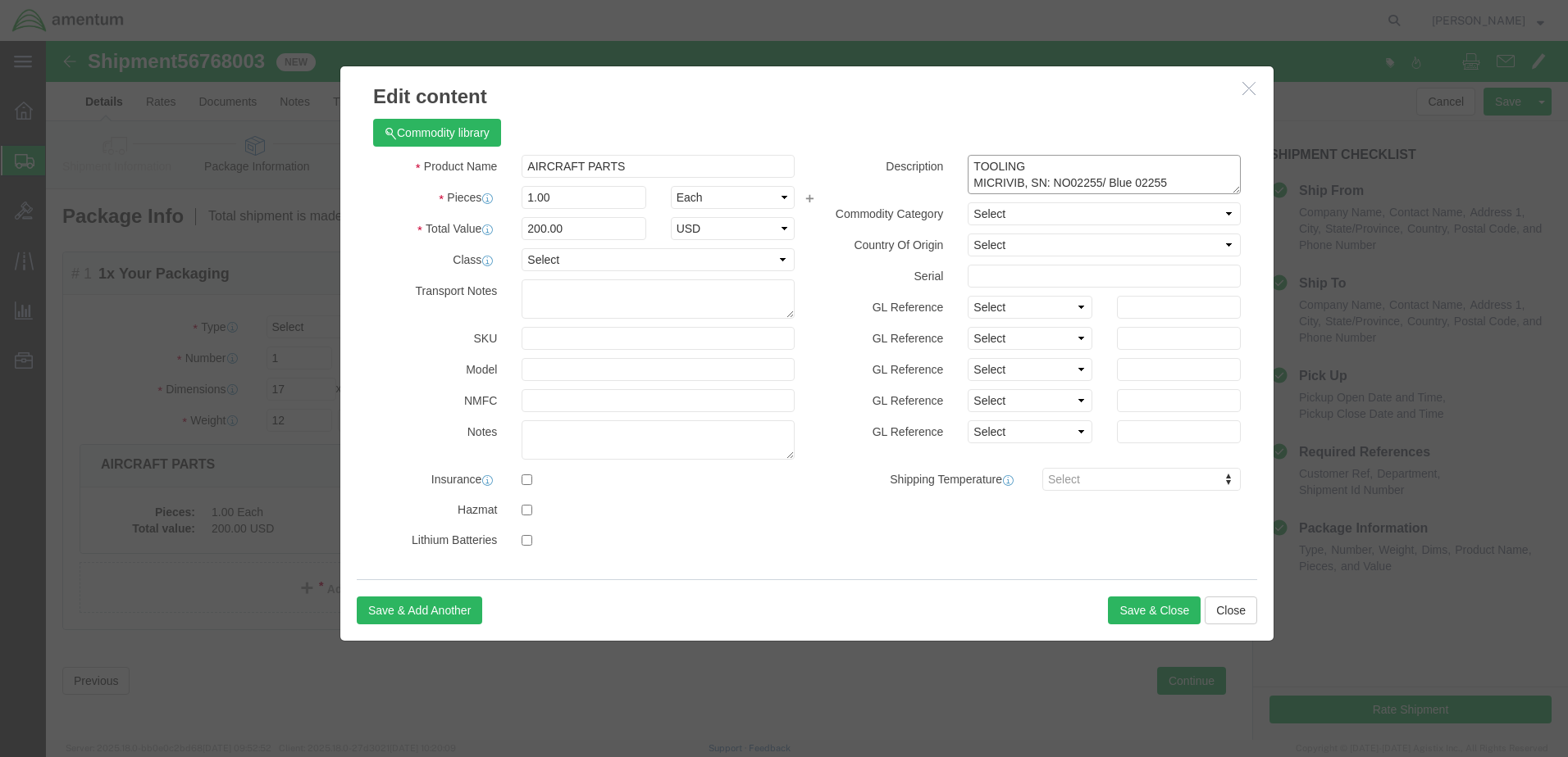
click textarea "TOOLING MICRIVIB, SN: NO02255/ Blue 02255"
drag, startPoint x: 924, startPoint y: 125, endPoint x: 1146, endPoint y: 141, distance: 222.6
click textarea "TOOLING MICRIVIB, SN: NO02255/ Blue 02255"
paste textarea "N793AM Log Books"
type textarea "N793AM Log Books"
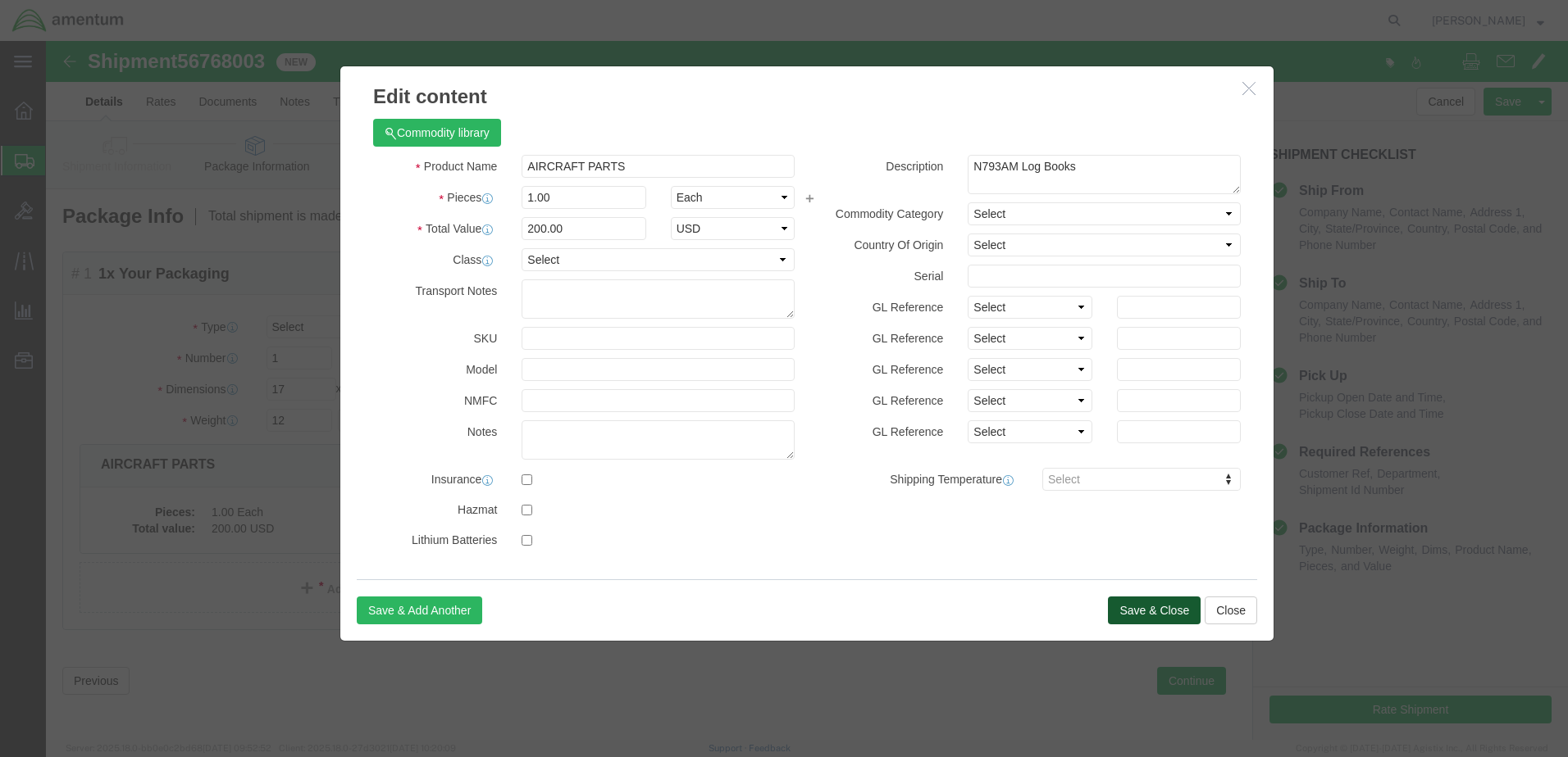
click button "Save & Close"
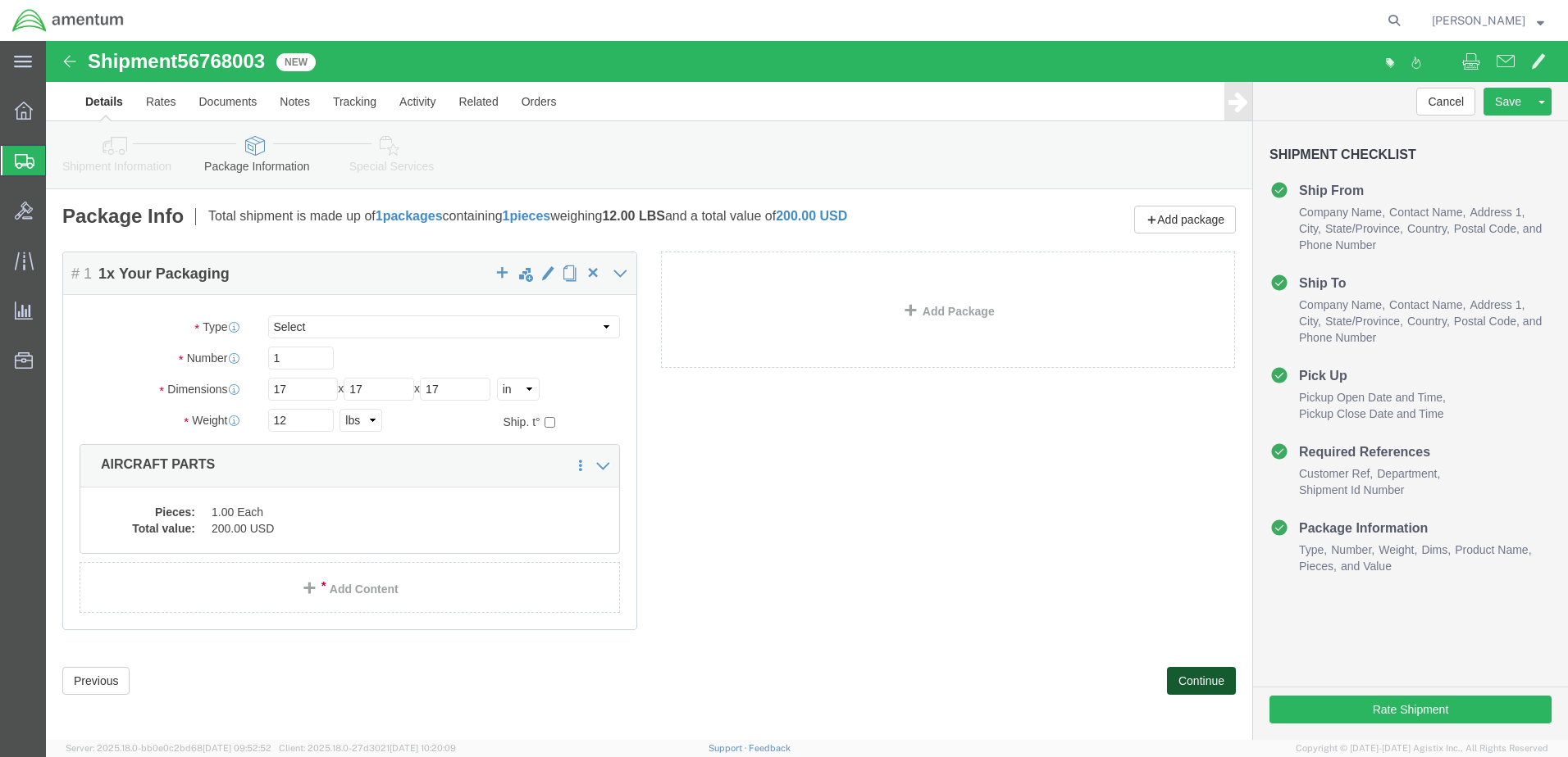
click button "Continue"
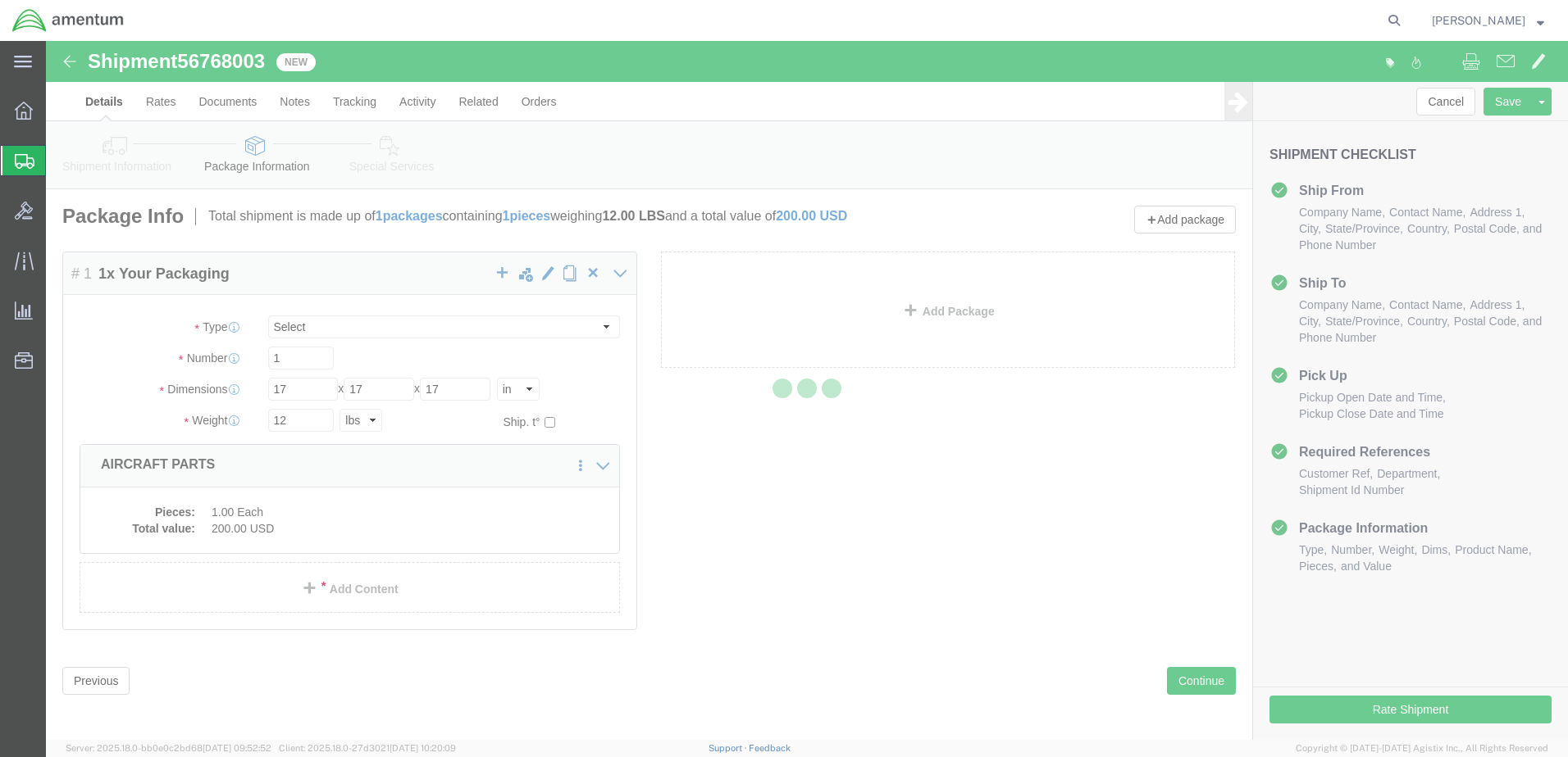
select select
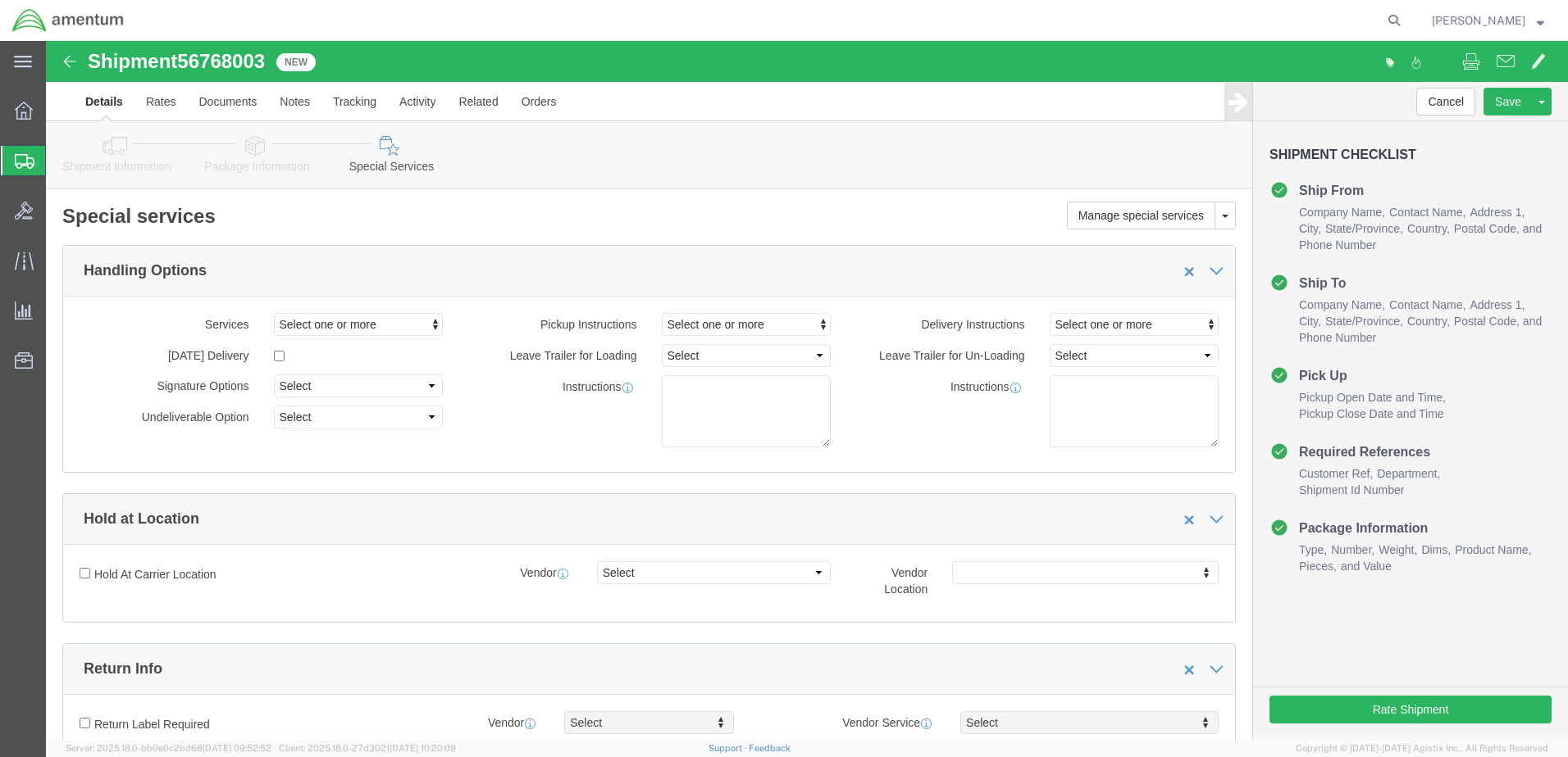
select select "COSTCENTER"
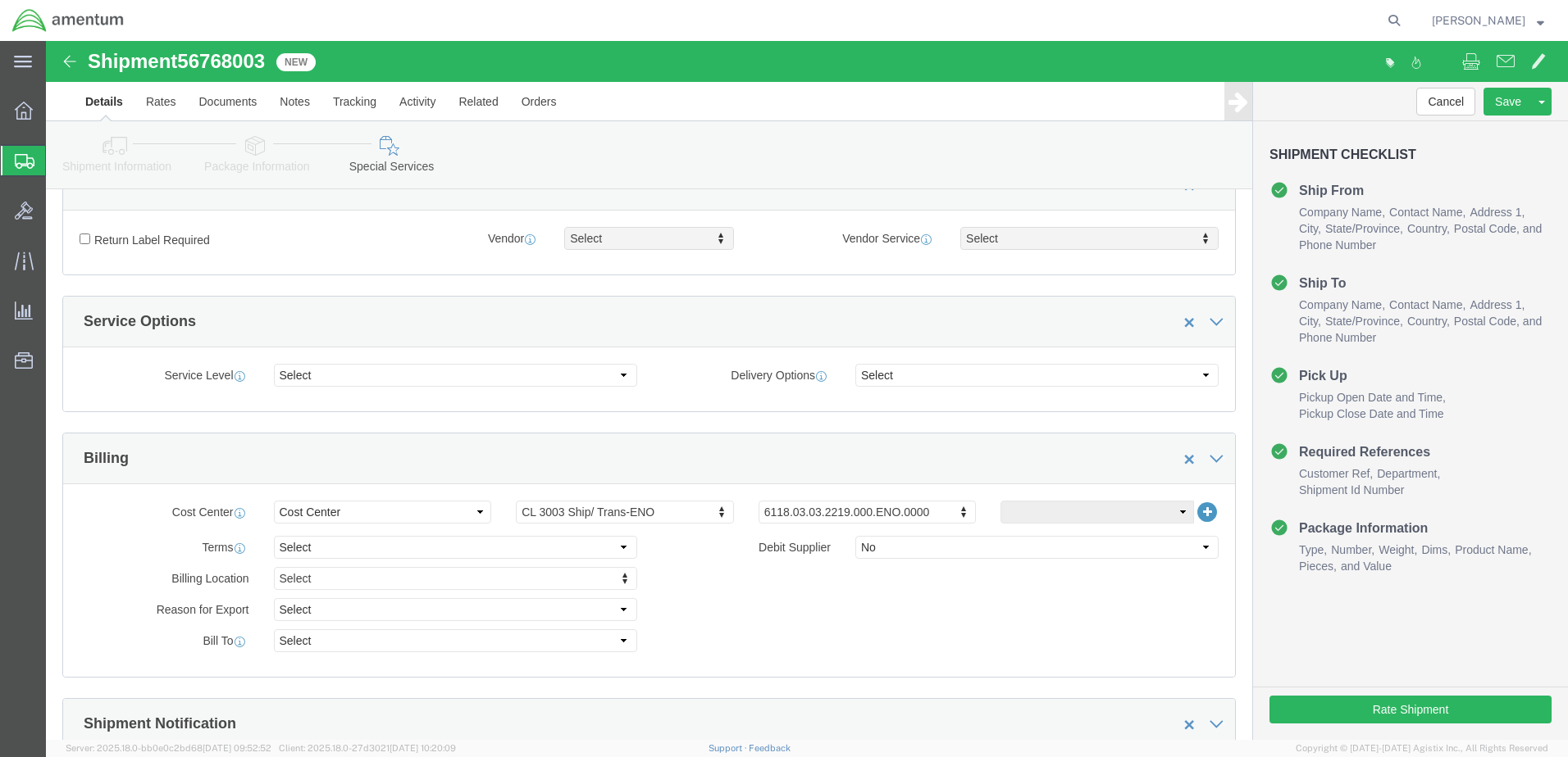
scroll to position [492, 0]
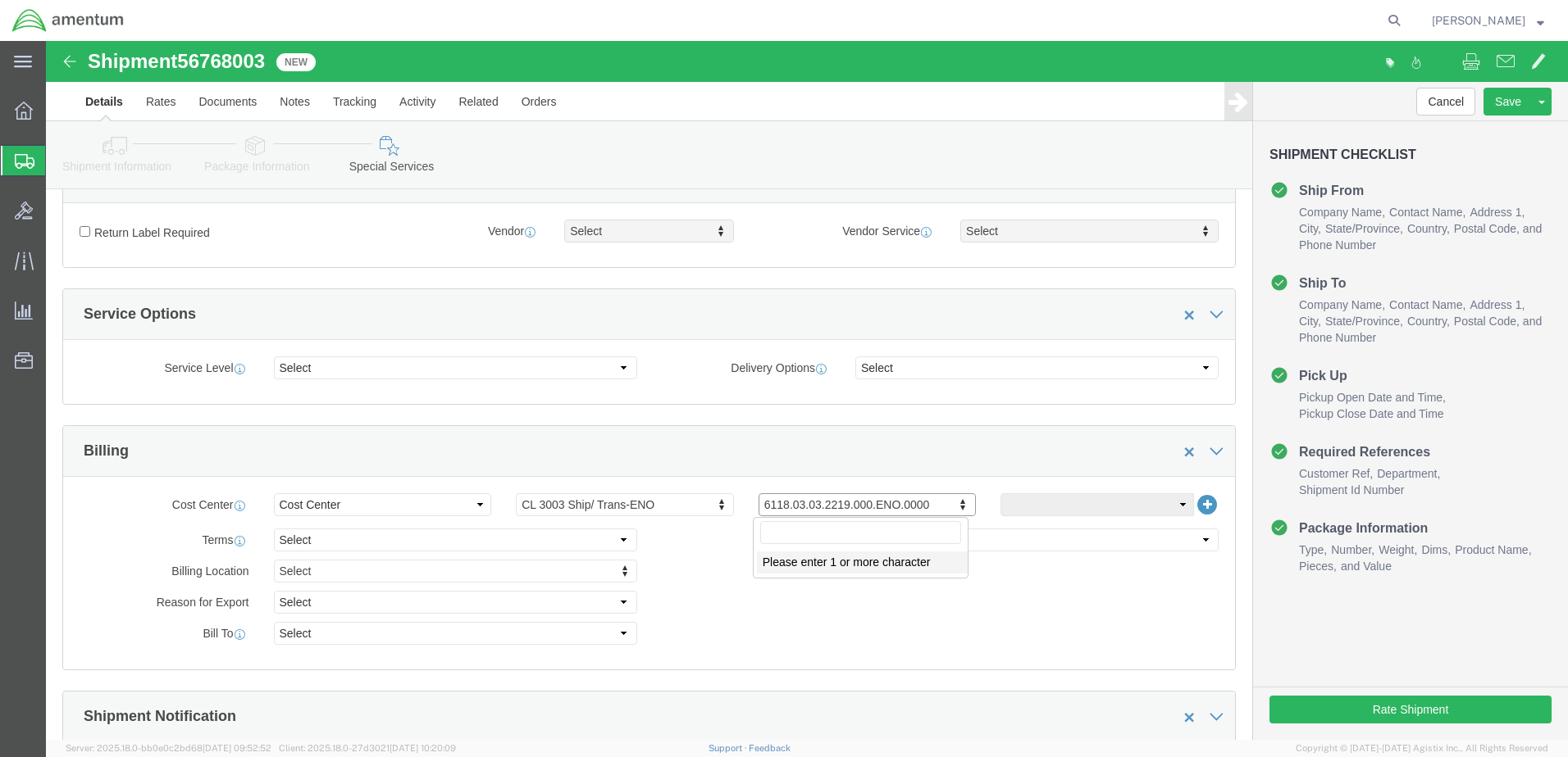
click input "text"
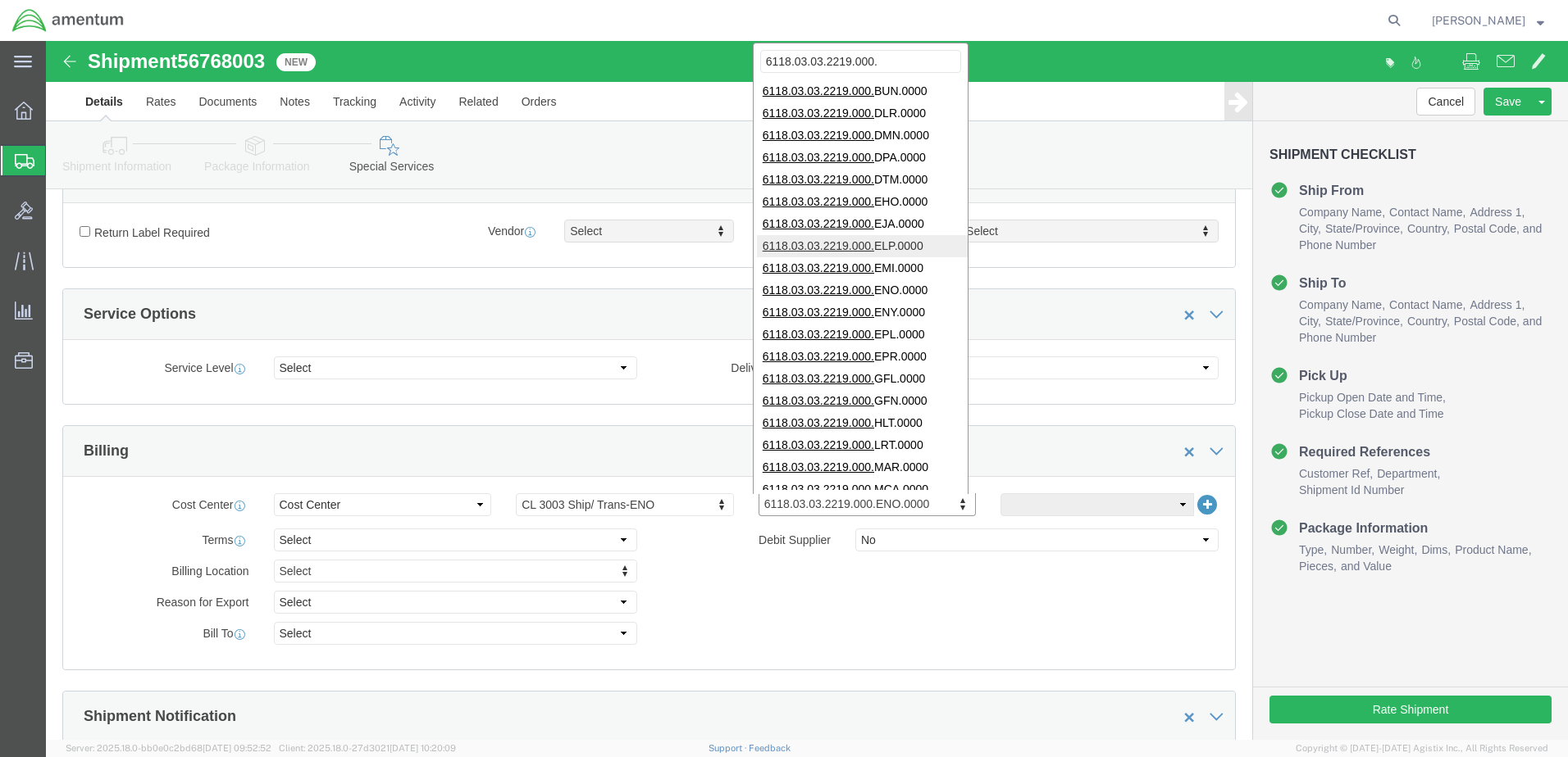
type input "6118.03.03.2219.000."
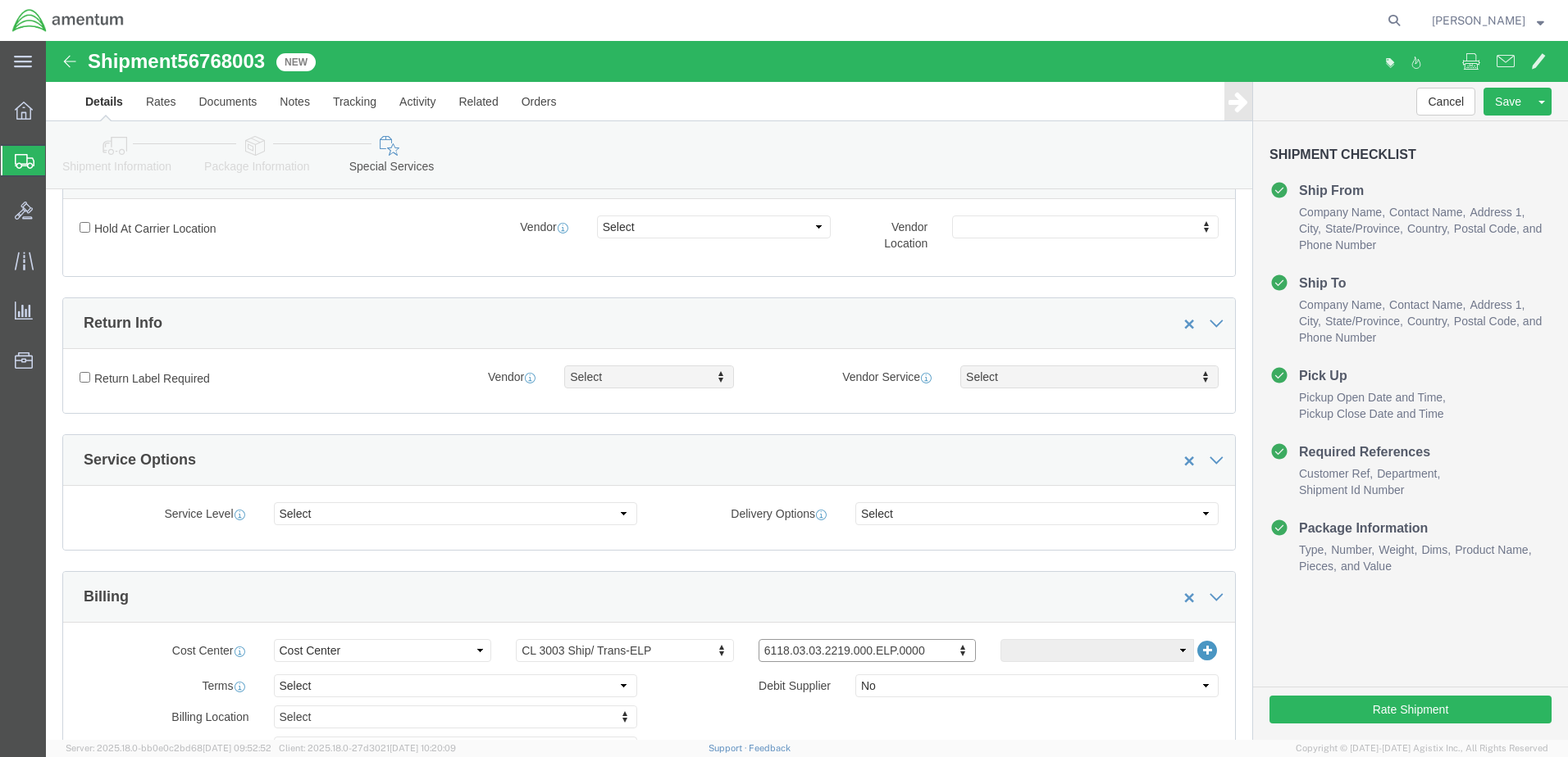
scroll to position [573, 0]
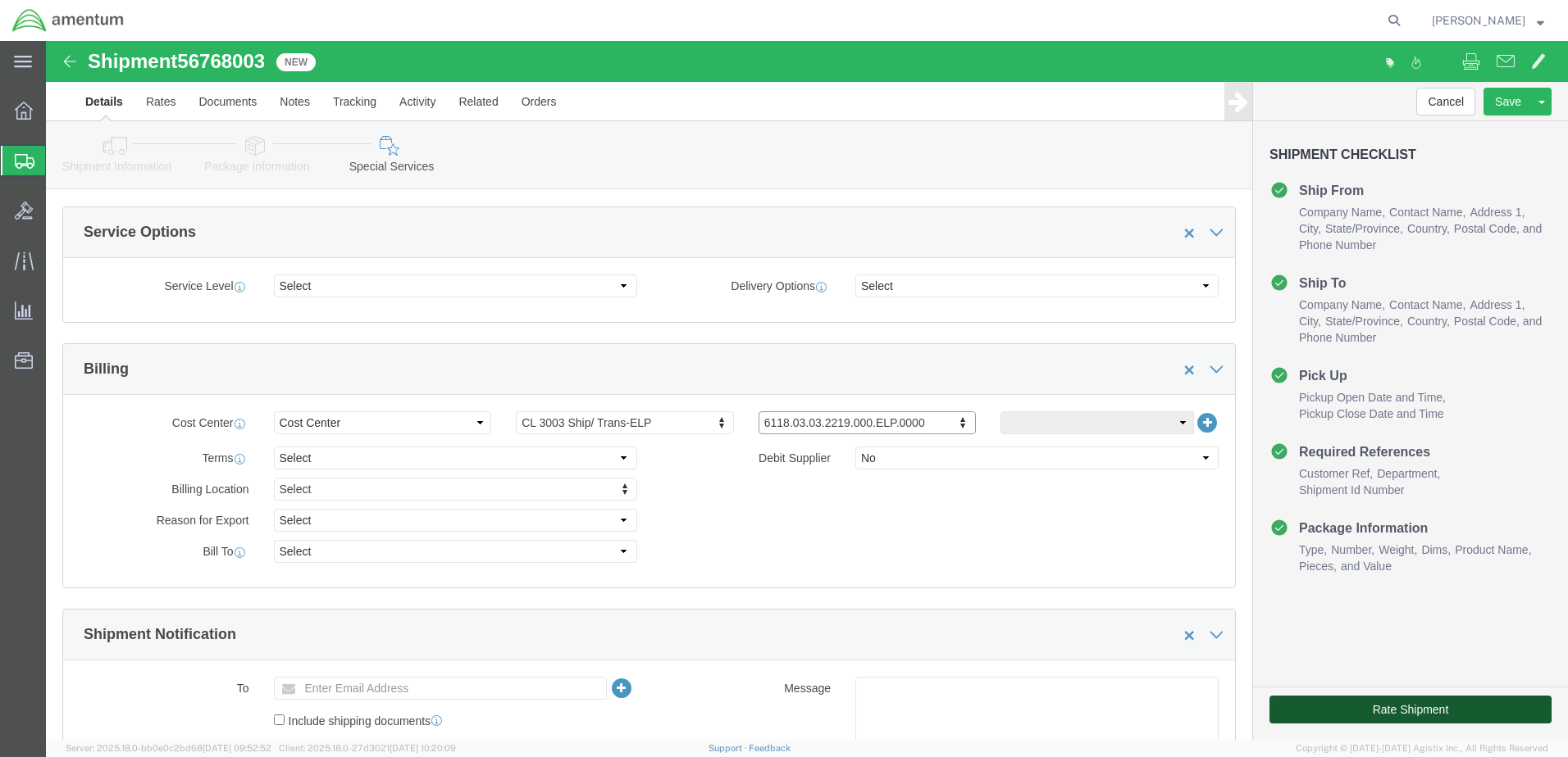
click button "Rate Shipment"
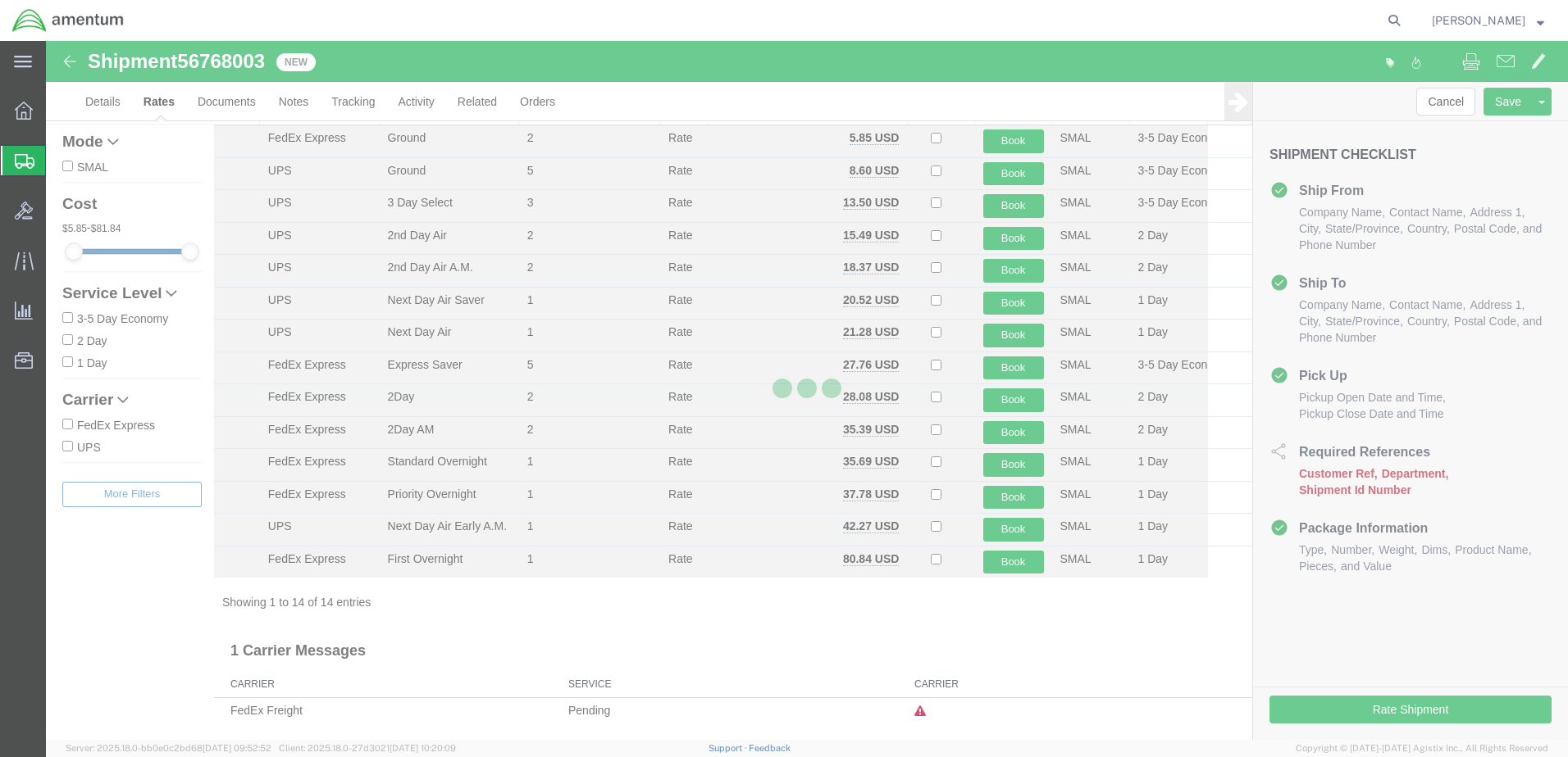
scroll to position [60, 0]
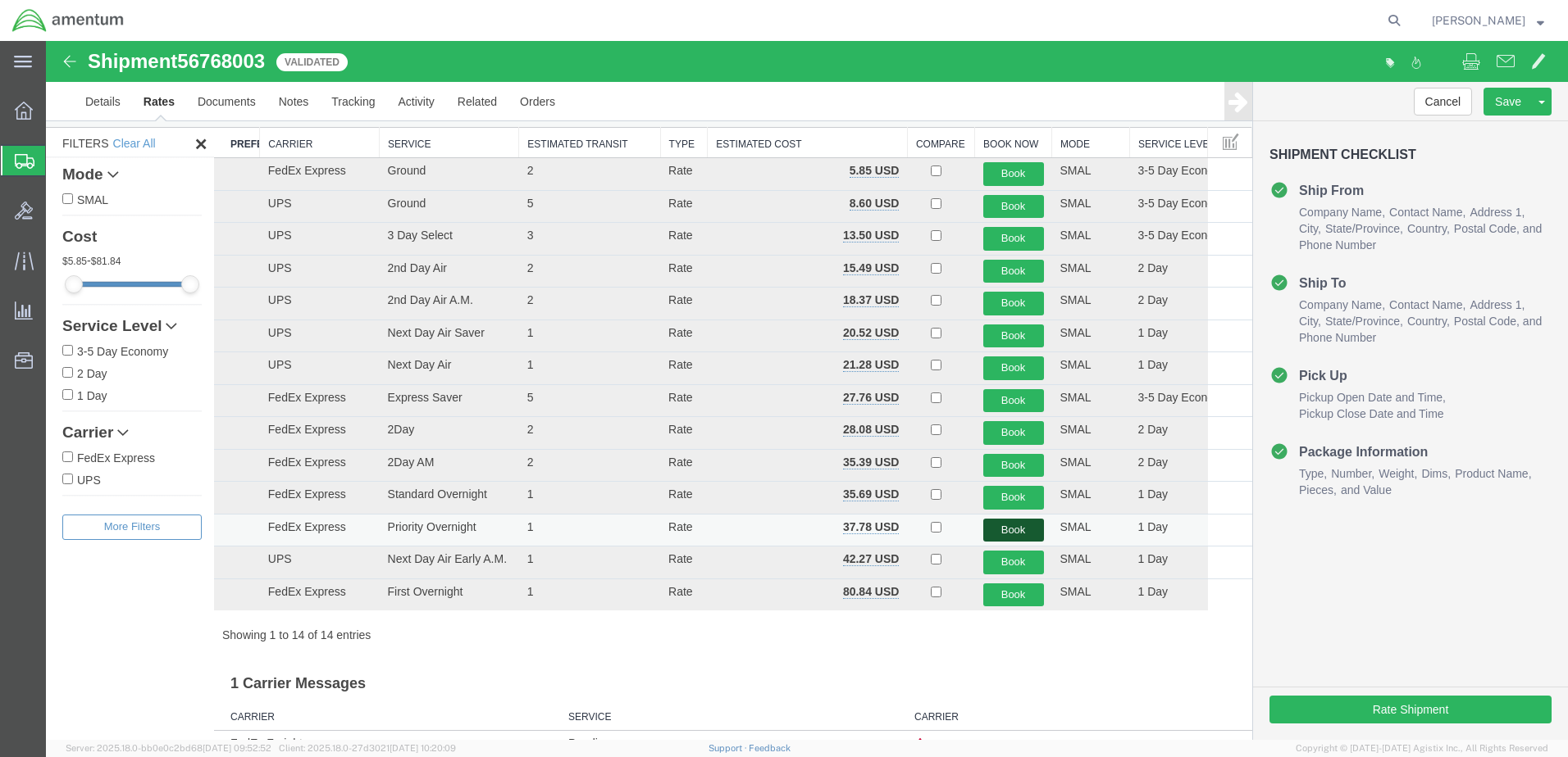
click at [1001, 529] on button "Book" at bounding box center [1013, 530] width 61 height 24
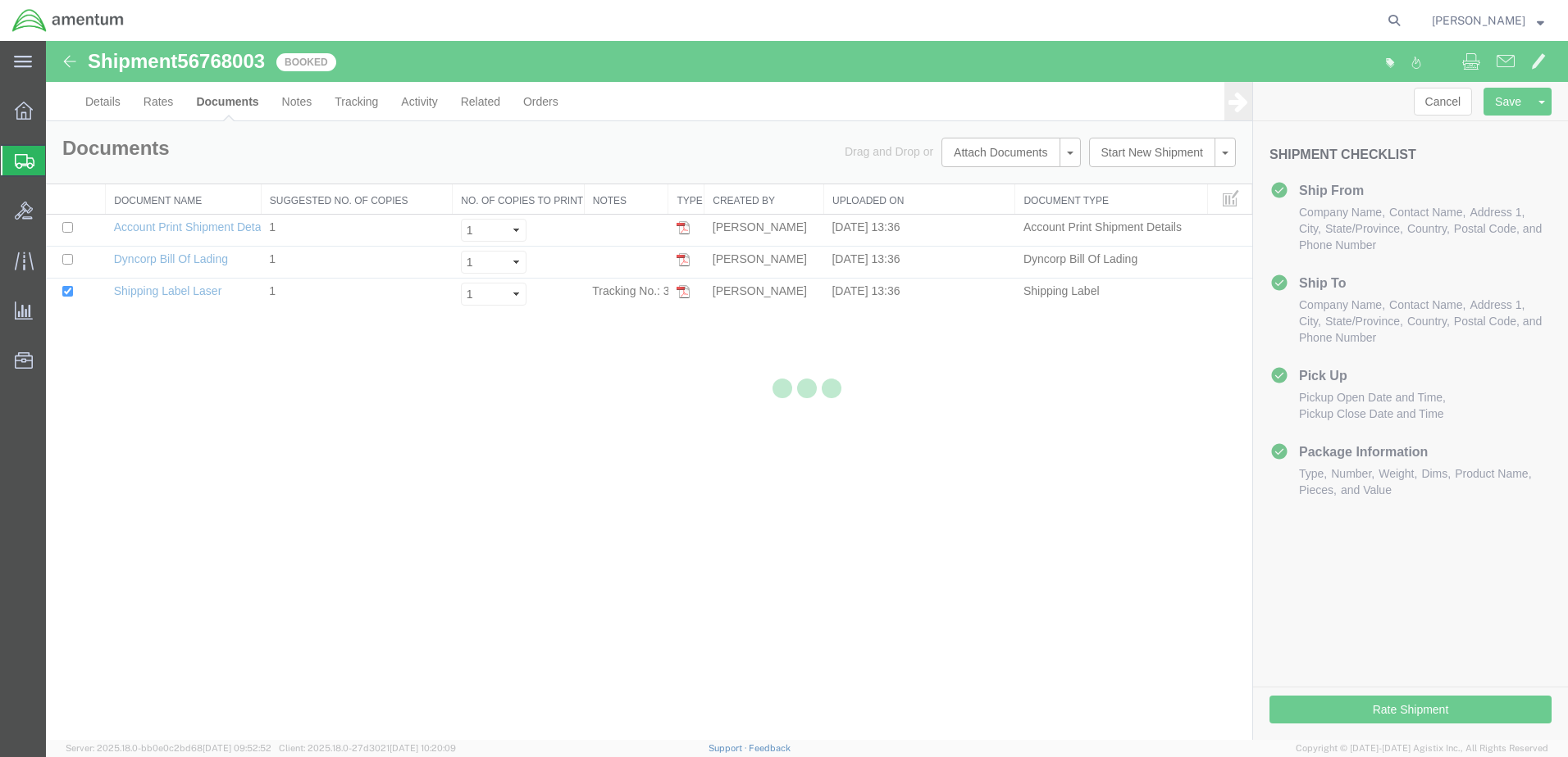
scroll to position [0, 0]
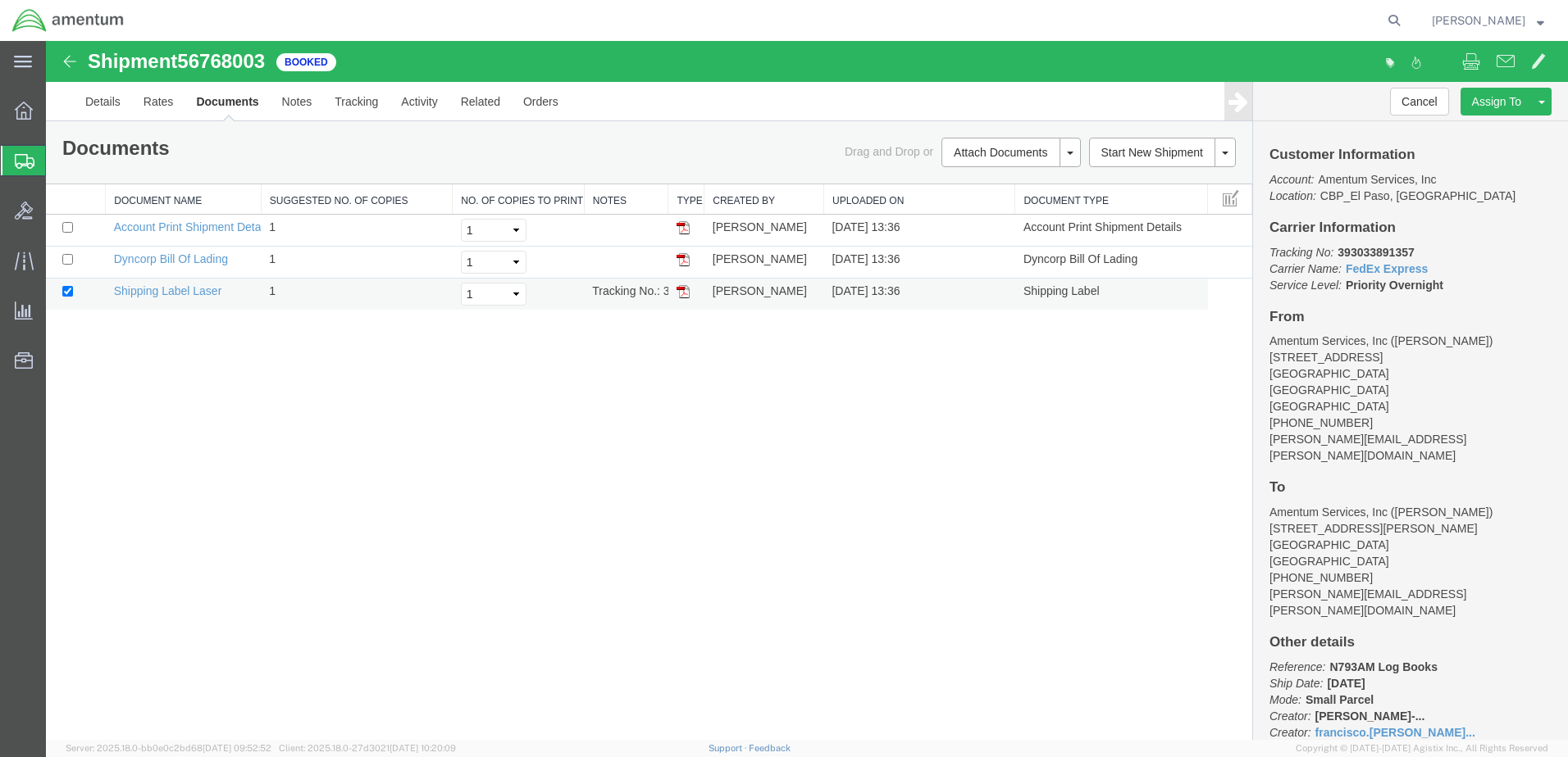
click at [683, 294] on img at bounding box center [682, 291] width 13 height 13
click at [95, 107] on link "Details" at bounding box center [103, 102] width 58 height 40
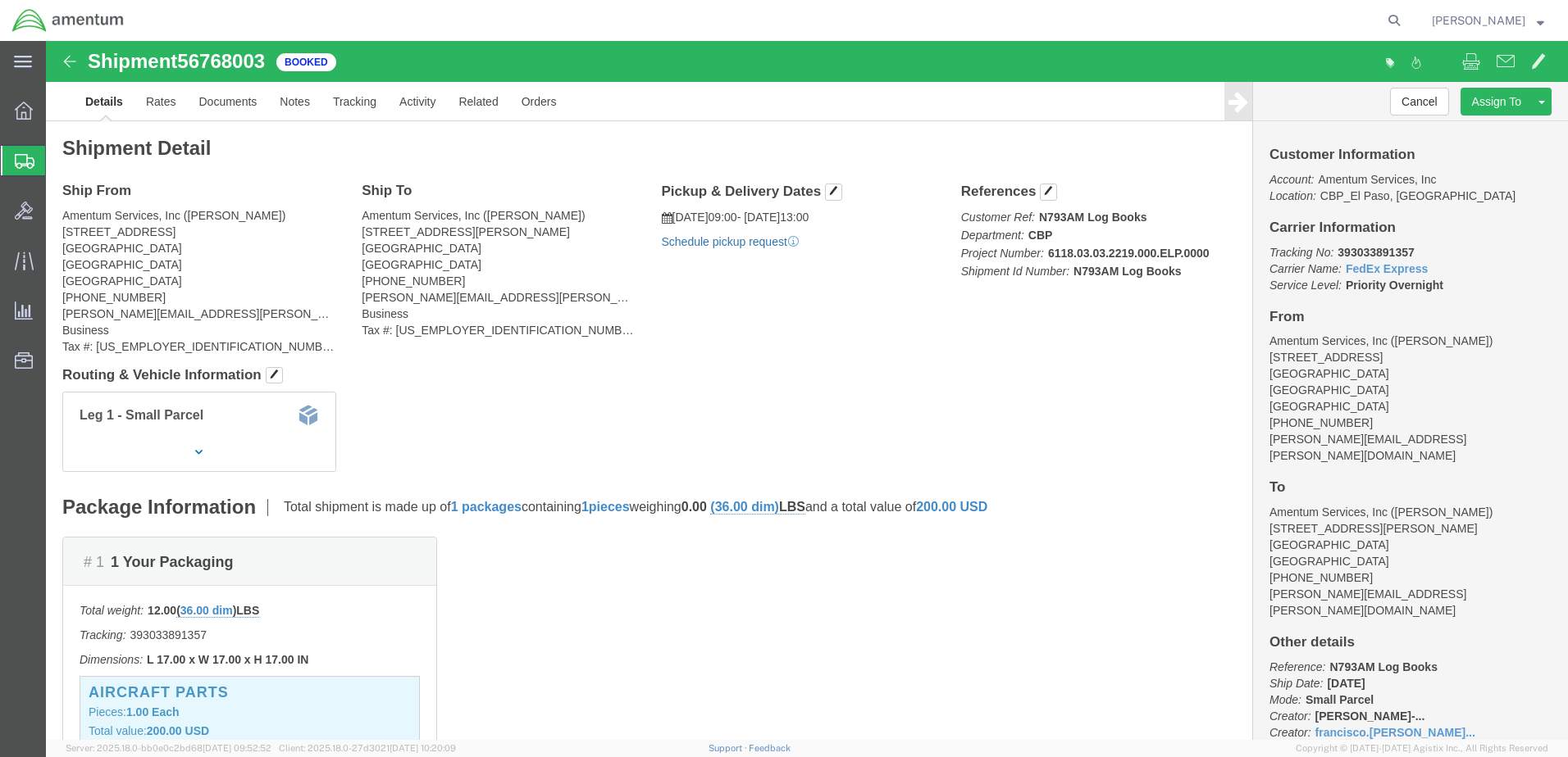
click link "Schedule pickup request"
